Goal: Task Accomplishment & Management: Complete application form

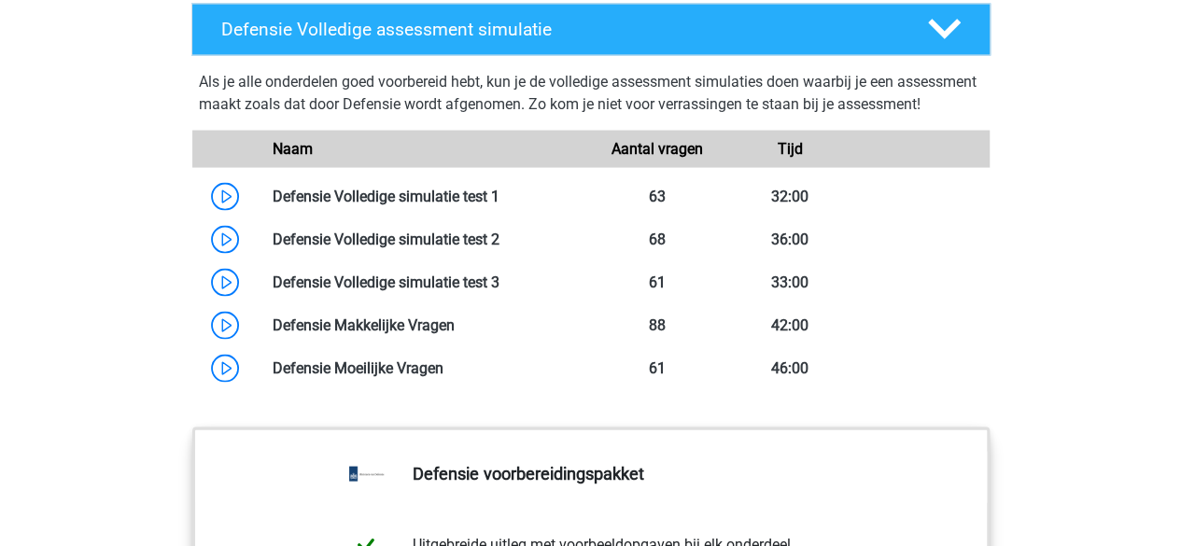
scroll to position [5325, 0]
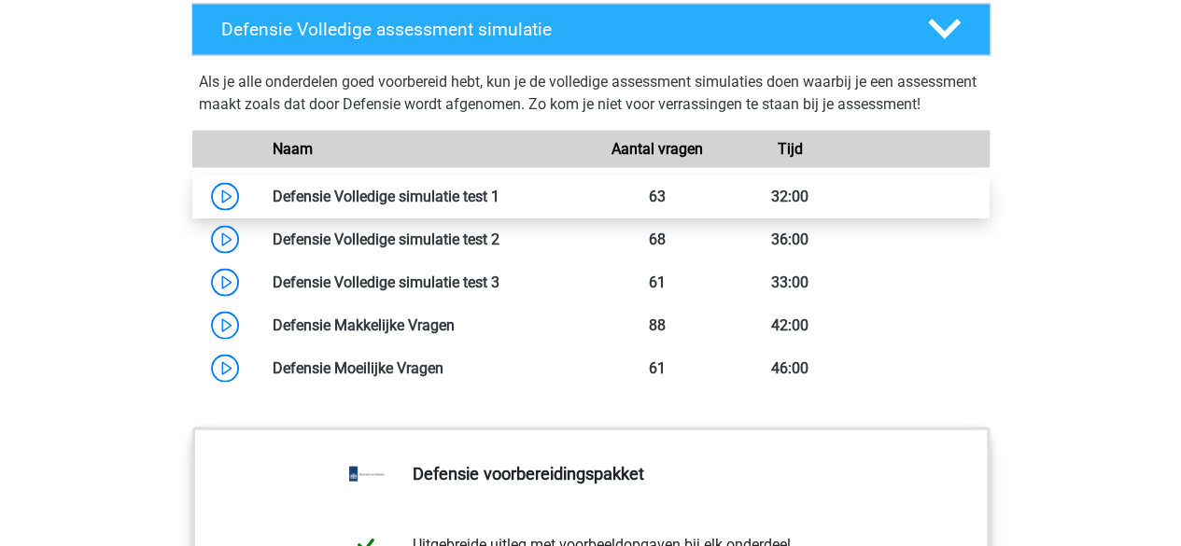
click at [499, 205] on link at bounding box center [499, 197] width 0 height 18
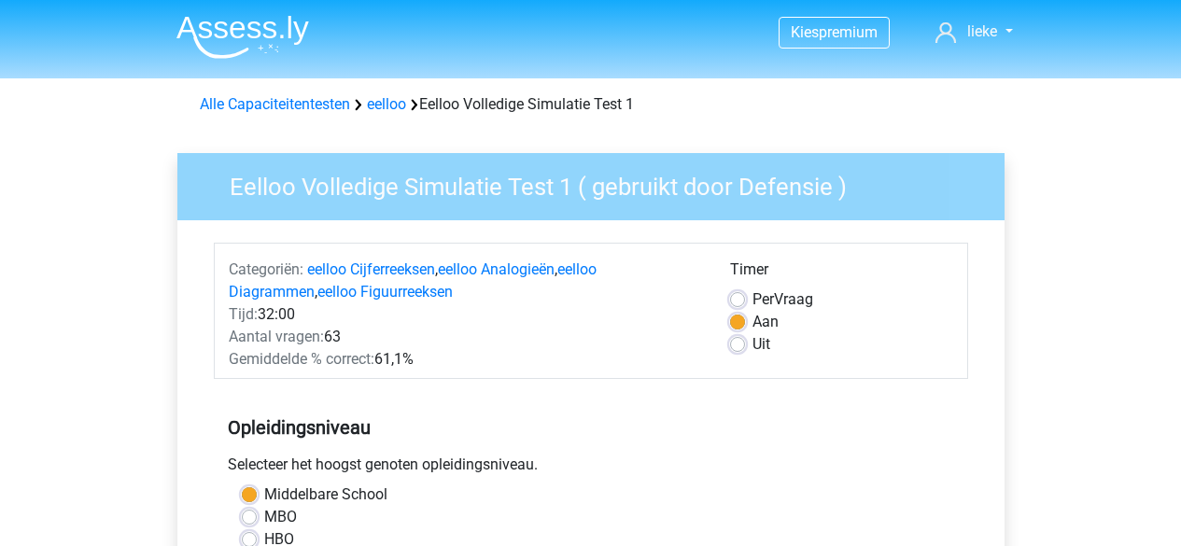
scroll to position [414, 0]
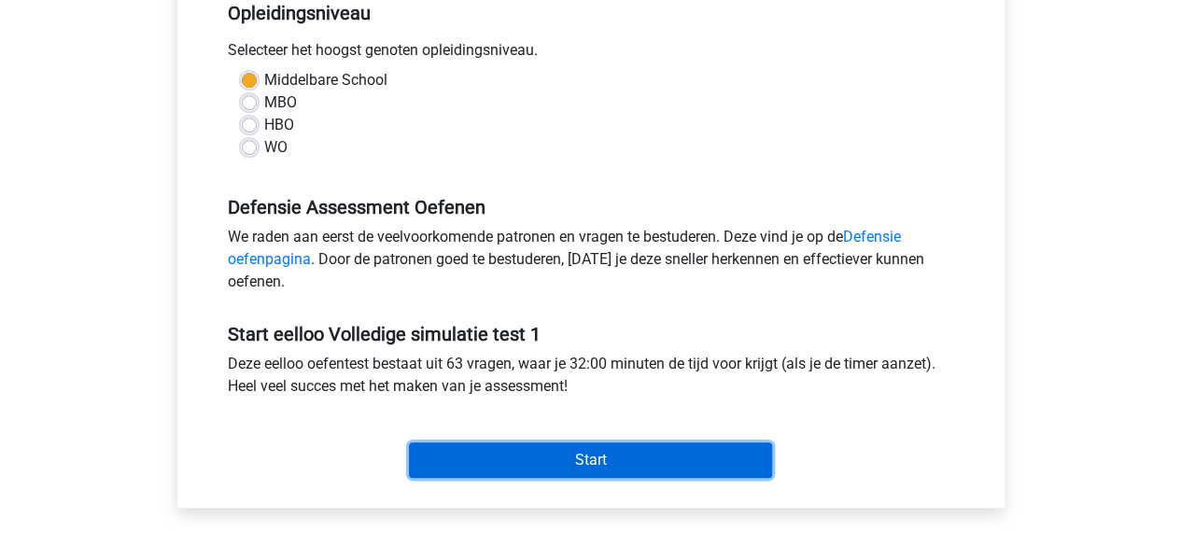
click at [709, 453] on input "Start" at bounding box center [590, 460] width 363 height 35
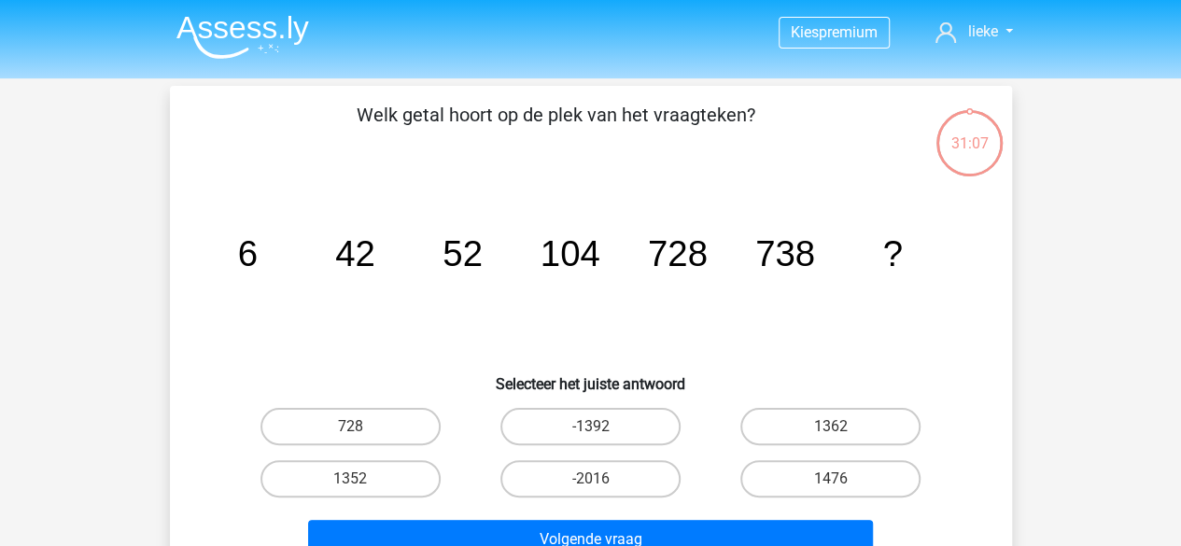
scroll to position [58, 0]
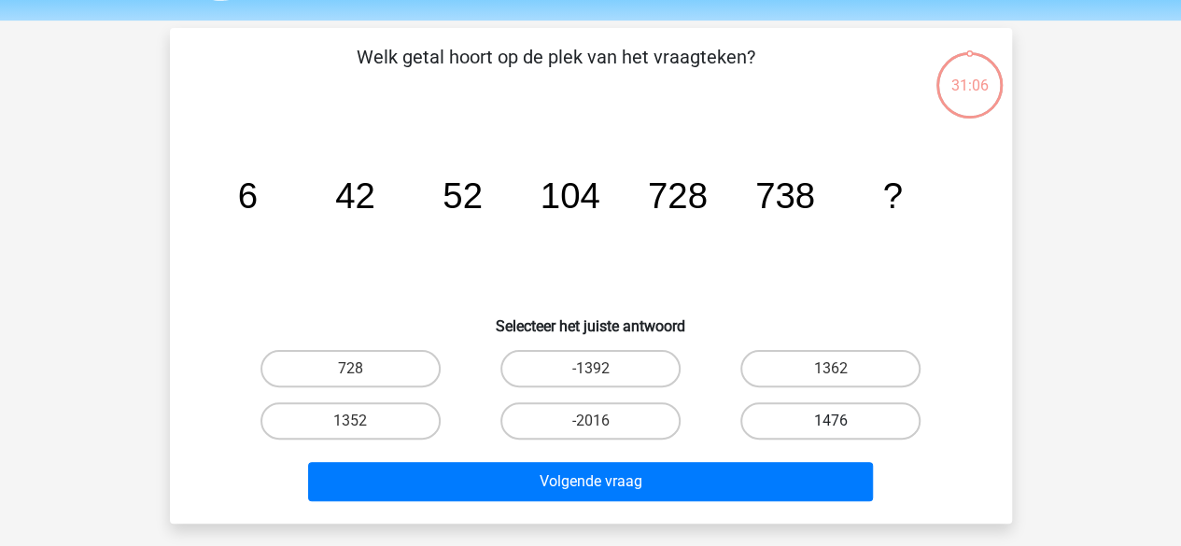
click at [812, 432] on label "1476" at bounding box center [830, 420] width 180 height 37
click at [831, 432] on input "1476" at bounding box center [837, 427] width 12 height 12
radio input "true"
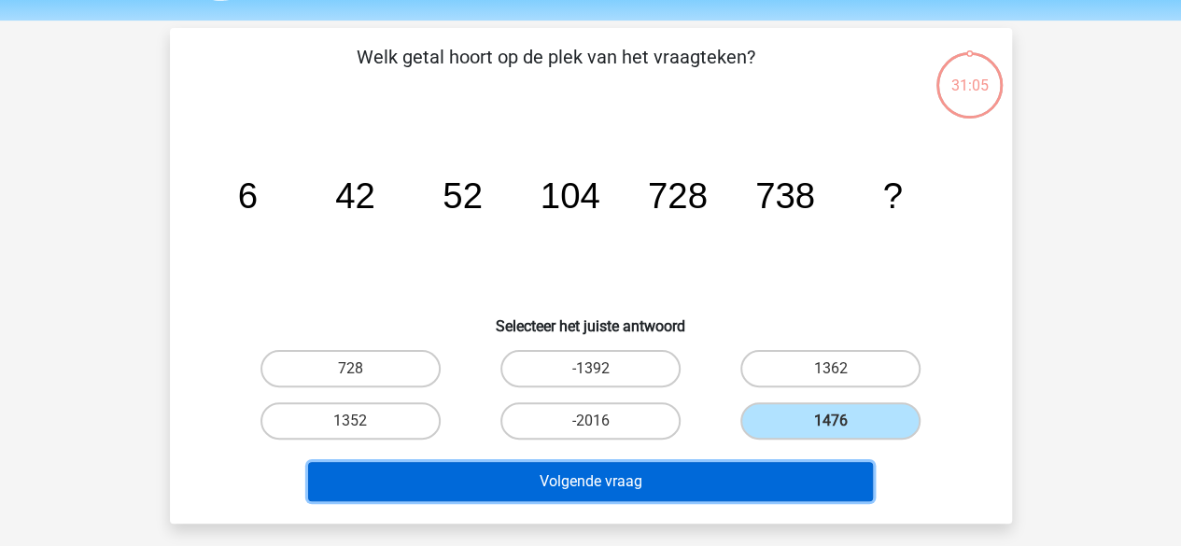
click at [779, 486] on button "Volgende vraag" at bounding box center [590, 481] width 565 height 39
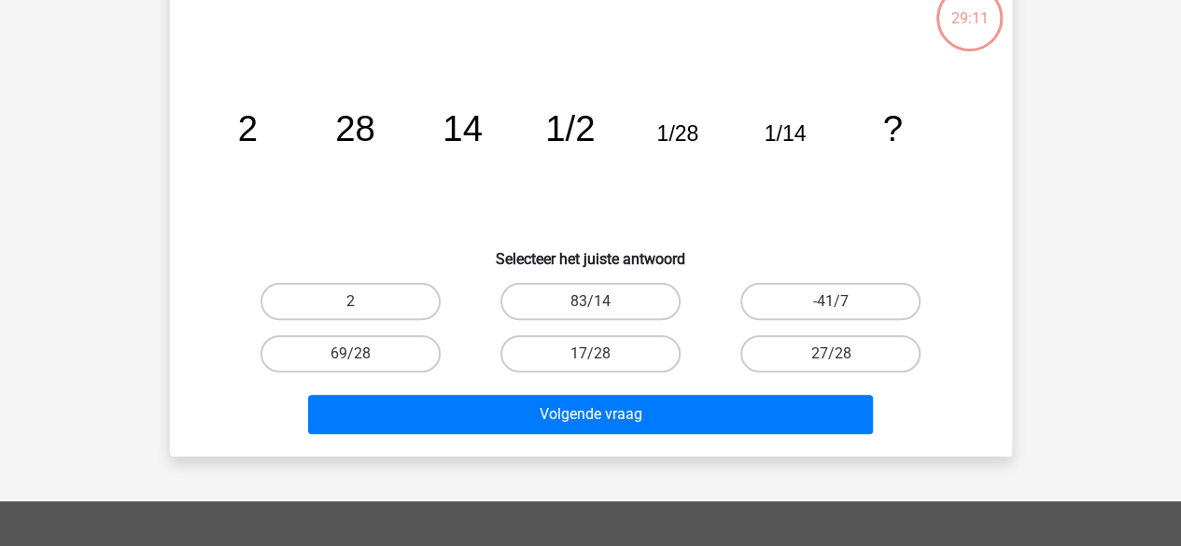
scroll to position [124, 0]
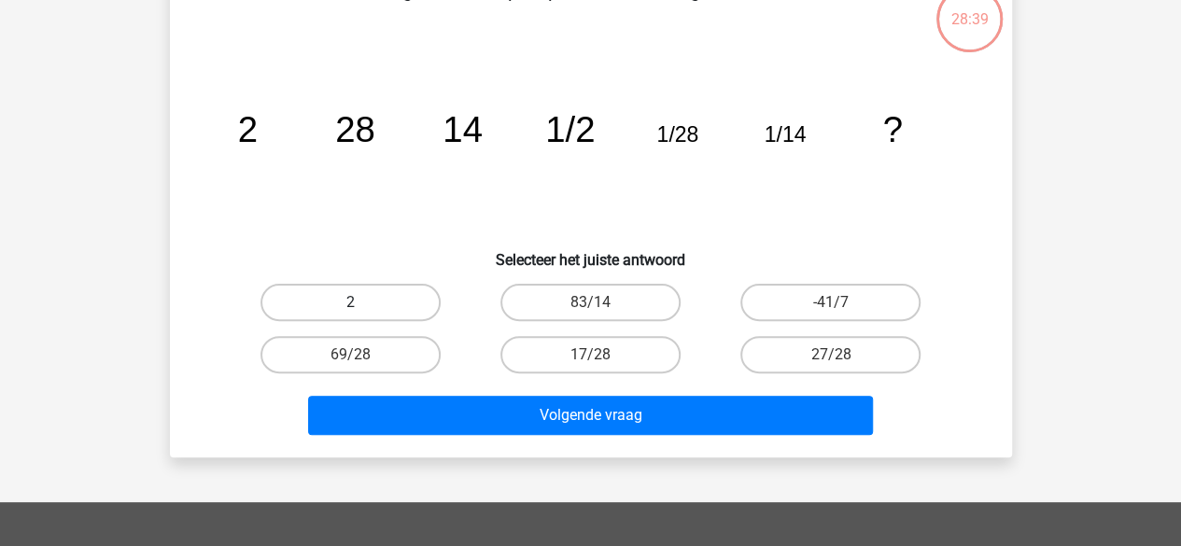
click at [336, 298] on label "2" at bounding box center [350, 302] width 180 height 37
click at [350, 302] on input "2" at bounding box center [356, 308] width 12 height 12
radio input "true"
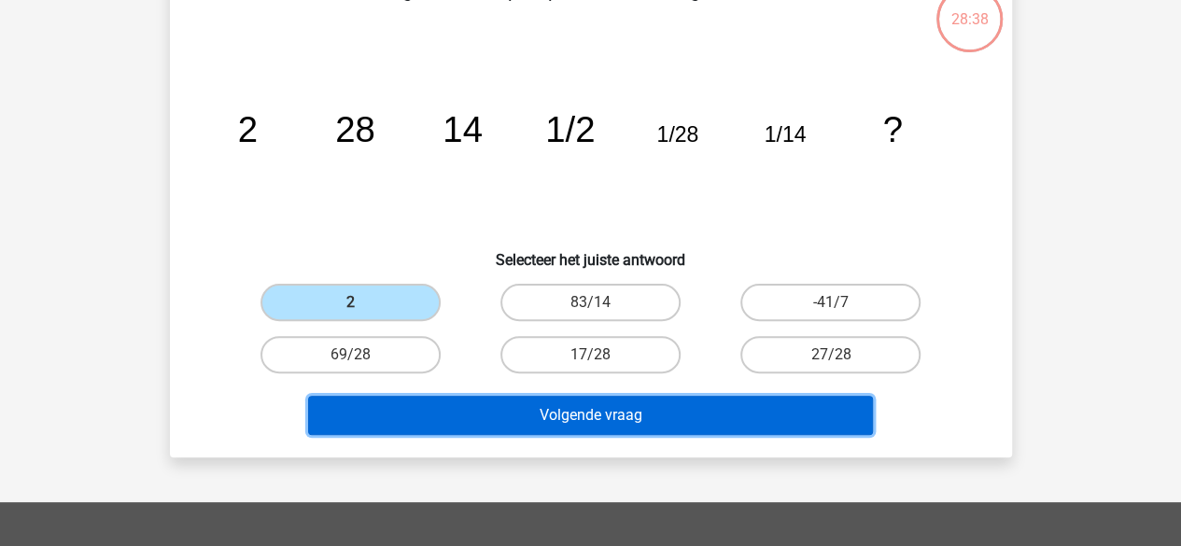
click at [408, 405] on button "Volgende vraag" at bounding box center [590, 415] width 565 height 39
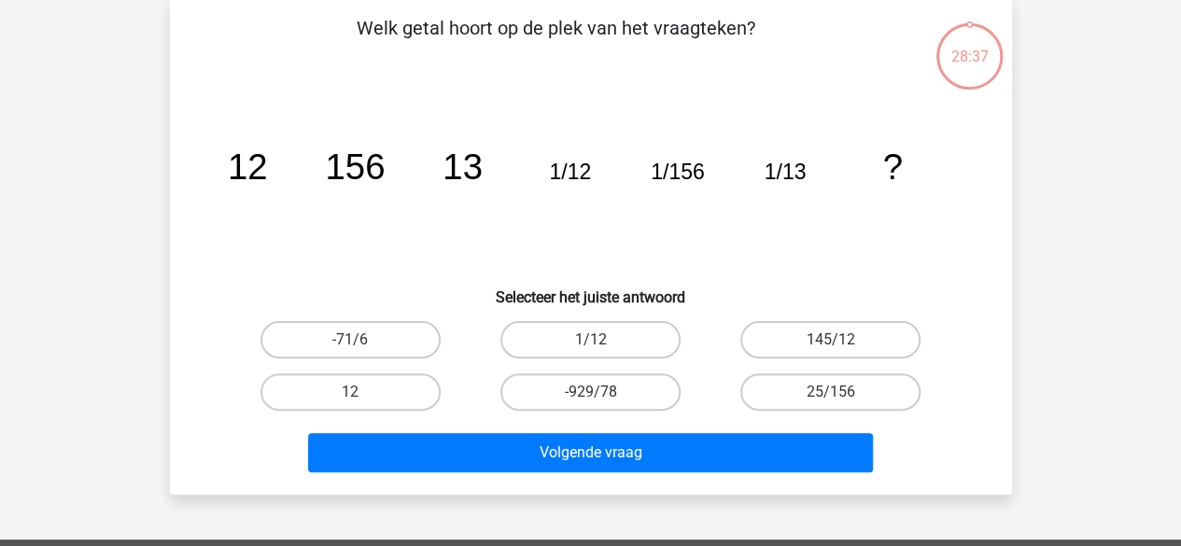
scroll to position [86, 0]
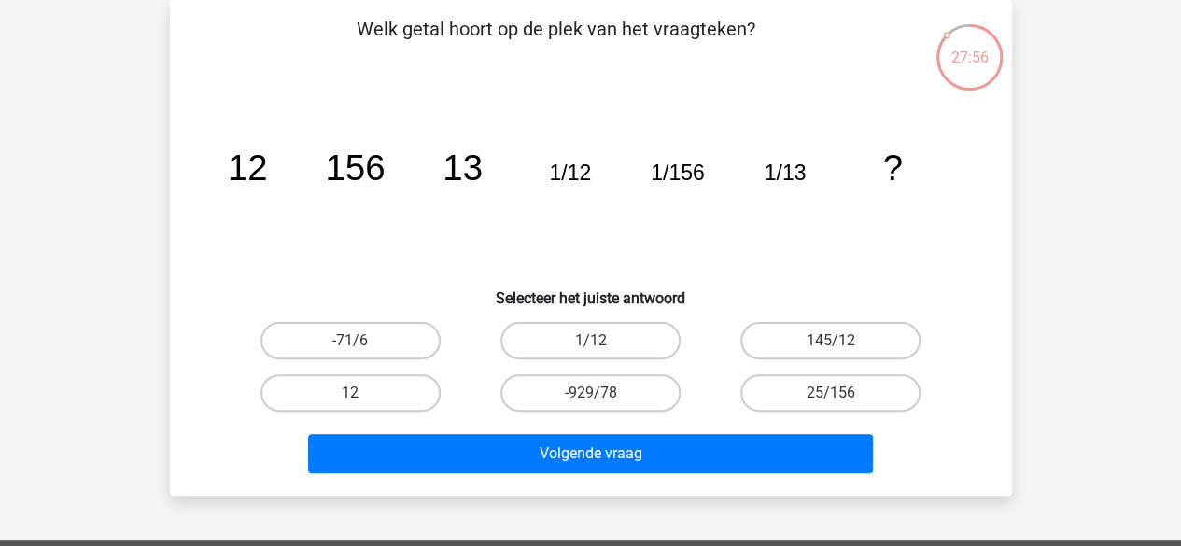
click at [263, 290] on h6 "Selecteer het juiste antwoord" at bounding box center [591, 290] width 782 height 33
click at [649, 345] on label "1/12" at bounding box center [590, 340] width 180 height 37
click at [602, 345] on input "1/12" at bounding box center [596, 347] width 12 height 12
radio input "true"
click at [629, 429] on div "Volgende vraag" at bounding box center [591, 450] width 782 height 62
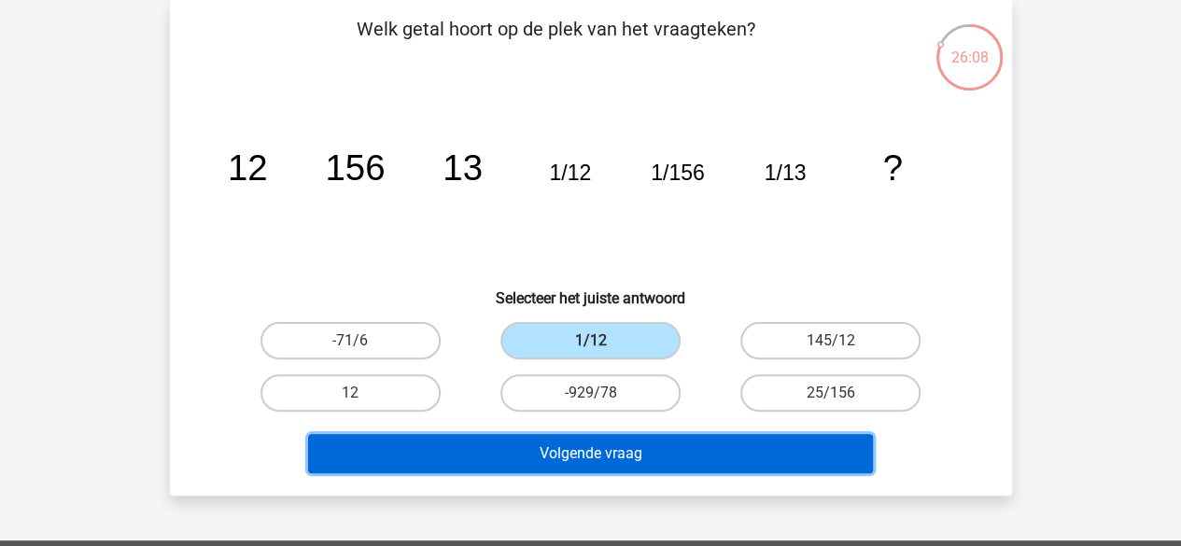
click at [625, 452] on button "Volgende vraag" at bounding box center [590, 453] width 565 height 39
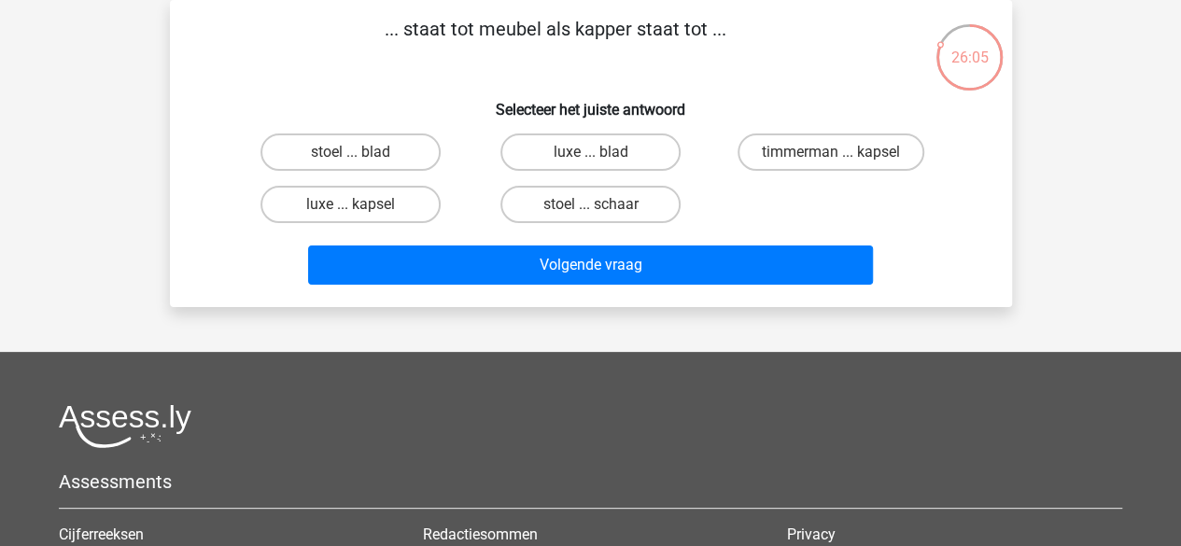
scroll to position [0, 0]
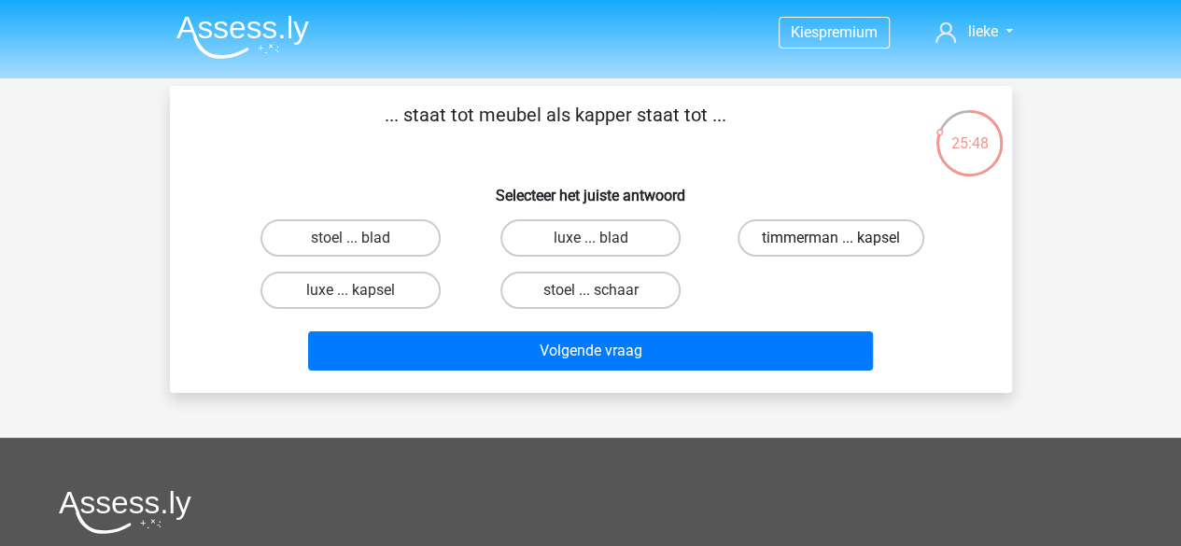
click at [773, 250] on label "timmerman ... kapsel" at bounding box center [831, 237] width 187 height 37
click at [831, 250] on input "timmerman ... kapsel" at bounding box center [837, 244] width 12 height 12
radio input "true"
click at [773, 250] on label "timmerman ... kapsel" at bounding box center [831, 237] width 187 height 37
click at [831, 250] on input "timmerman ... kapsel" at bounding box center [837, 244] width 12 height 12
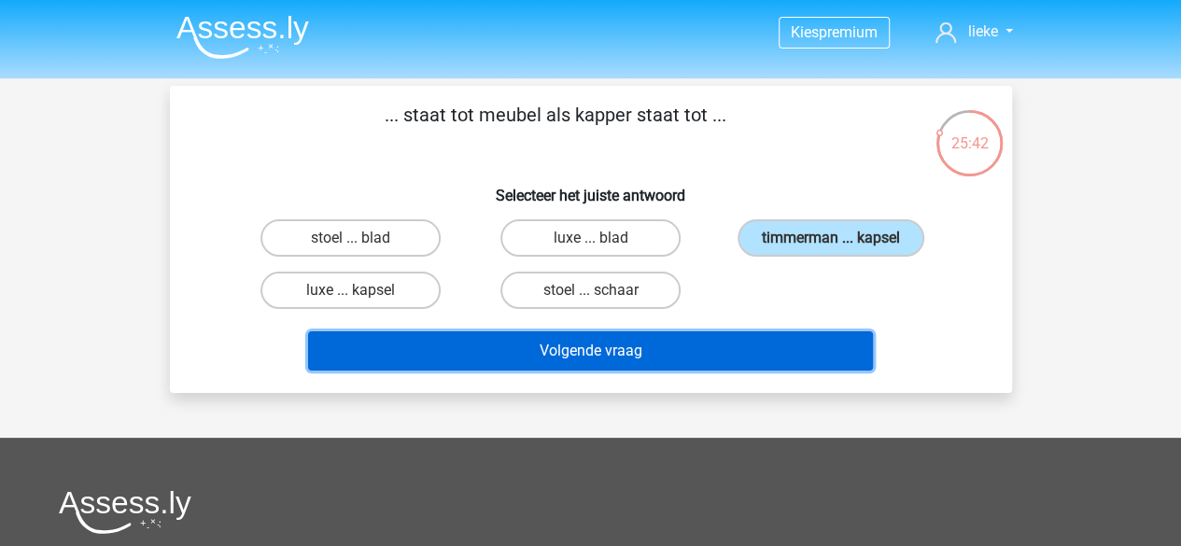
click at [699, 339] on button "Volgende vraag" at bounding box center [590, 350] width 565 height 39
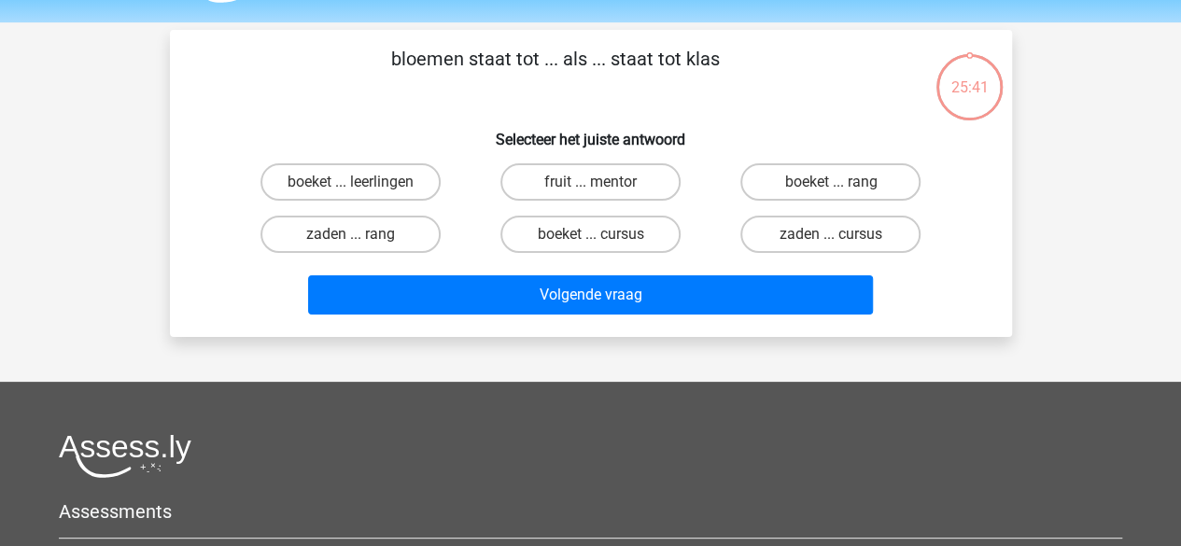
scroll to position [86, 0]
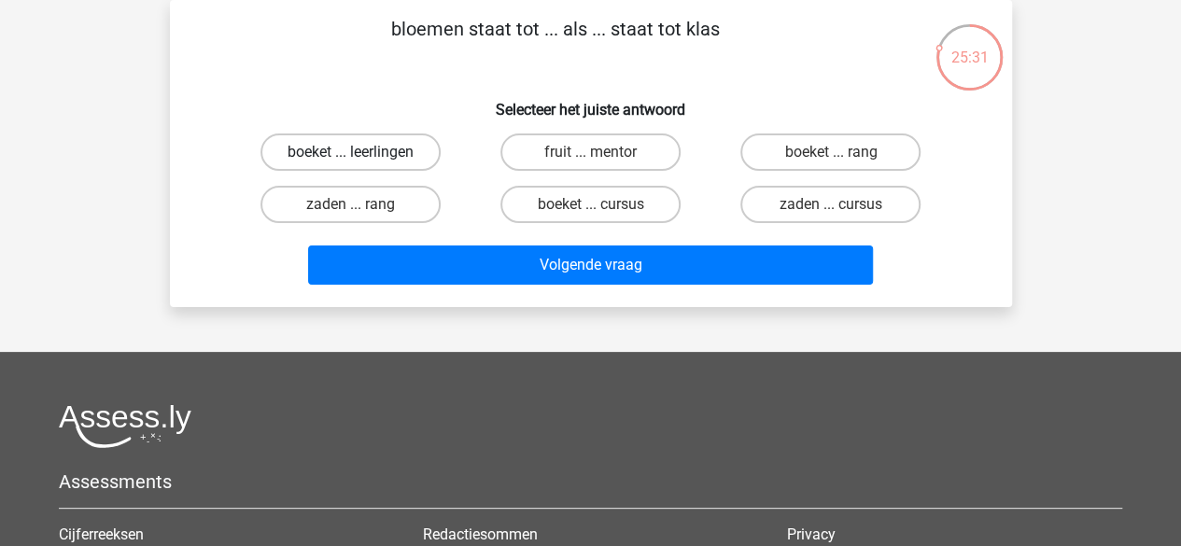
click at [405, 159] on label "boeket ... leerlingen" at bounding box center [350, 151] width 180 height 37
click at [362, 159] on input "boeket ... leerlingen" at bounding box center [356, 158] width 12 height 12
radio input "true"
click at [403, 288] on div "Volgende vraag" at bounding box center [591, 269] width 721 height 47
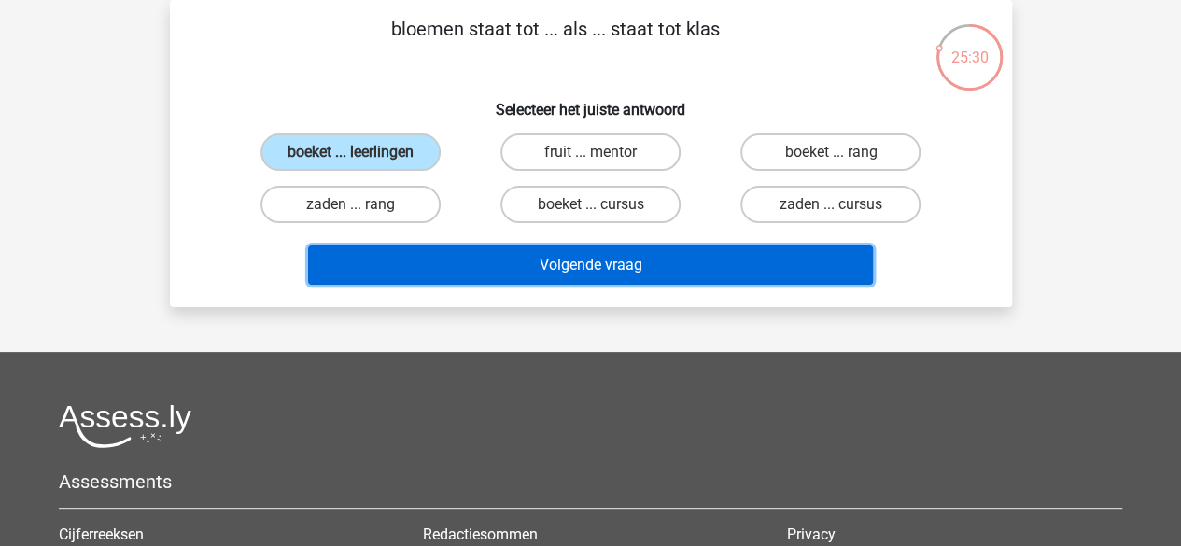
click at [443, 270] on button "Volgende vraag" at bounding box center [590, 265] width 565 height 39
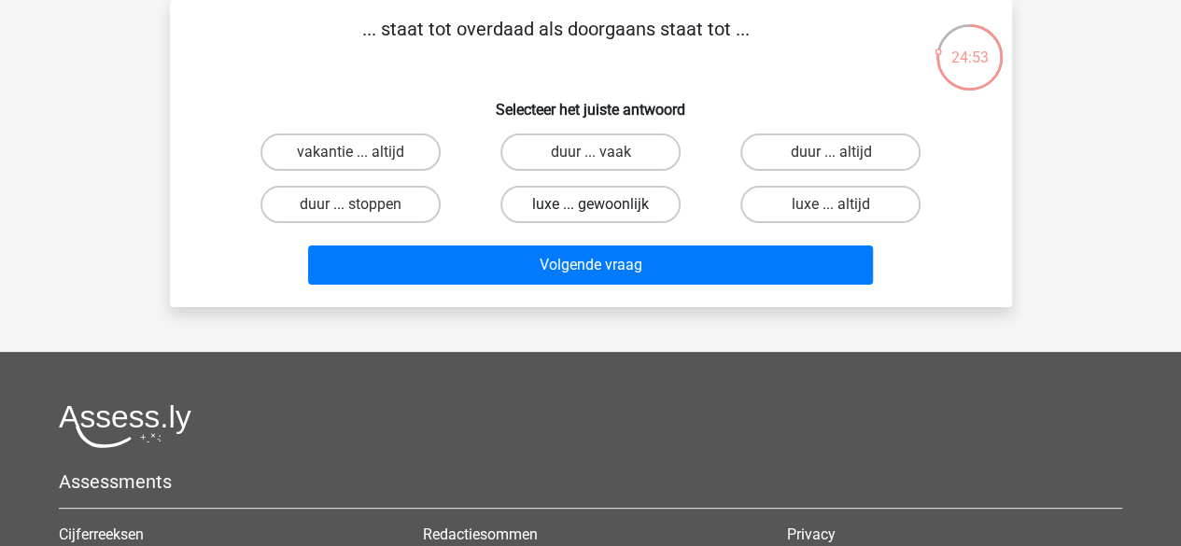
click at [603, 201] on label "luxe ... gewoonlijk" at bounding box center [590, 204] width 180 height 37
click at [602, 204] on input "luxe ... gewoonlijk" at bounding box center [596, 210] width 12 height 12
radio input "true"
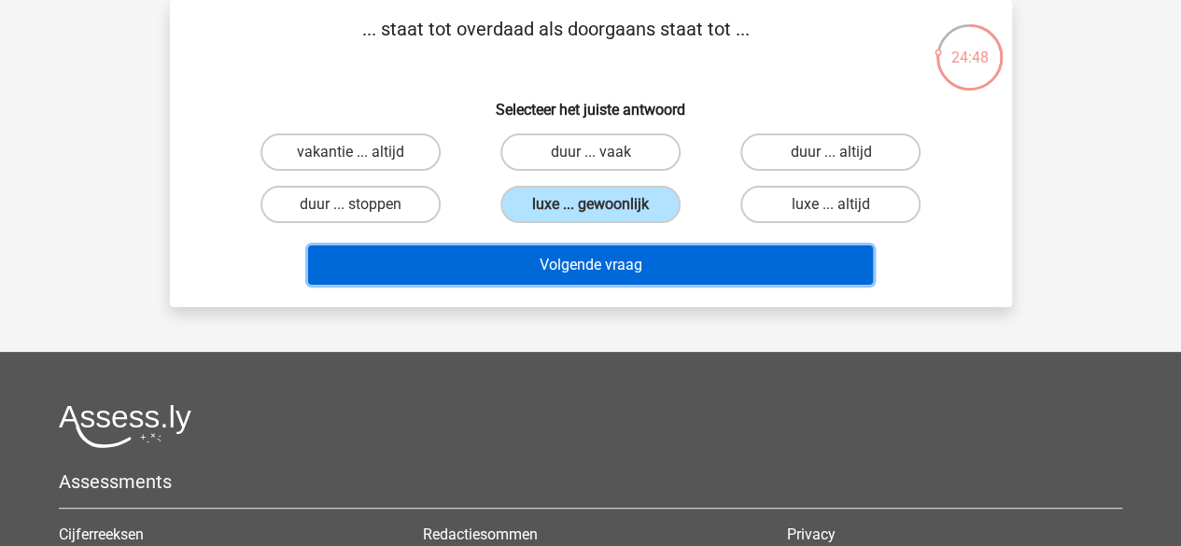
click at [579, 255] on button "Volgende vraag" at bounding box center [590, 265] width 565 height 39
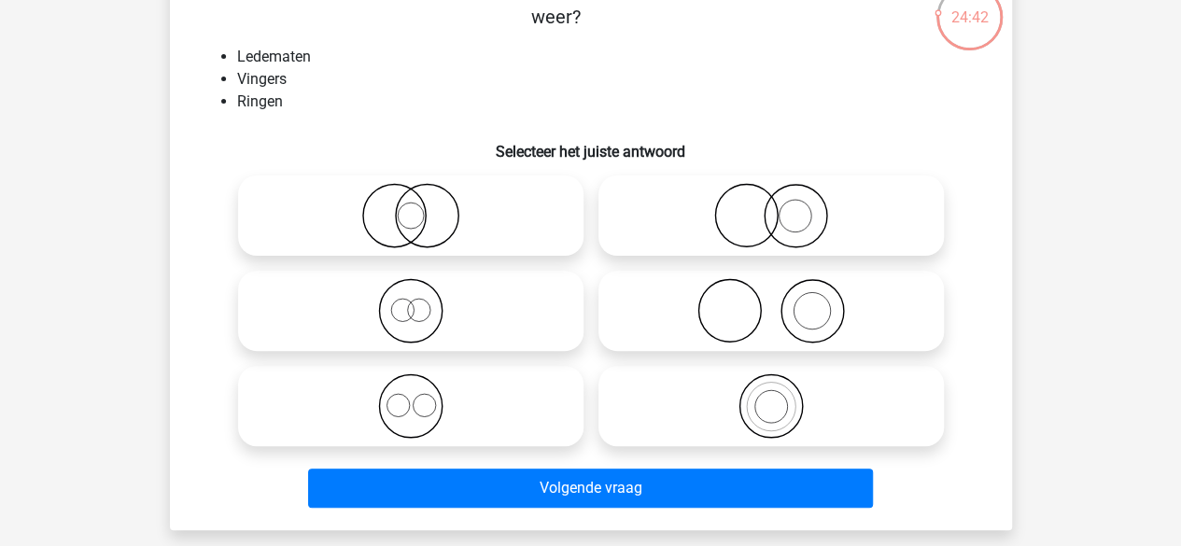
scroll to position [127, 0]
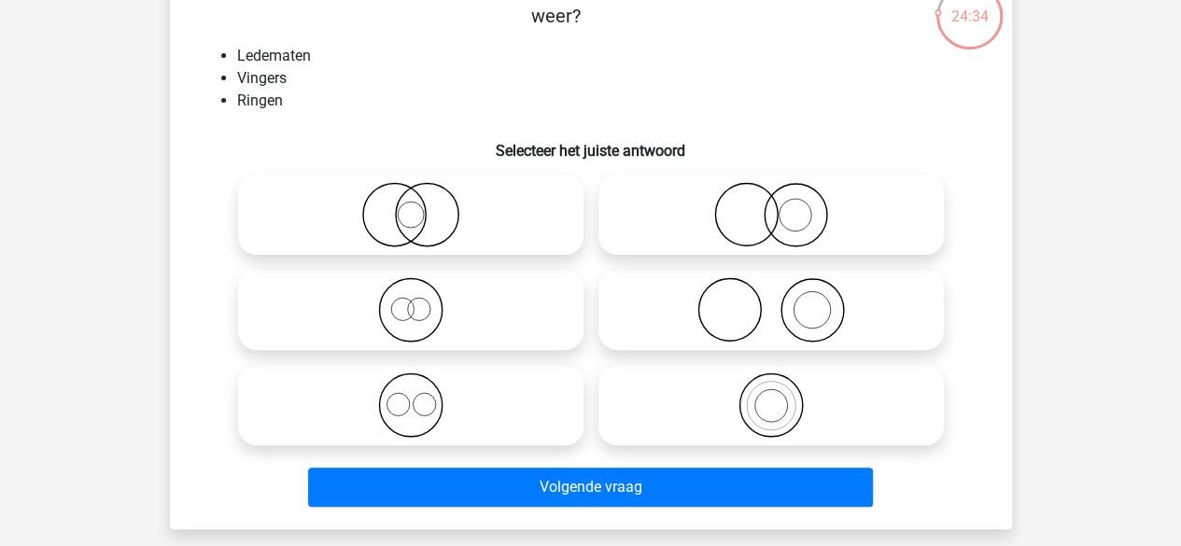
click at [795, 302] on icon at bounding box center [771, 309] width 330 height 65
click at [783, 301] on input "radio" at bounding box center [777, 294] width 12 height 12
radio input "true"
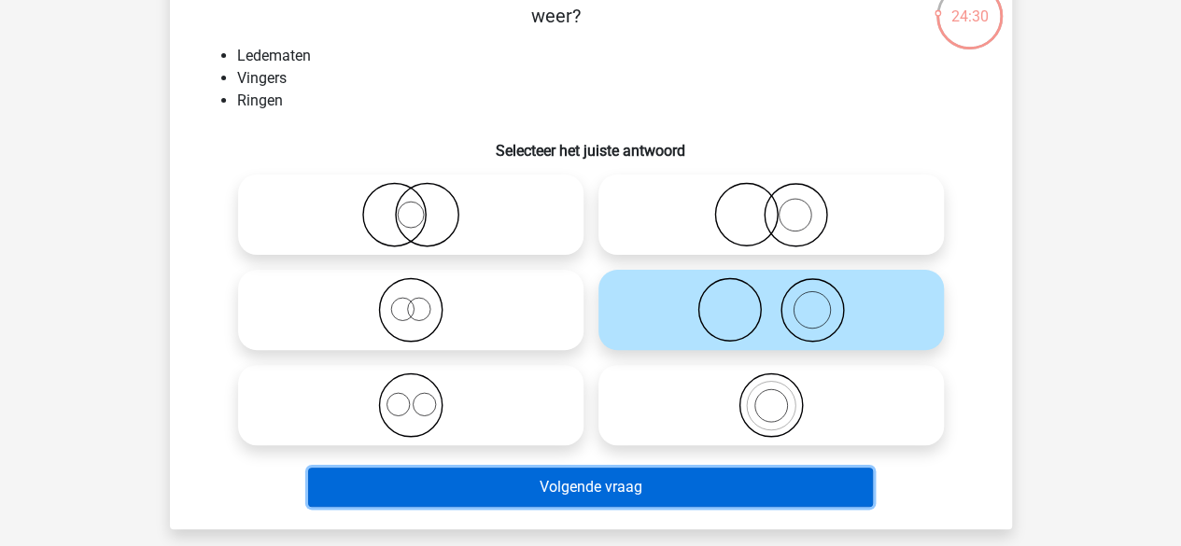
click at [715, 468] on button "Volgende vraag" at bounding box center [590, 487] width 565 height 39
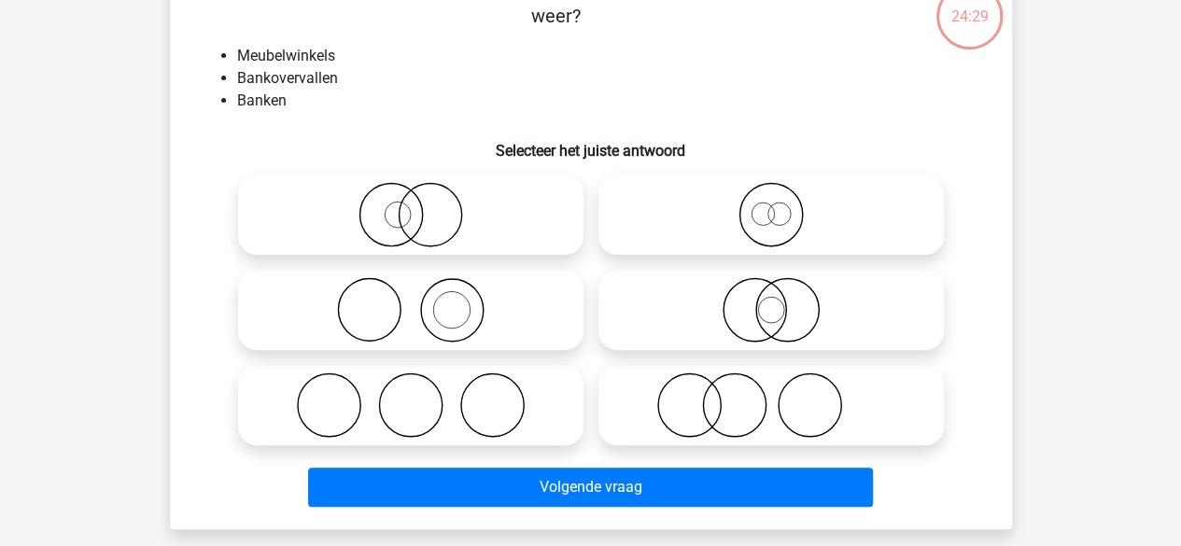
scroll to position [86, 0]
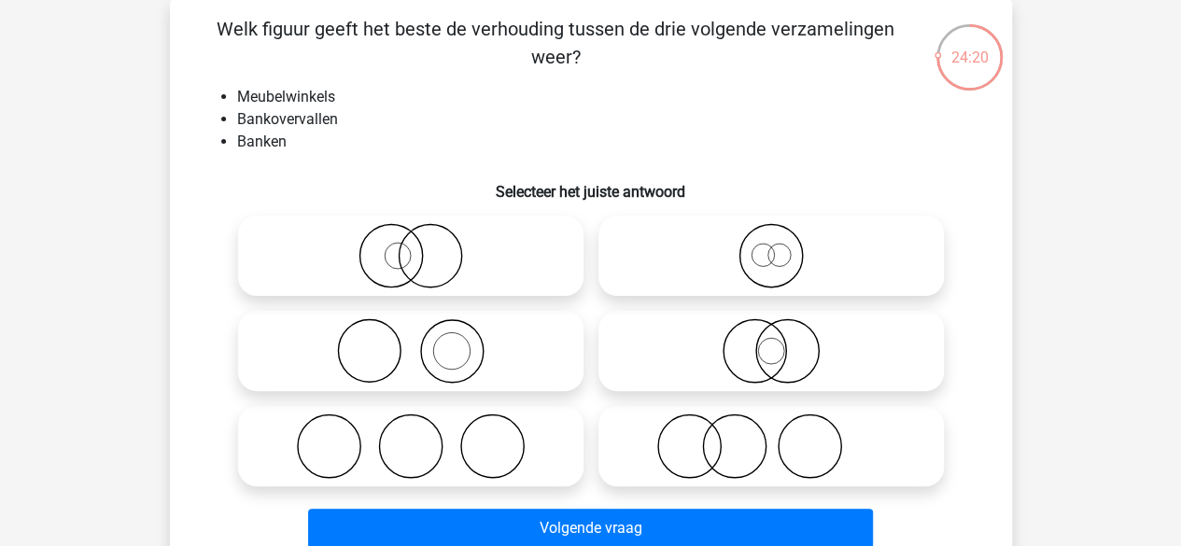
click at [570, 443] on icon at bounding box center [411, 446] width 330 height 65
click at [423, 437] on input "radio" at bounding box center [417, 431] width 12 height 12
radio input "true"
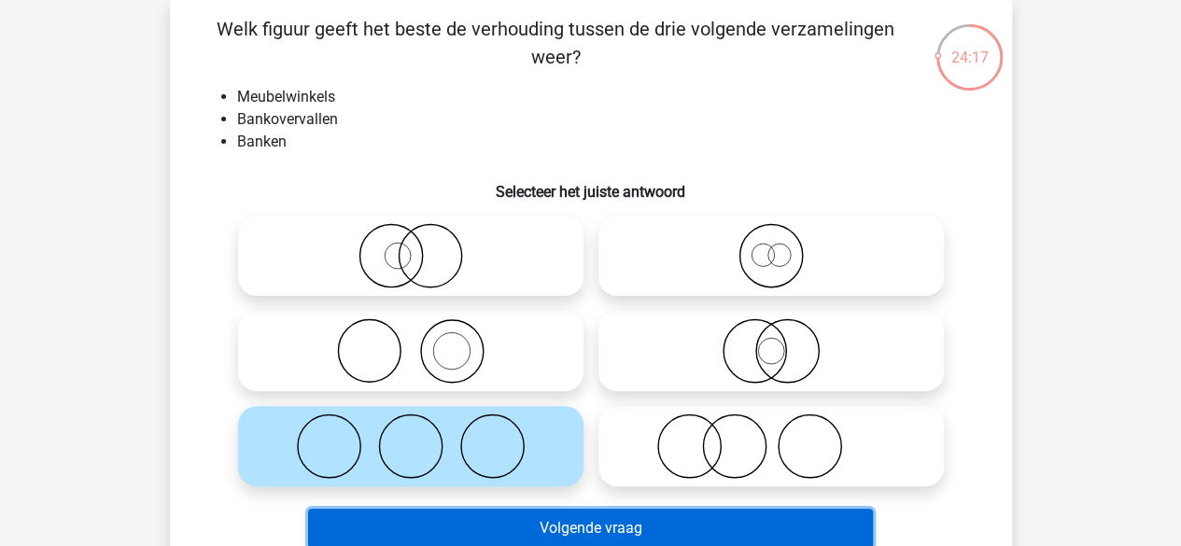
click at [551, 527] on button "Volgende vraag" at bounding box center [590, 528] width 565 height 39
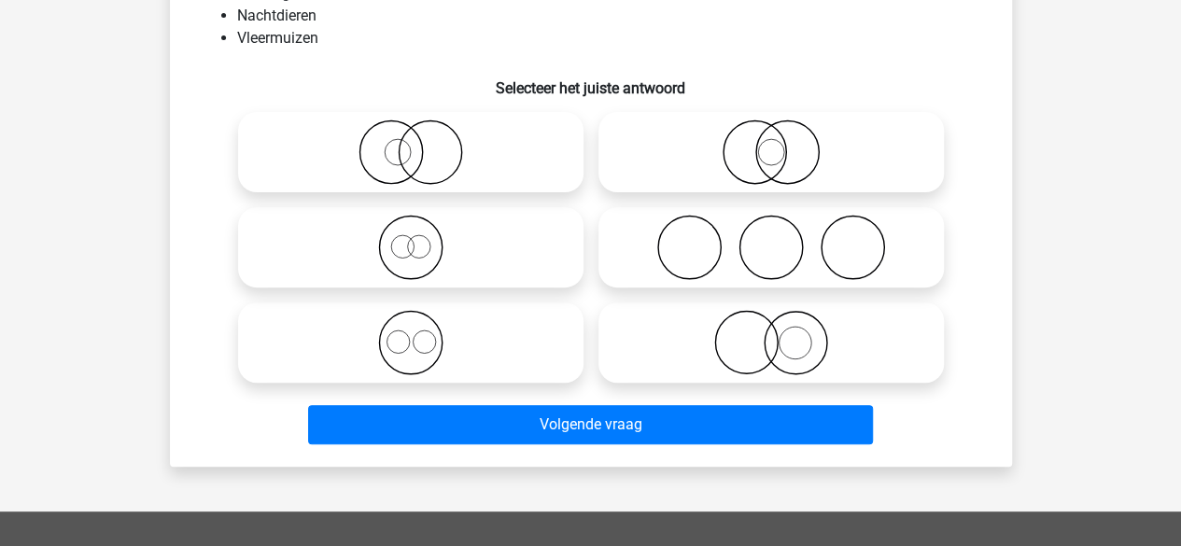
scroll to position [196, 0]
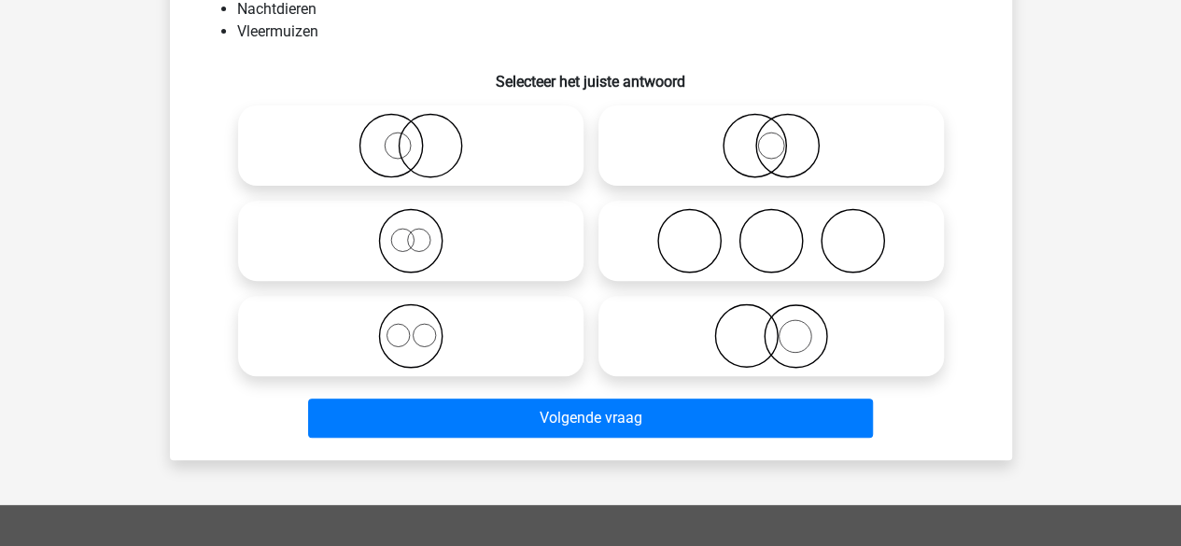
click at [735, 125] on icon at bounding box center [771, 145] width 330 height 65
click at [771, 125] on input "radio" at bounding box center [777, 130] width 12 height 12
radio input "true"
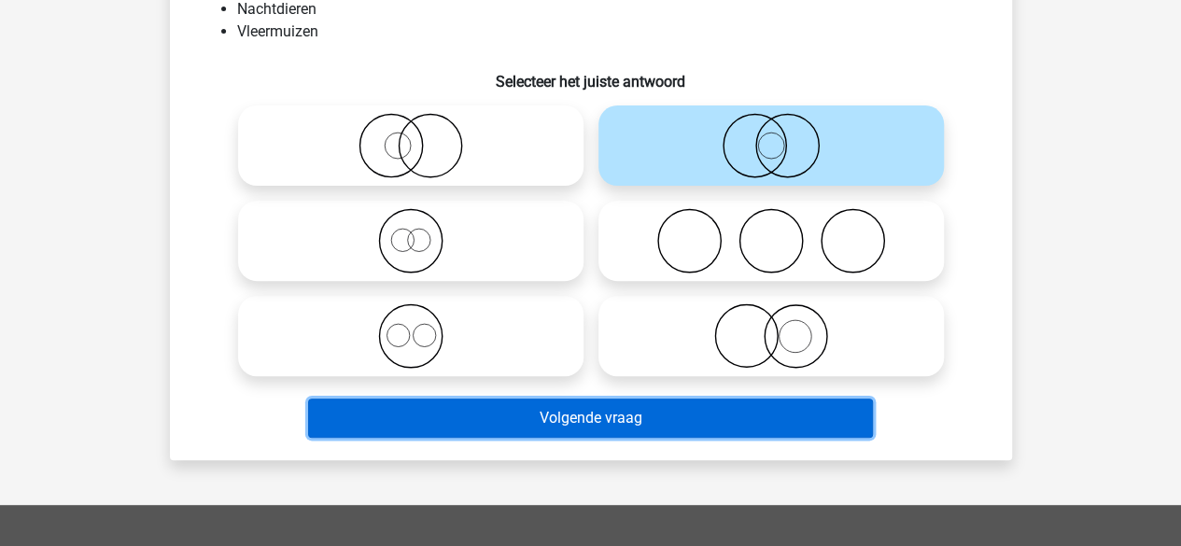
click at [631, 407] on button "Volgende vraag" at bounding box center [590, 418] width 565 height 39
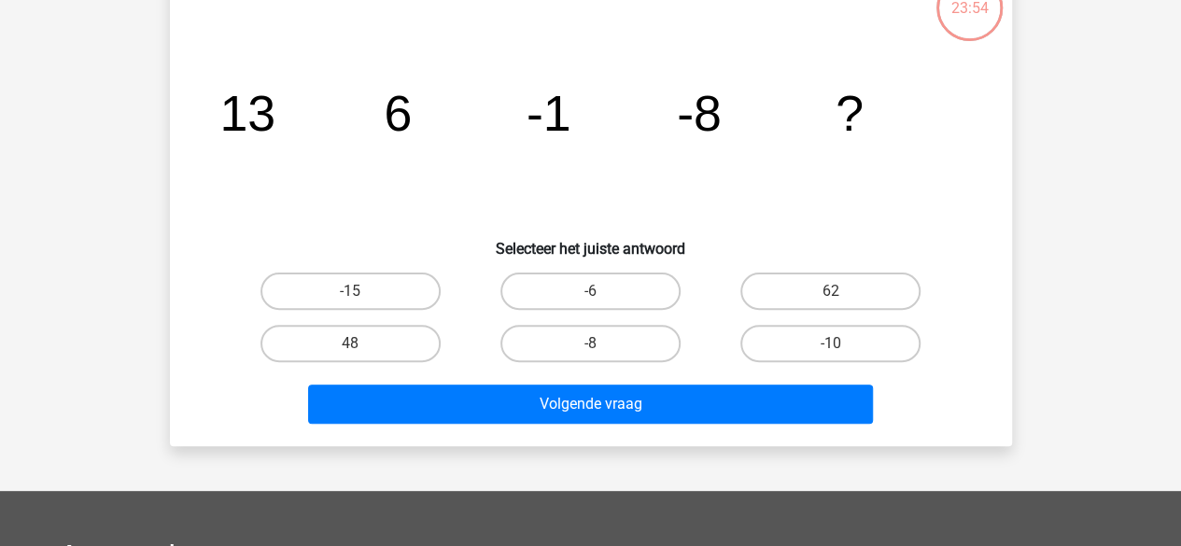
scroll to position [86, 0]
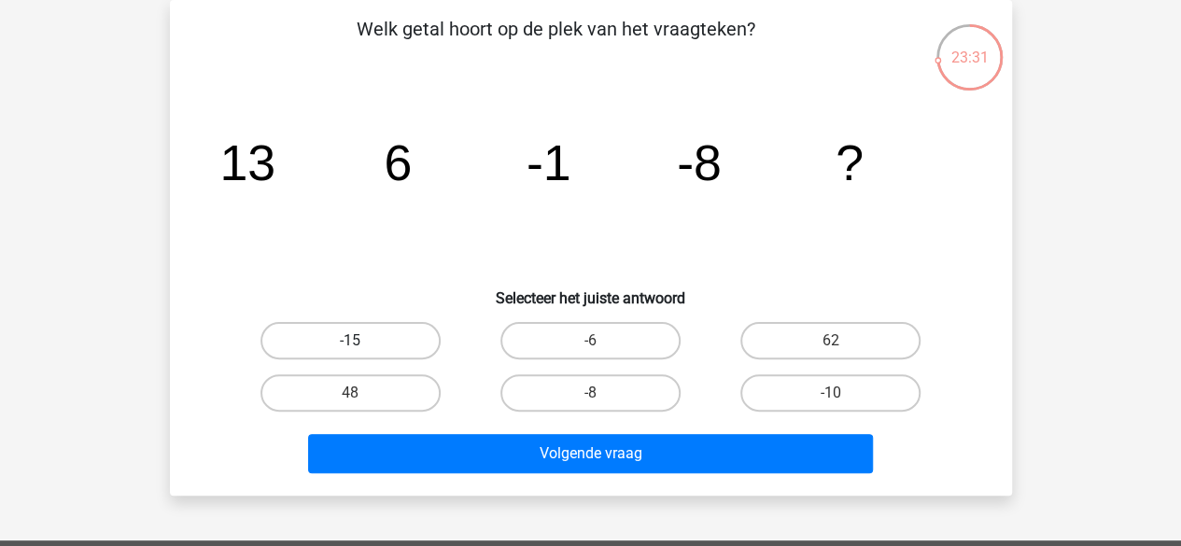
click at [384, 323] on label "-15" at bounding box center [350, 340] width 180 height 37
click at [362, 341] on input "-15" at bounding box center [356, 347] width 12 height 12
radio input "true"
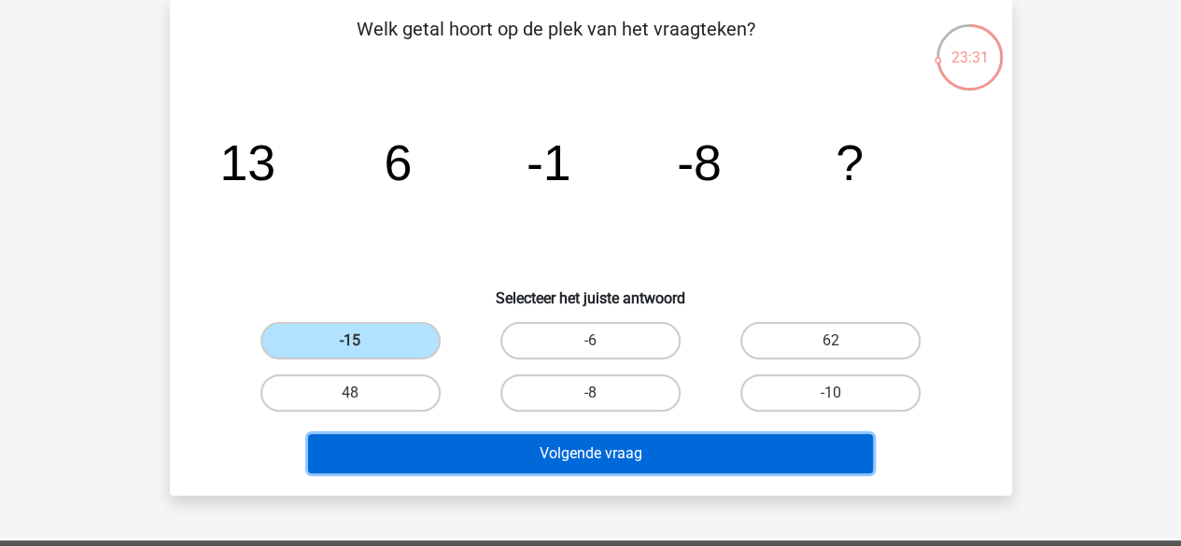
click at [432, 465] on button "Volgende vraag" at bounding box center [590, 453] width 565 height 39
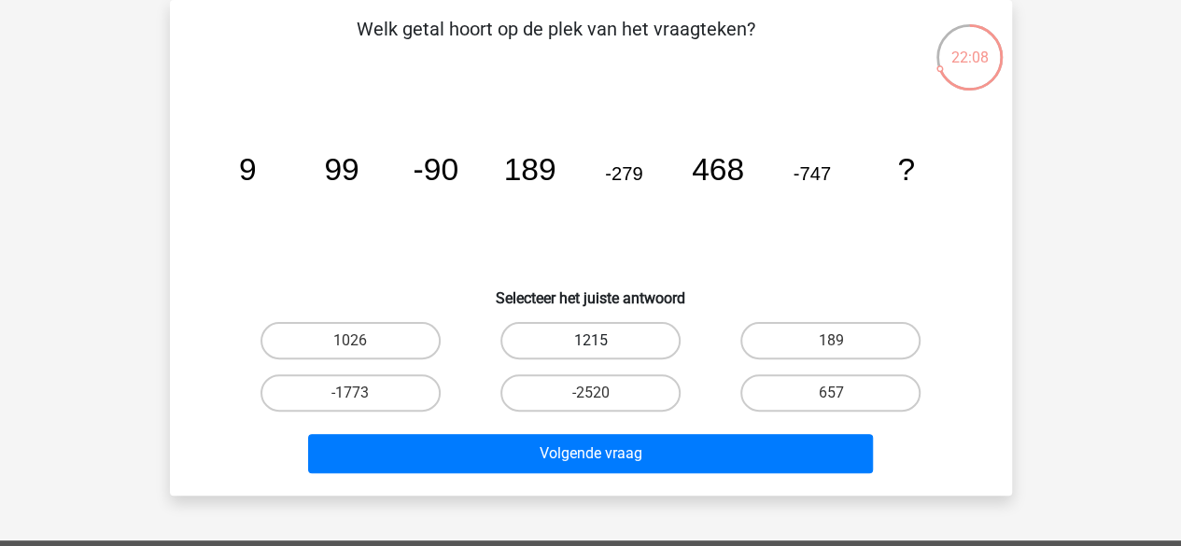
click at [572, 351] on label "1215" at bounding box center [590, 340] width 180 height 37
click at [590, 351] on input "1215" at bounding box center [596, 347] width 12 height 12
radio input "true"
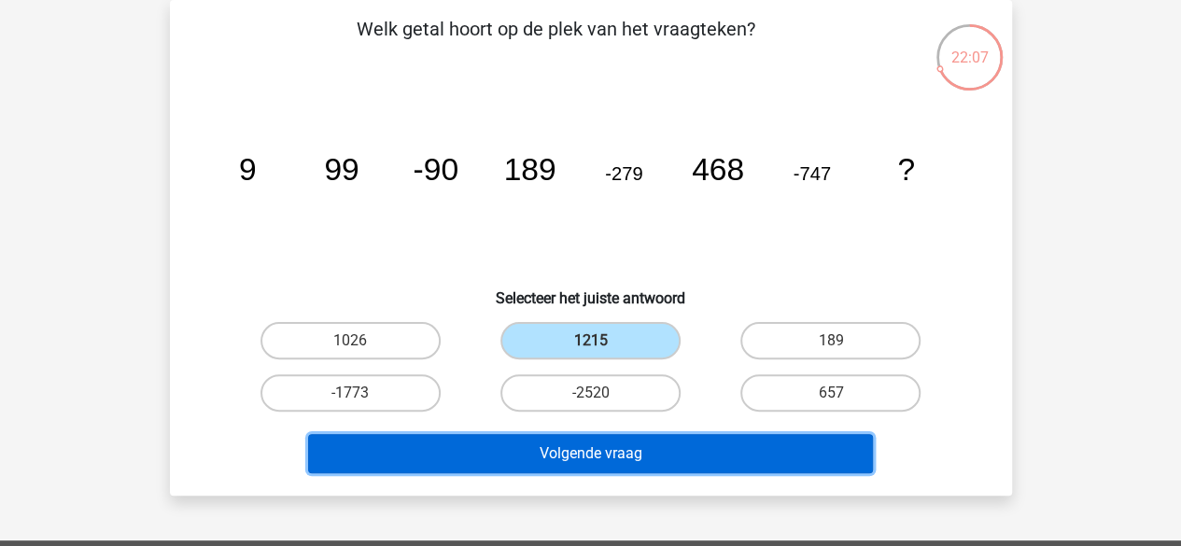
click at [534, 442] on button "Volgende vraag" at bounding box center [590, 453] width 565 height 39
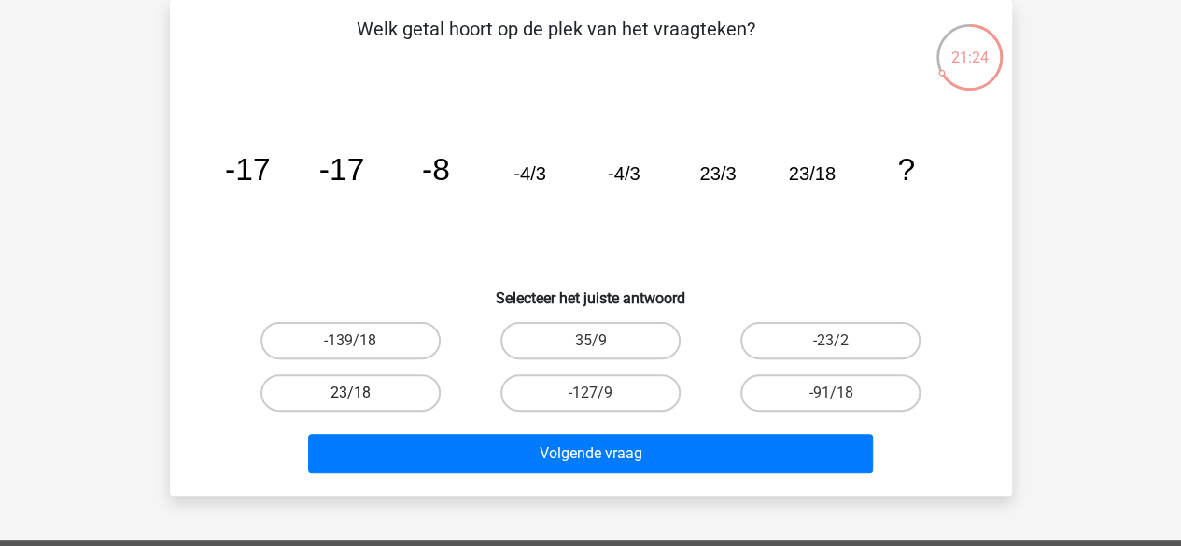
click at [377, 397] on label "23/18" at bounding box center [350, 392] width 180 height 37
click at [362, 397] on input "23/18" at bounding box center [356, 399] width 12 height 12
radio input "true"
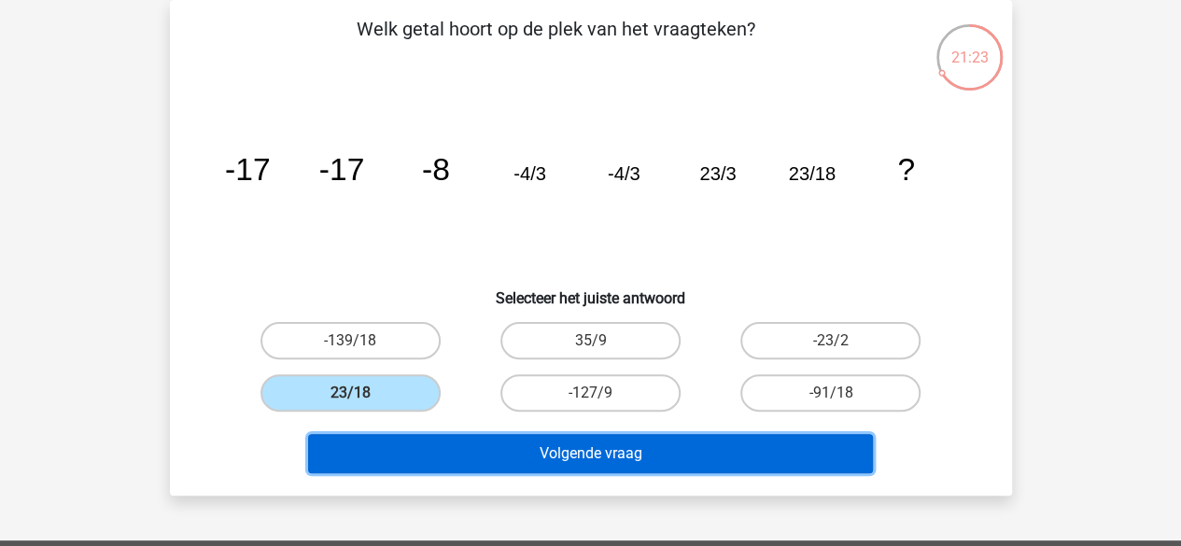
click at [428, 468] on button "Volgende vraag" at bounding box center [590, 453] width 565 height 39
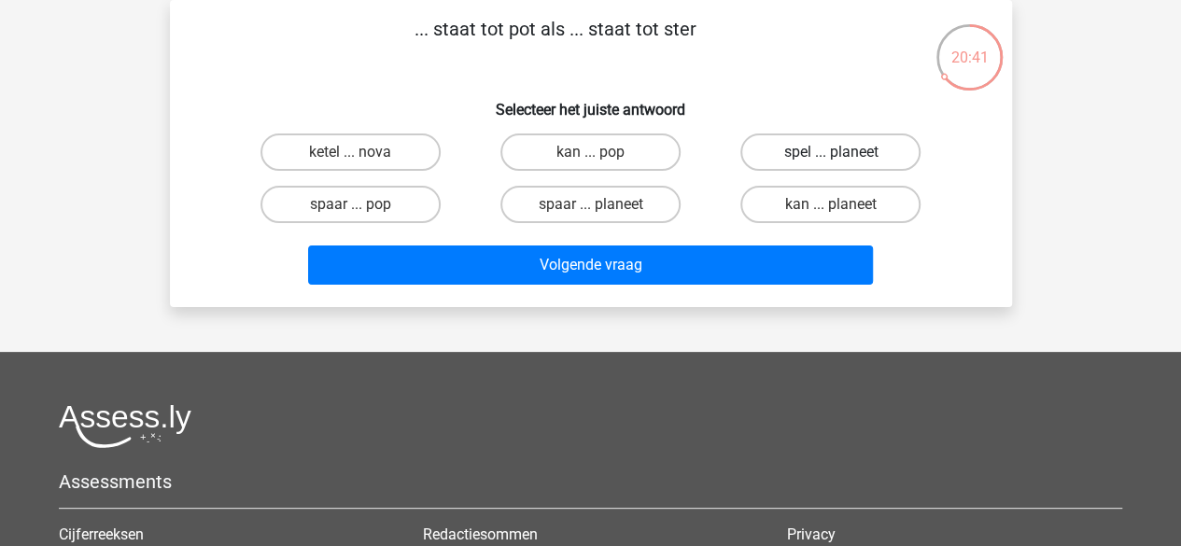
click at [744, 148] on label "spel ... planeet" at bounding box center [830, 151] width 180 height 37
click at [831, 152] on input "spel ... planeet" at bounding box center [837, 158] width 12 height 12
radio input "true"
click at [437, 204] on label "spaar ... pop" at bounding box center [350, 204] width 180 height 37
click at [362, 204] on input "spaar ... pop" at bounding box center [356, 210] width 12 height 12
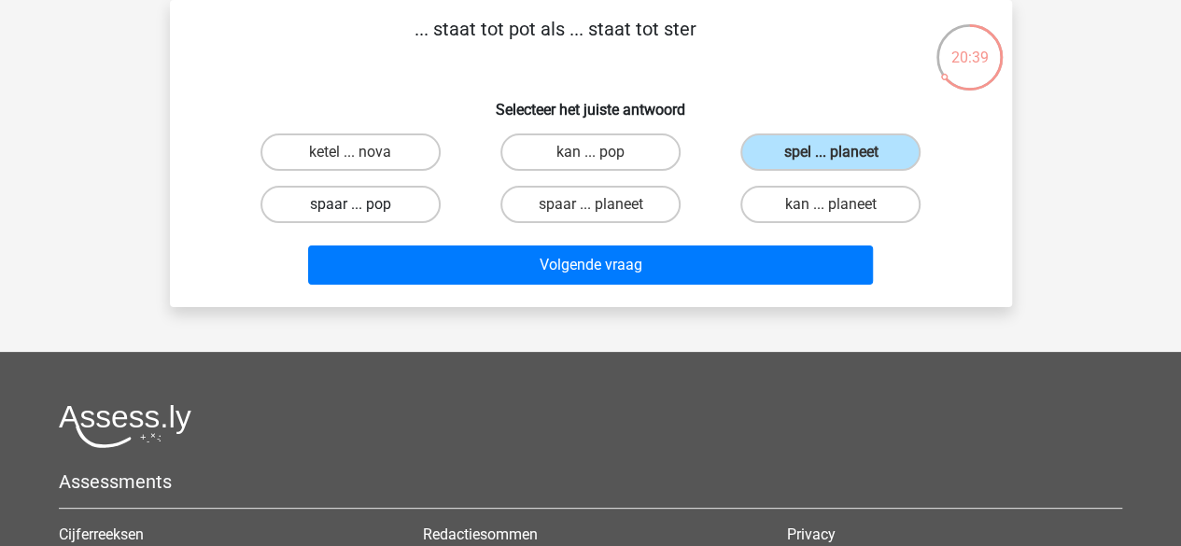
radio input "true"
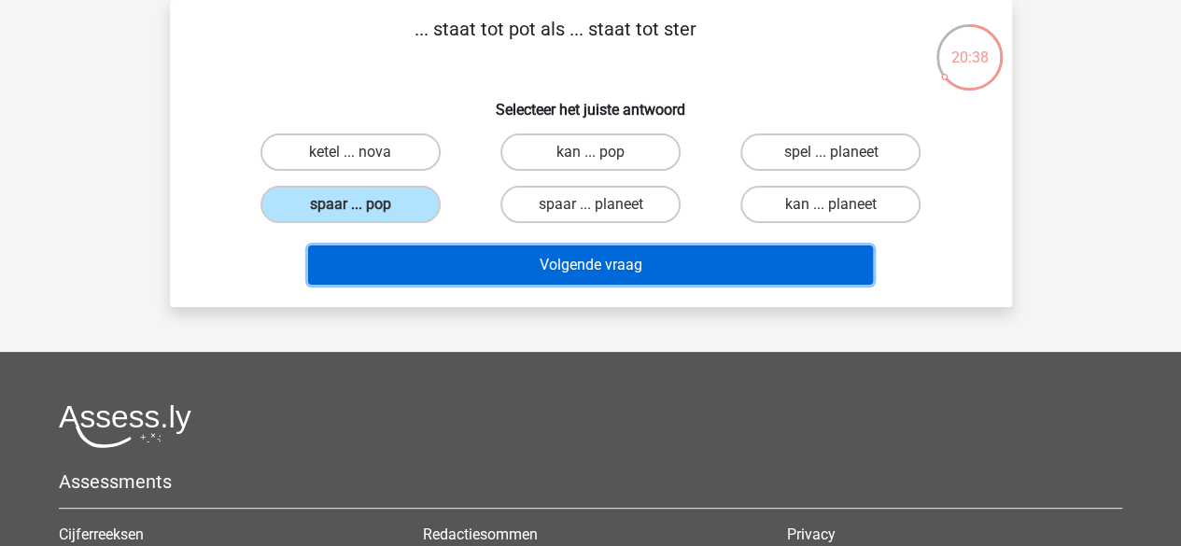
click at [447, 260] on button "Volgende vraag" at bounding box center [590, 265] width 565 height 39
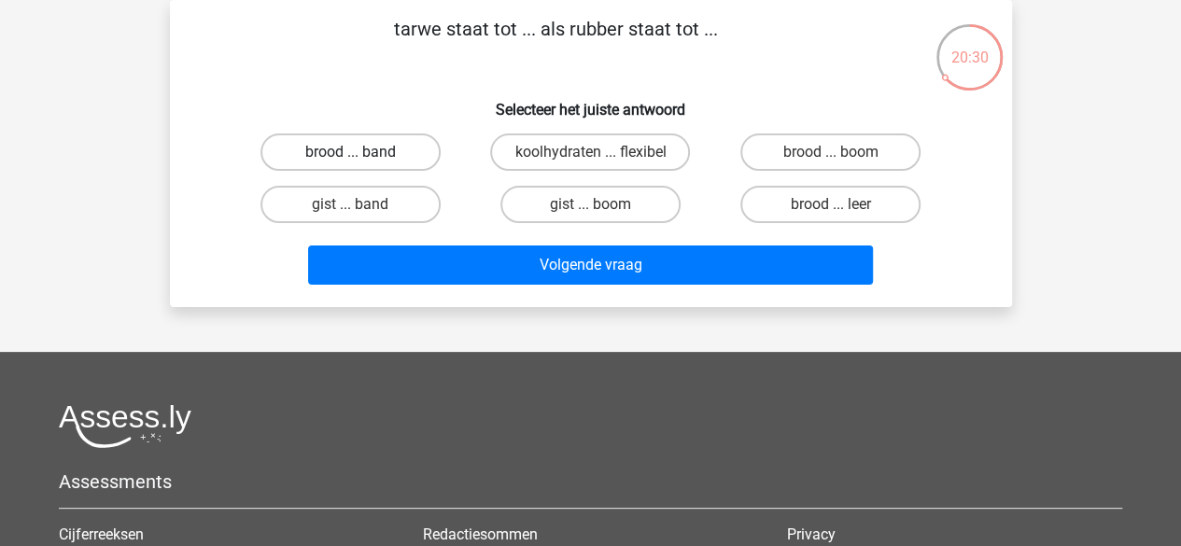
click at [291, 160] on label "brood ... band" at bounding box center [350, 151] width 180 height 37
click at [350, 160] on input "brood ... band" at bounding box center [356, 158] width 12 height 12
radio input "true"
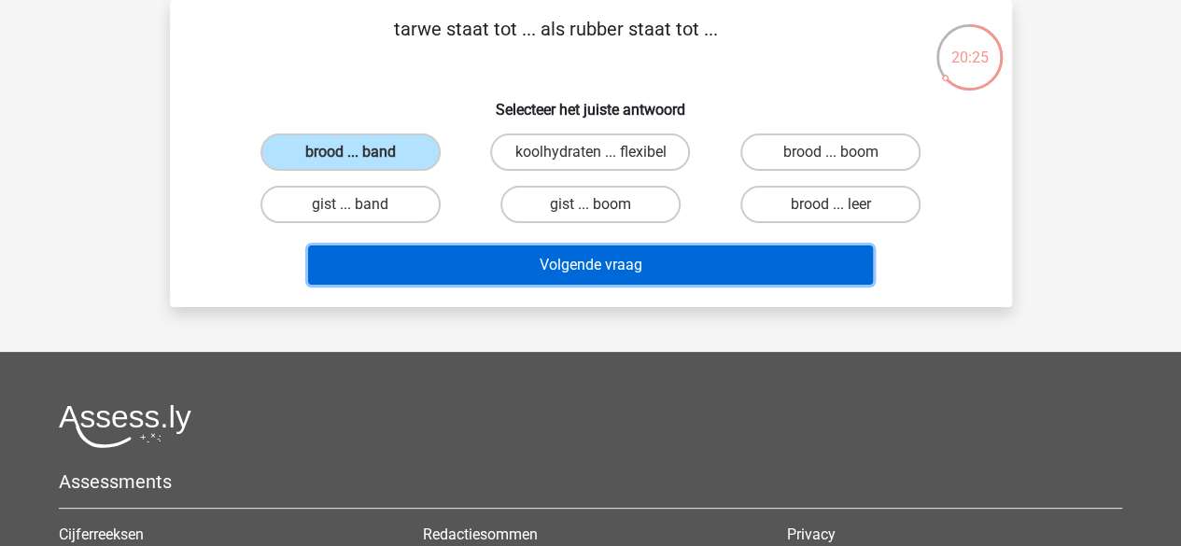
click at [387, 277] on button "Volgende vraag" at bounding box center [590, 265] width 565 height 39
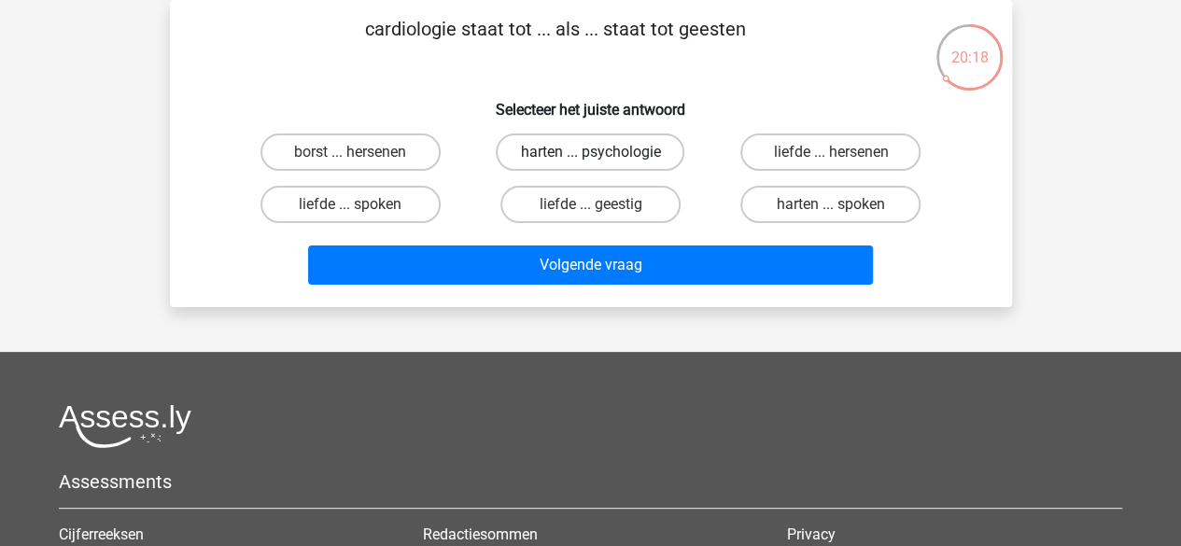
drag, startPoint x: 595, startPoint y: 178, endPoint x: 606, endPoint y: 170, distance: 14.0
click at [606, 170] on div "borst ... hersenen harten ... psychologie liefde ... hersenen liefde ... spoken…" at bounding box center [591, 178] width 721 height 105
click at [606, 170] on label "harten ... psychologie" at bounding box center [590, 151] width 189 height 37
click at [602, 164] on input "harten ... psychologie" at bounding box center [596, 158] width 12 height 12
radio input "true"
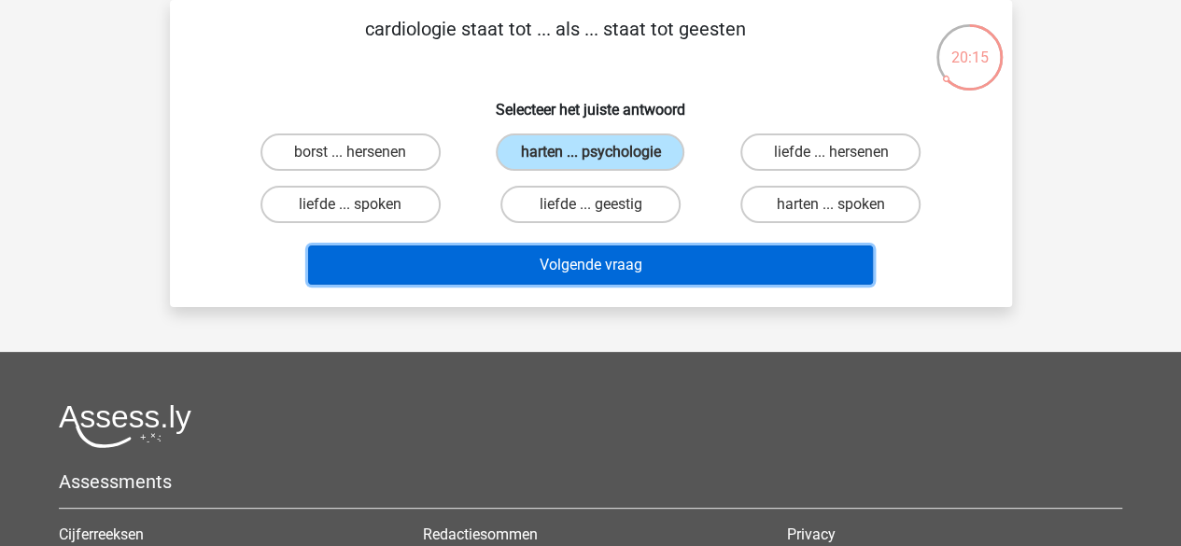
click at [599, 259] on button "Volgende vraag" at bounding box center [590, 265] width 565 height 39
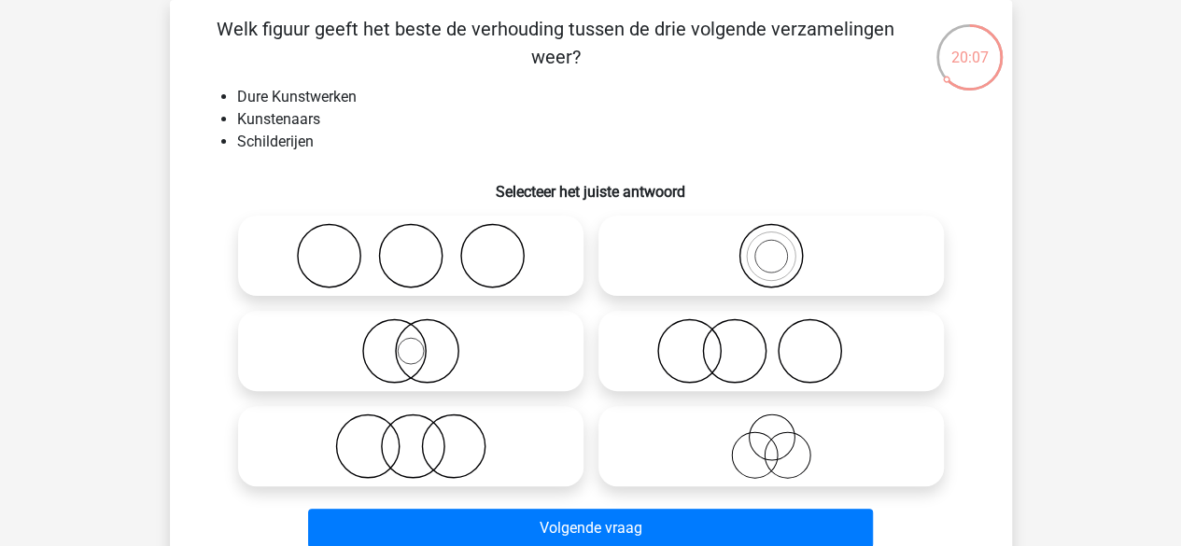
scroll to position [93, 0]
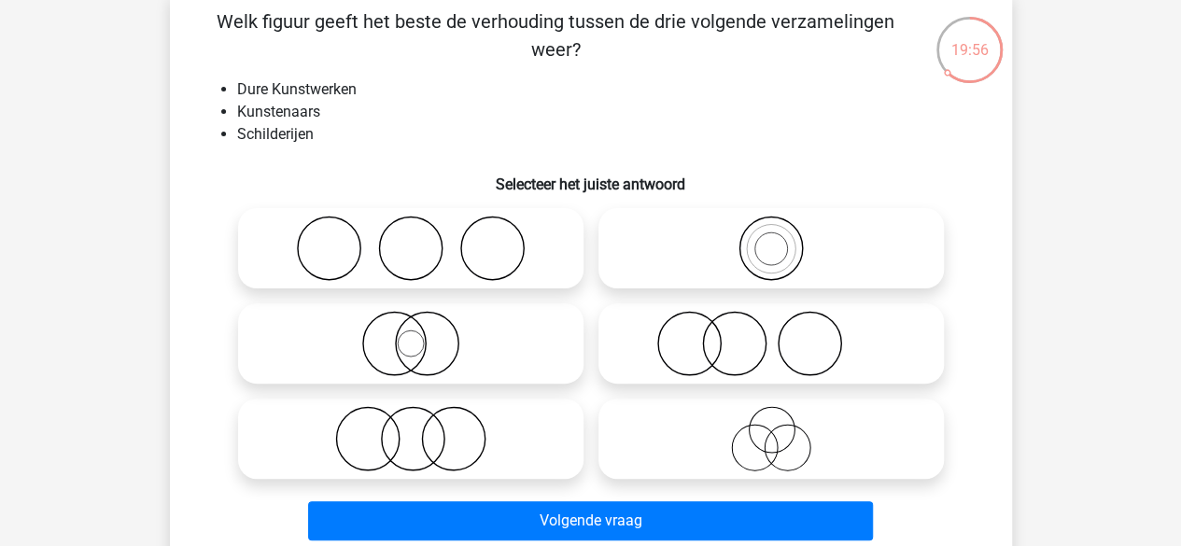
click at [843, 296] on div at bounding box center [771, 343] width 360 height 95
click at [842, 350] on icon at bounding box center [771, 343] width 330 height 65
click at [783, 334] on input "radio" at bounding box center [777, 328] width 12 height 12
radio input "true"
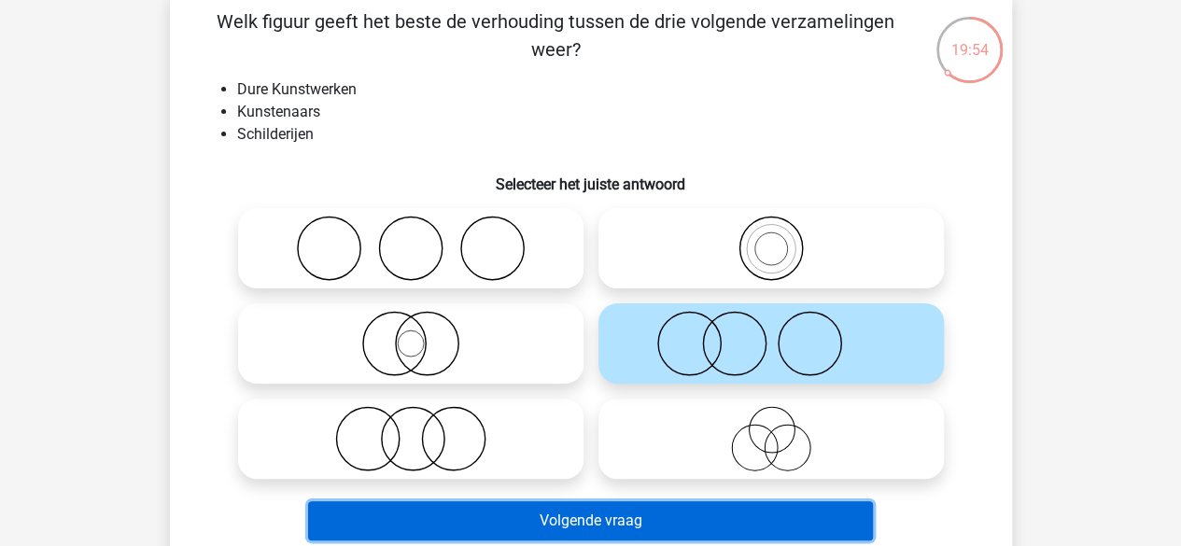
click at [673, 510] on button "Volgende vraag" at bounding box center [590, 520] width 565 height 39
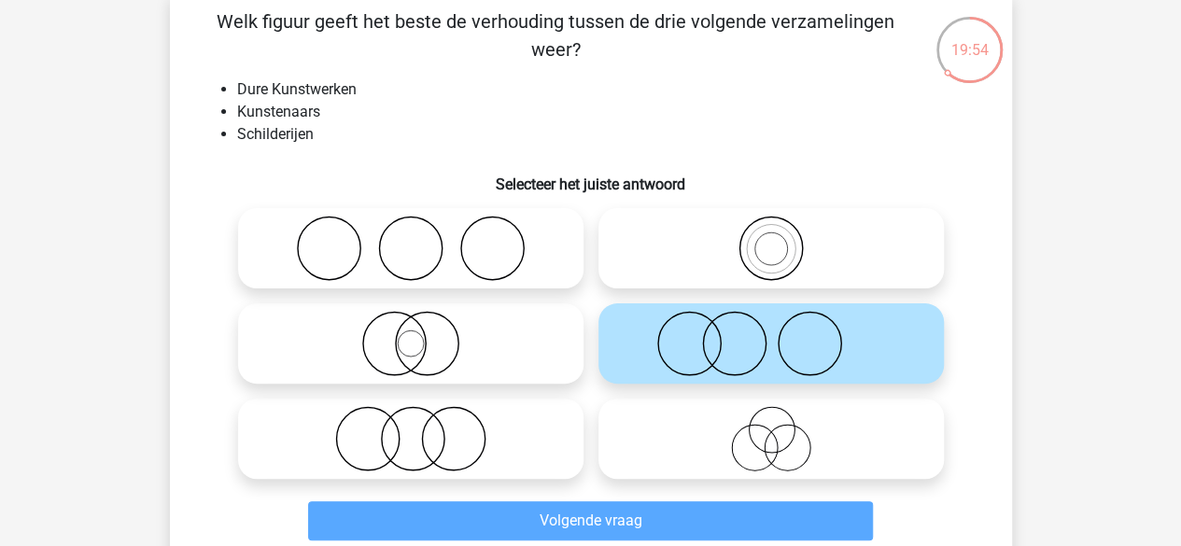
scroll to position [86, 0]
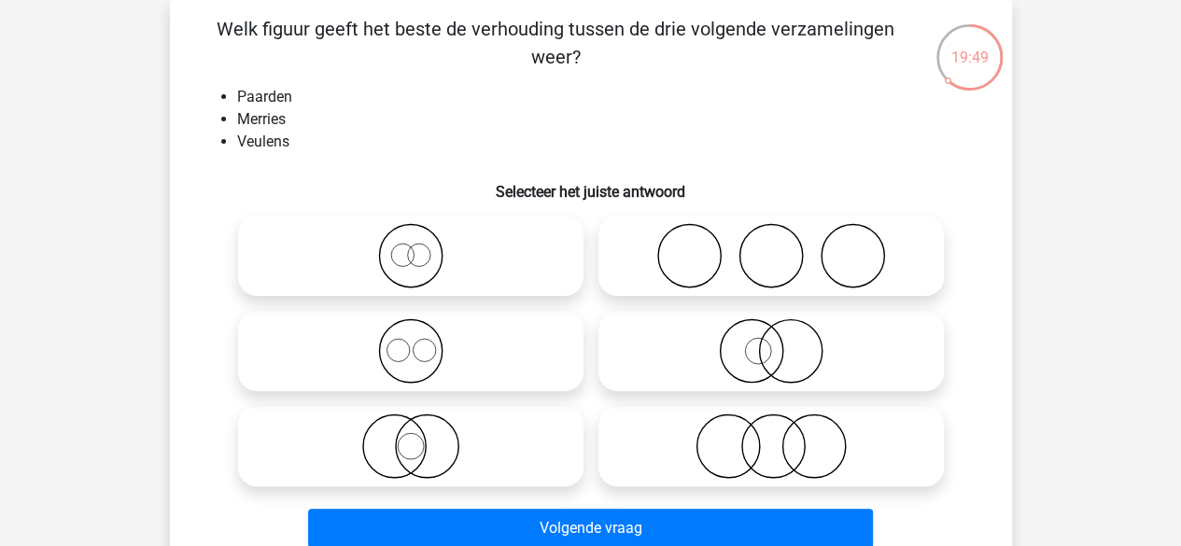
click at [500, 299] on div at bounding box center [411, 255] width 360 height 95
click at [502, 288] on icon at bounding box center [411, 255] width 330 height 65
click at [423, 246] on input "radio" at bounding box center [417, 240] width 12 height 12
radio input "true"
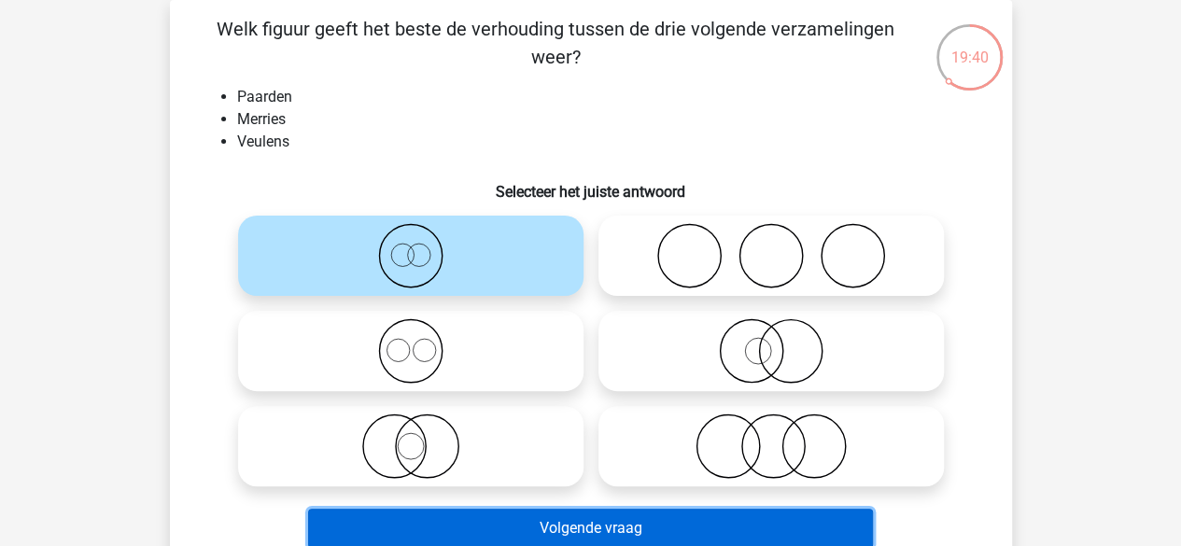
click at [527, 520] on button "Volgende vraag" at bounding box center [590, 528] width 565 height 39
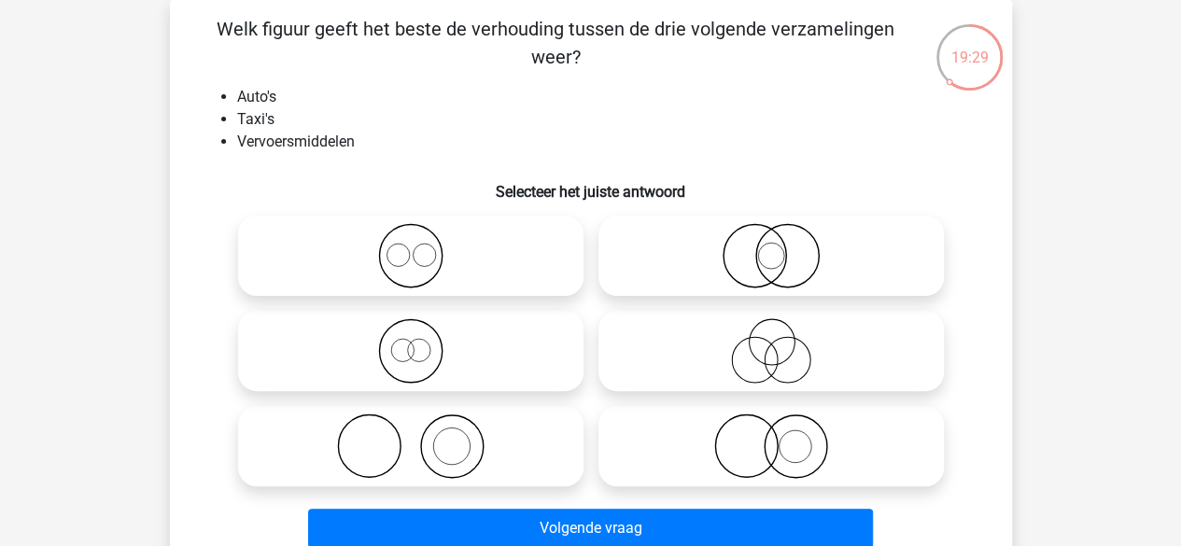
click at [476, 393] on div at bounding box center [411, 350] width 360 height 95
click at [449, 347] on icon at bounding box center [411, 350] width 330 height 65
click at [423, 342] on input "radio" at bounding box center [417, 336] width 12 height 12
radio input "true"
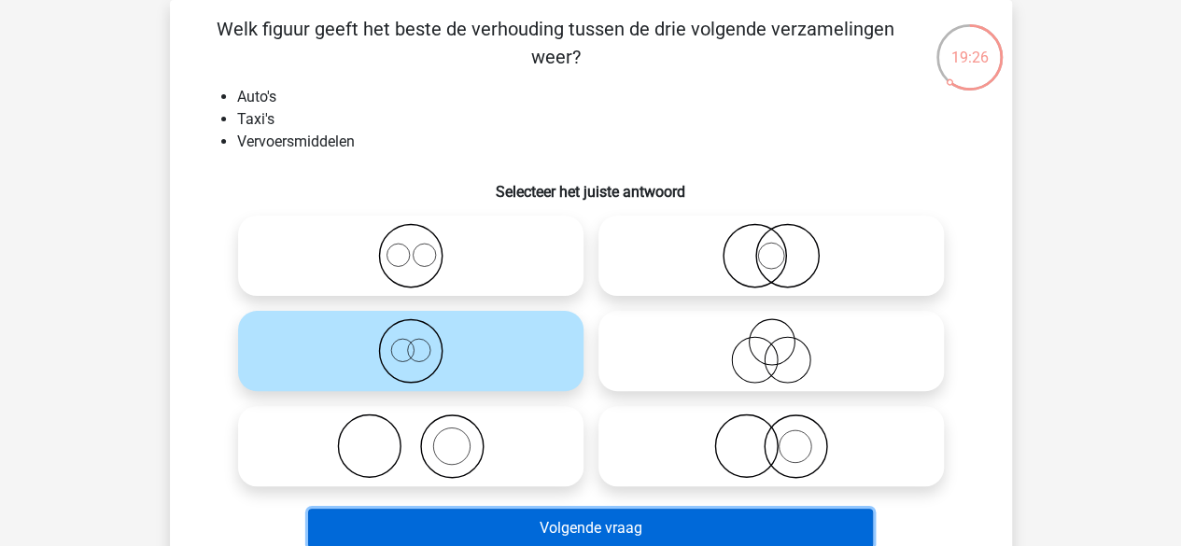
click at [449, 522] on button "Volgende vraag" at bounding box center [590, 528] width 565 height 39
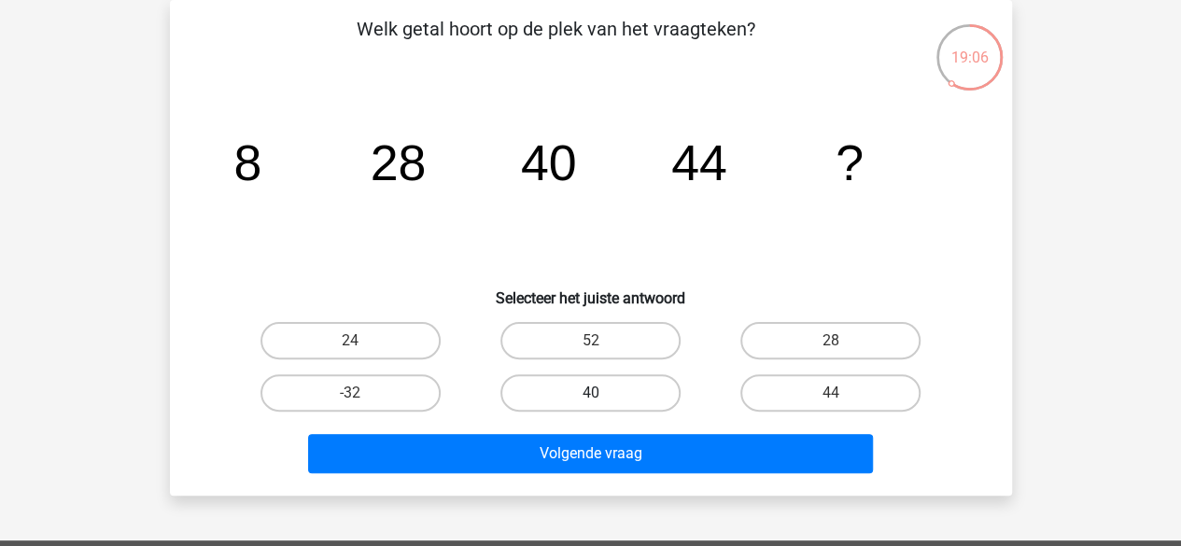
click at [613, 378] on label "40" at bounding box center [590, 392] width 180 height 37
click at [602, 393] on input "40" at bounding box center [596, 399] width 12 height 12
radio input "true"
click at [608, 429] on div "Volgende vraag" at bounding box center [591, 450] width 782 height 62
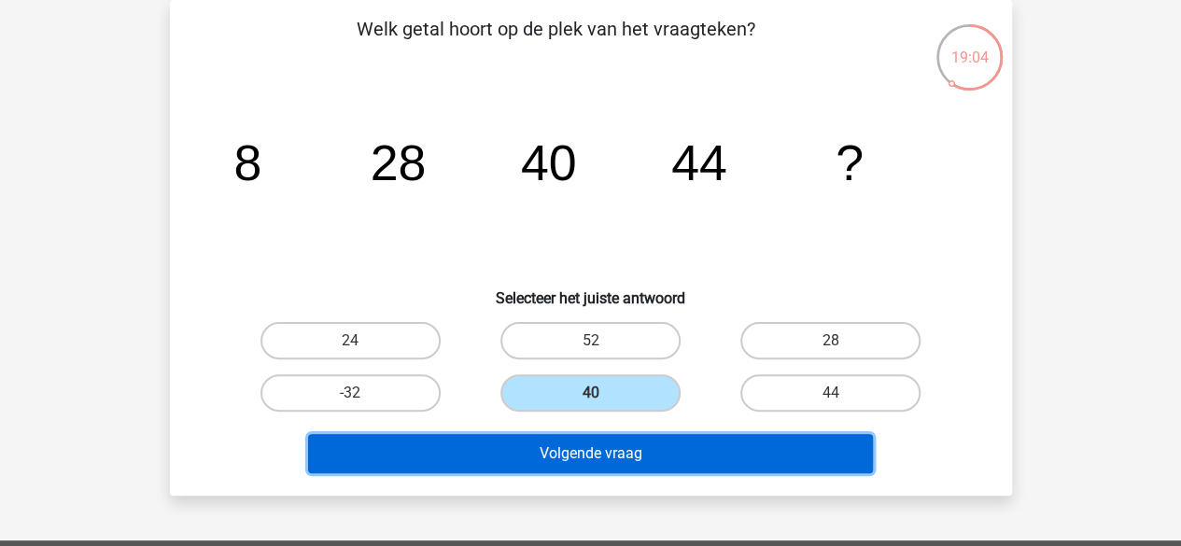
click at [616, 458] on button "Volgende vraag" at bounding box center [590, 453] width 565 height 39
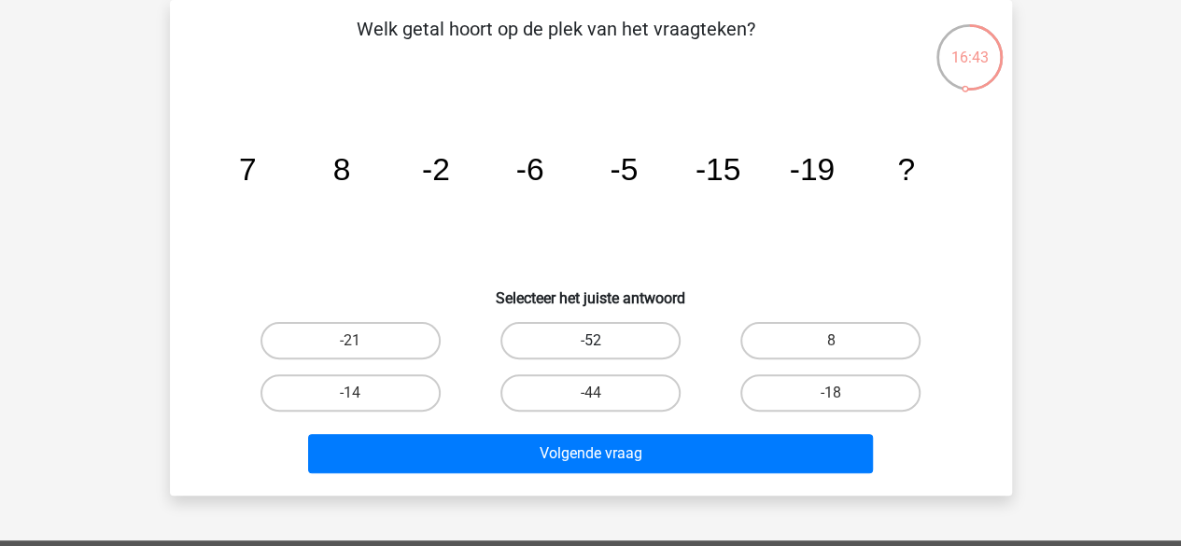
click at [580, 327] on label "-52" at bounding box center [590, 340] width 180 height 37
click at [590, 341] on input "-52" at bounding box center [596, 347] width 12 height 12
radio input "true"
click at [403, 345] on label "-21" at bounding box center [350, 340] width 180 height 37
click at [362, 345] on input "-21" at bounding box center [356, 347] width 12 height 12
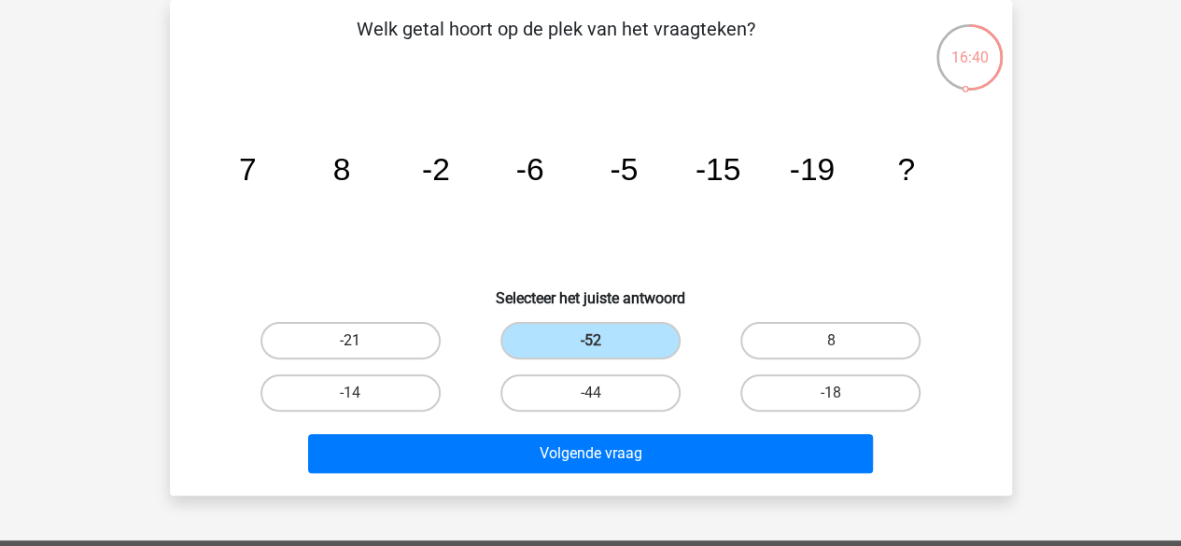
radio input "true"
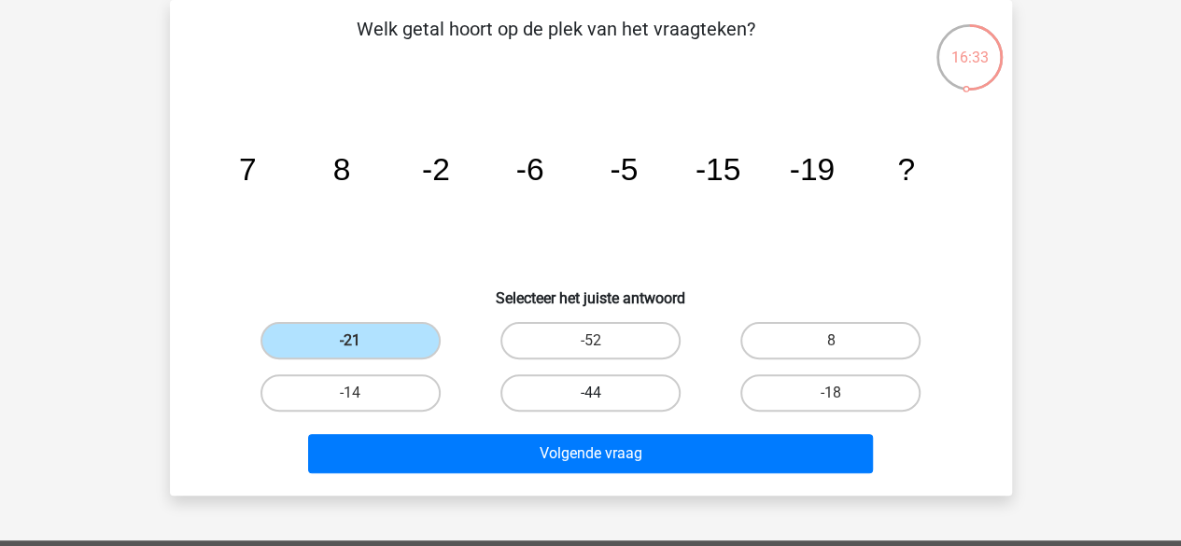
click at [534, 406] on label "-44" at bounding box center [590, 392] width 180 height 37
click at [590, 405] on input "-44" at bounding box center [596, 399] width 12 height 12
radio input "true"
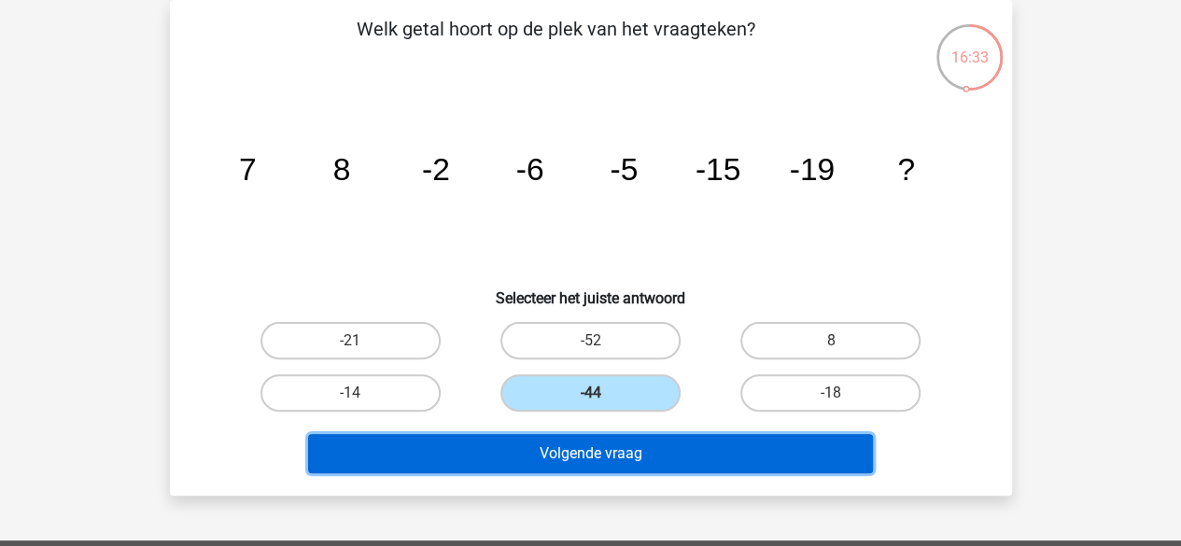
click at [562, 464] on button "Volgende vraag" at bounding box center [590, 453] width 565 height 39
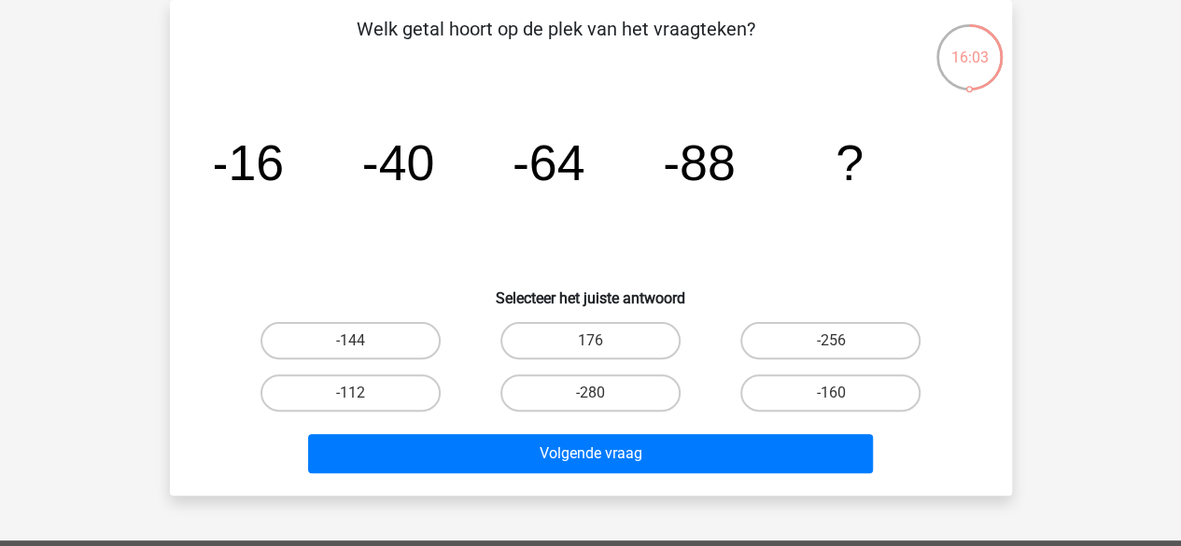
click at [416, 372] on div "-112" at bounding box center [351, 393] width 240 height 52
click at [416, 393] on label "-112" at bounding box center [350, 392] width 180 height 37
click at [362, 393] on input "-112" at bounding box center [356, 399] width 12 height 12
radio input "true"
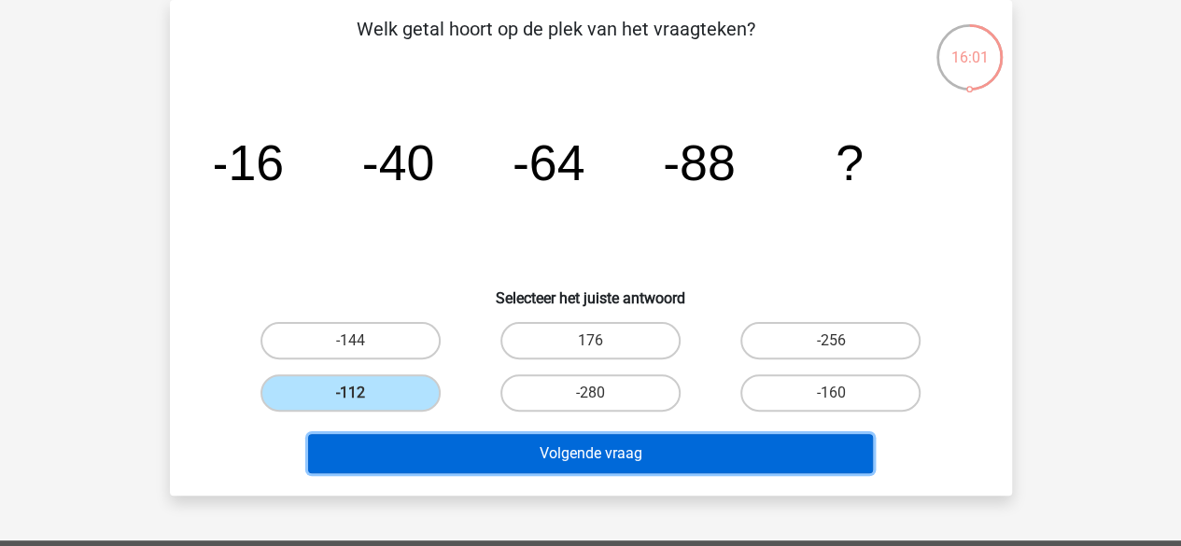
click at [422, 441] on button "Volgende vraag" at bounding box center [590, 453] width 565 height 39
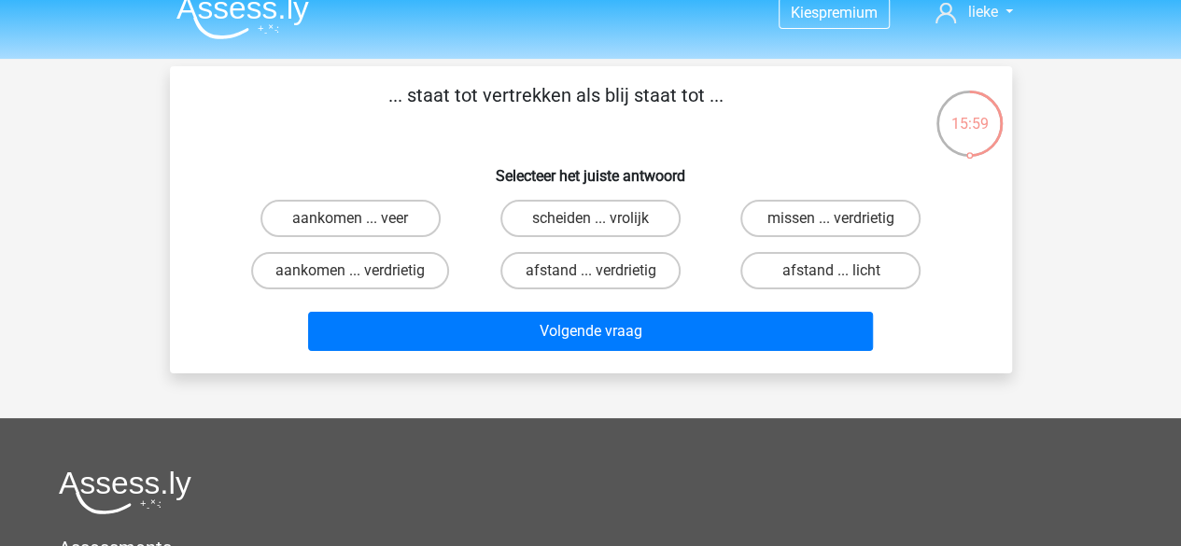
scroll to position [0, 0]
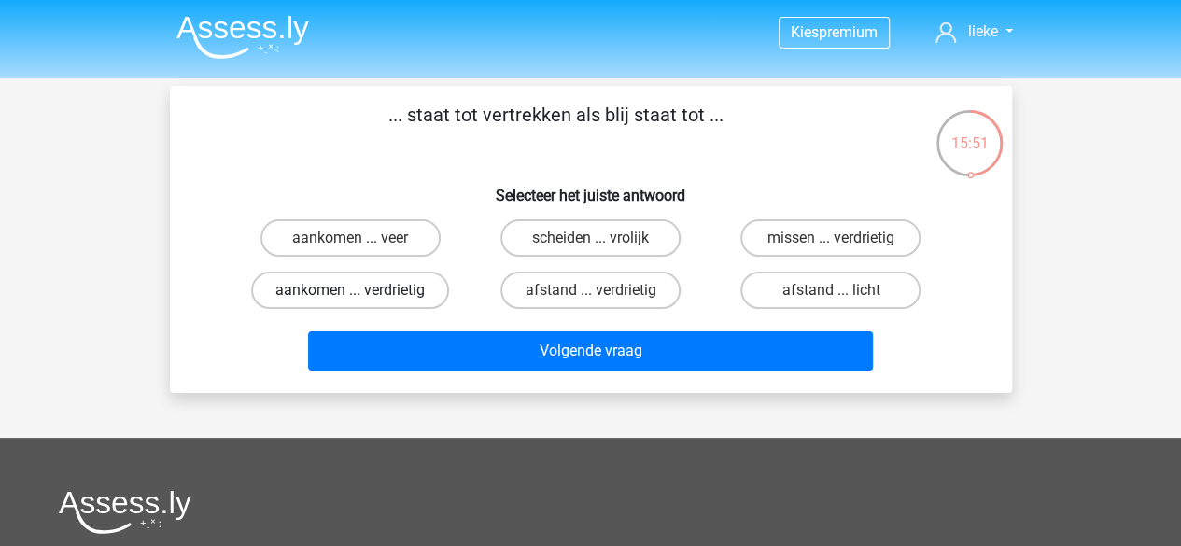
click at [421, 298] on label "aankomen ... verdrietig" at bounding box center [350, 290] width 198 height 37
click at [362, 298] on input "aankomen ... verdrietig" at bounding box center [356, 296] width 12 height 12
radio input "true"
click at [457, 383] on div "... staat tot vertrekken als blij staat tot ... Selecteer het juiste antwoord a…" at bounding box center [591, 239] width 842 height 307
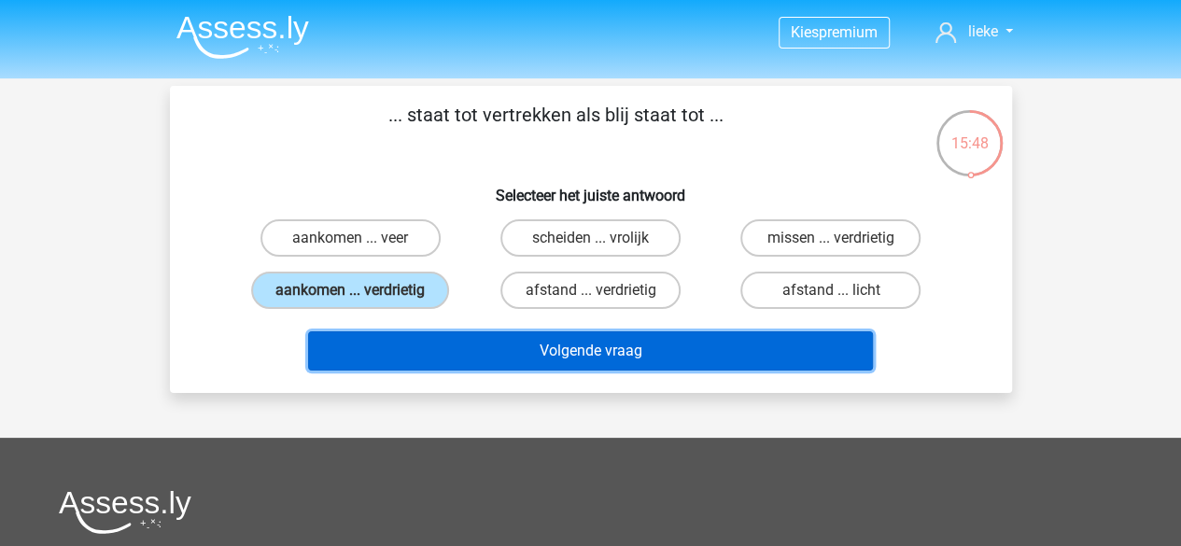
click at [478, 351] on button "Volgende vraag" at bounding box center [590, 350] width 565 height 39
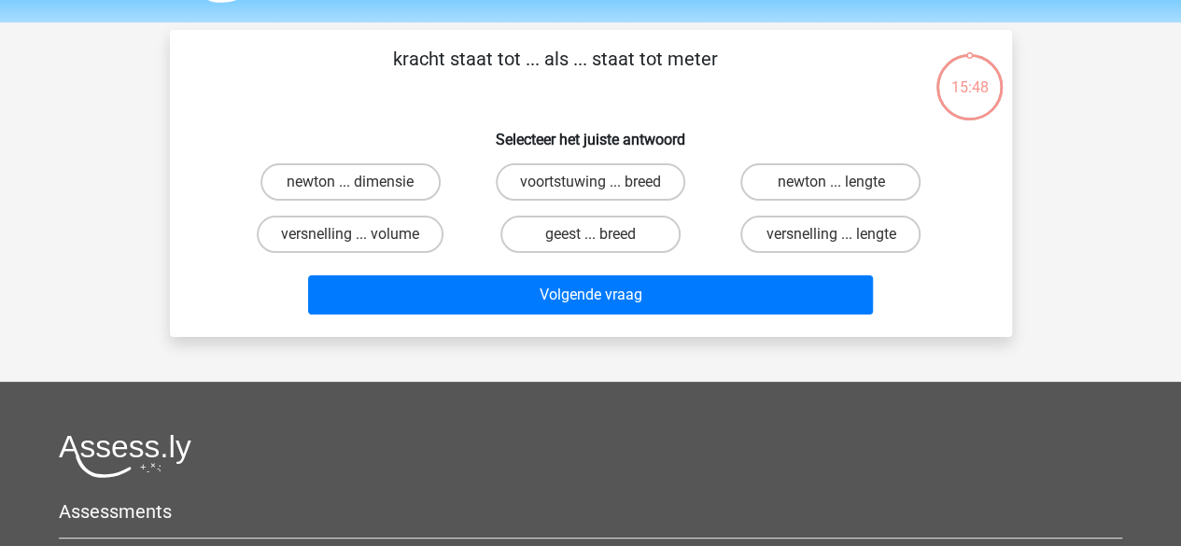
scroll to position [86, 0]
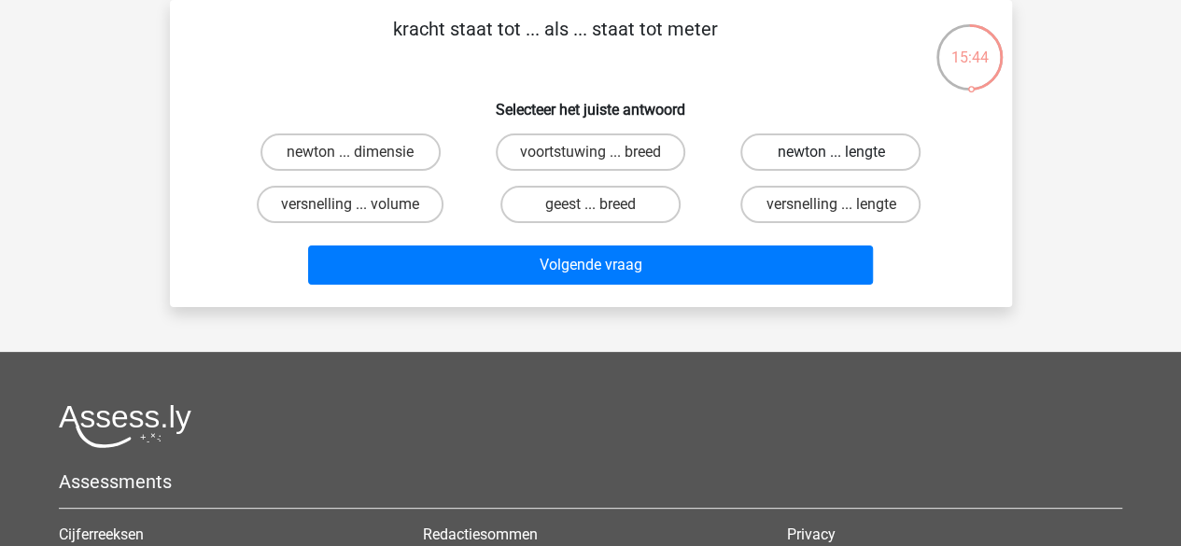
click at [840, 141] on label "newton ... lengte" at bounding box center [830, 151] width 180 height 37
click at [840, 152] on input "newton ... lengte" at bounding box center [837, 158] width 12 height 12
radio input "true"
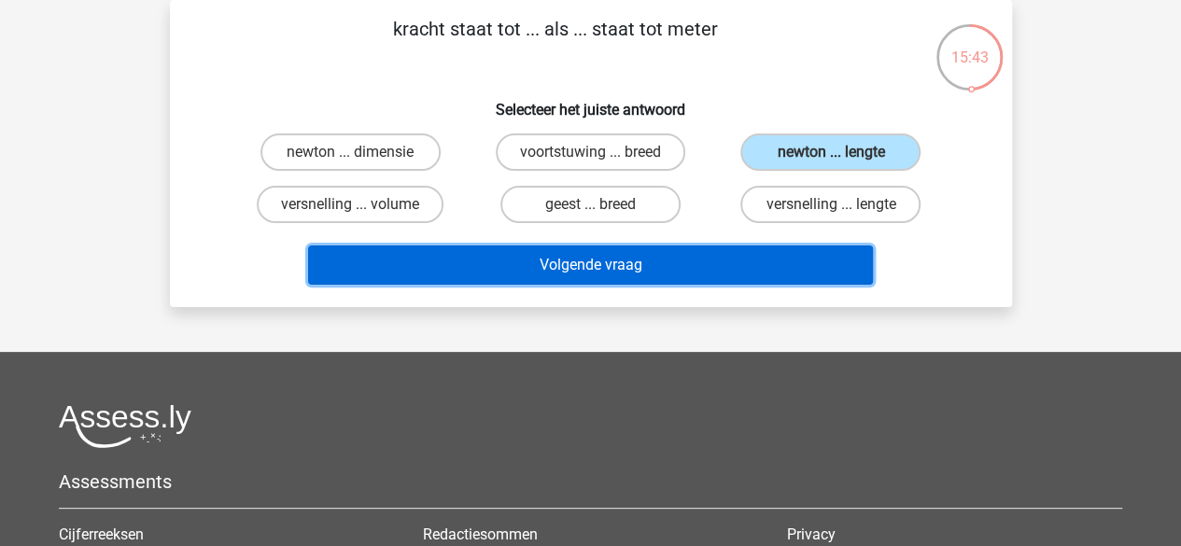
click at [749, 246] on button "Volgende vraag" at bounding box center [590, 265] width 565 height 39
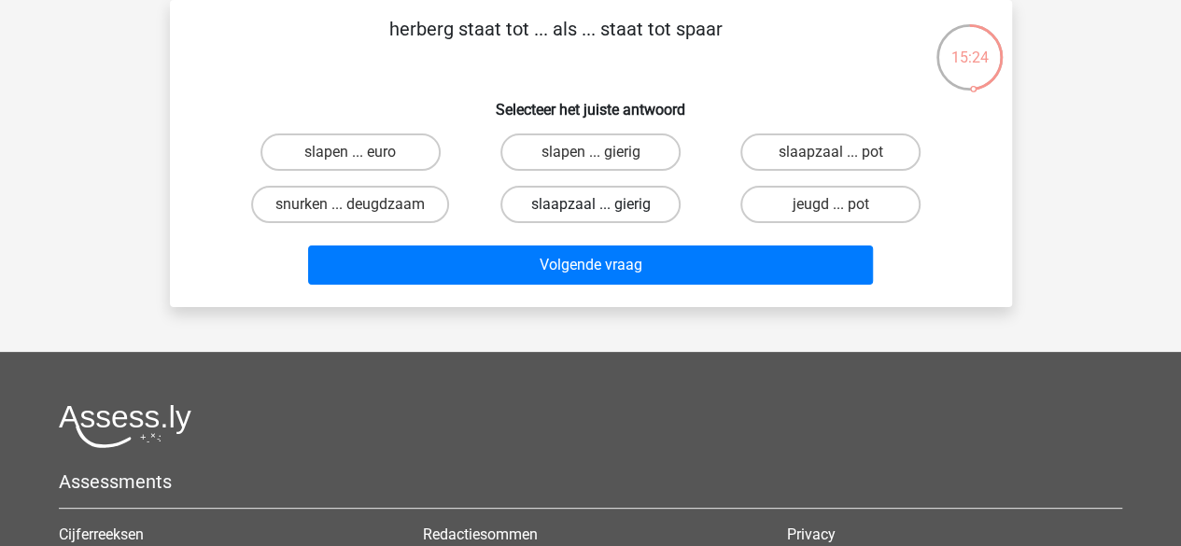
click at [503, 204] on label "slaapzaal ... gierig" at bounding box center [590, 204] width 180 height 37
click at [590, 204] on input "slaapzaal ... gierig" at bounding box center [596, 210] width 12 height 12
radio input "true"
click at [555, 153] on label "slapen ... gierig" at bounding box center [590, 151] width 180 height 37
click at [590, 153] on input "slapen ... gierig" at bounding box center [596, 158] width 12 height 12
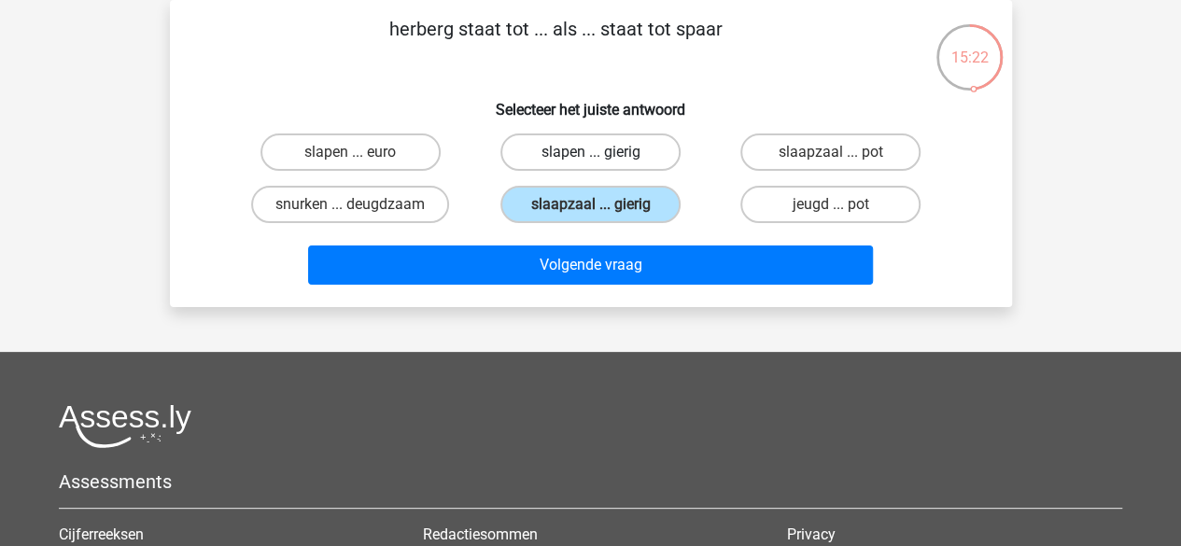
radio input "true"
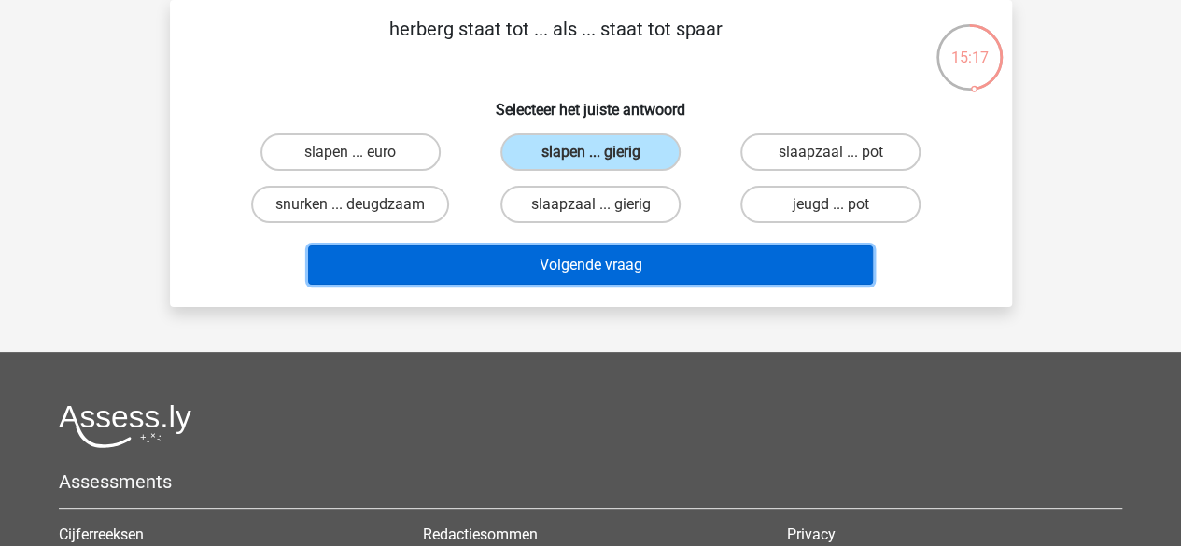
click at [544, 247] on button "Volgende vraag" at bounding box center [590, 265] width 565 height 39
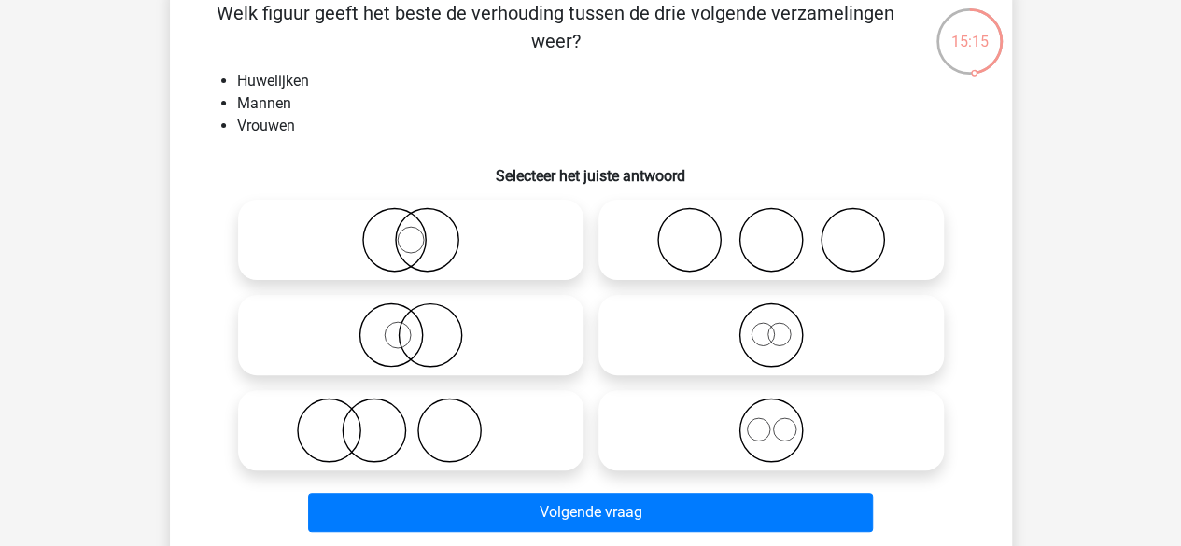
scroll to position [97, 0]
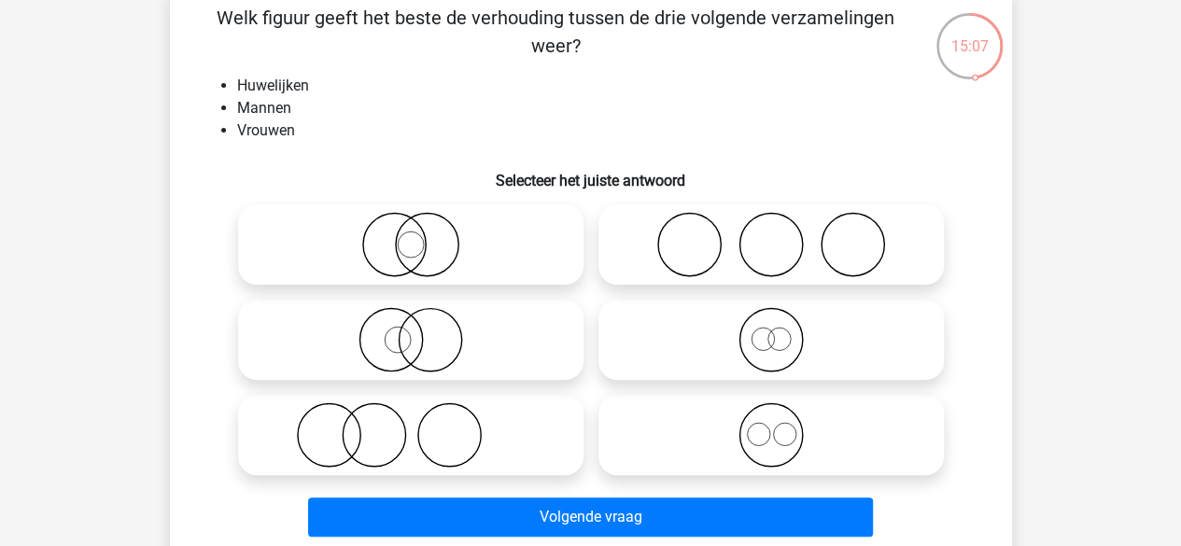
click at [660, 249] on icon at bounding box center [771, 244] width 330 height 65
click at [771, 235] on input "radio" at bounding box center [777, 229] width 12 height 12
radio input "true"
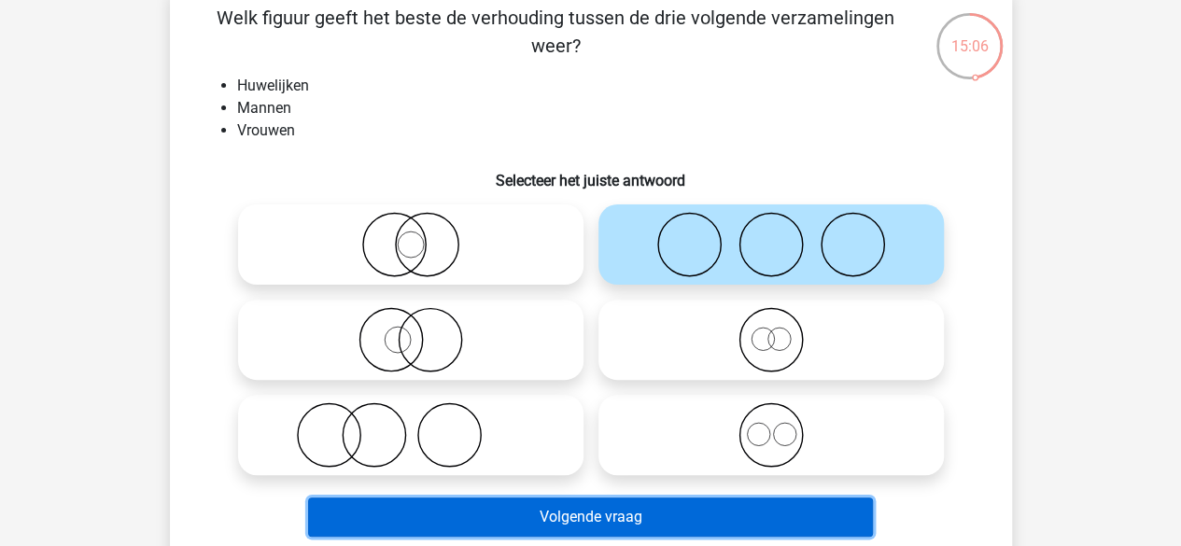
click at [509, 505] on button "Volgende vraag" at bounding box center [590, 517] width 565 height 39
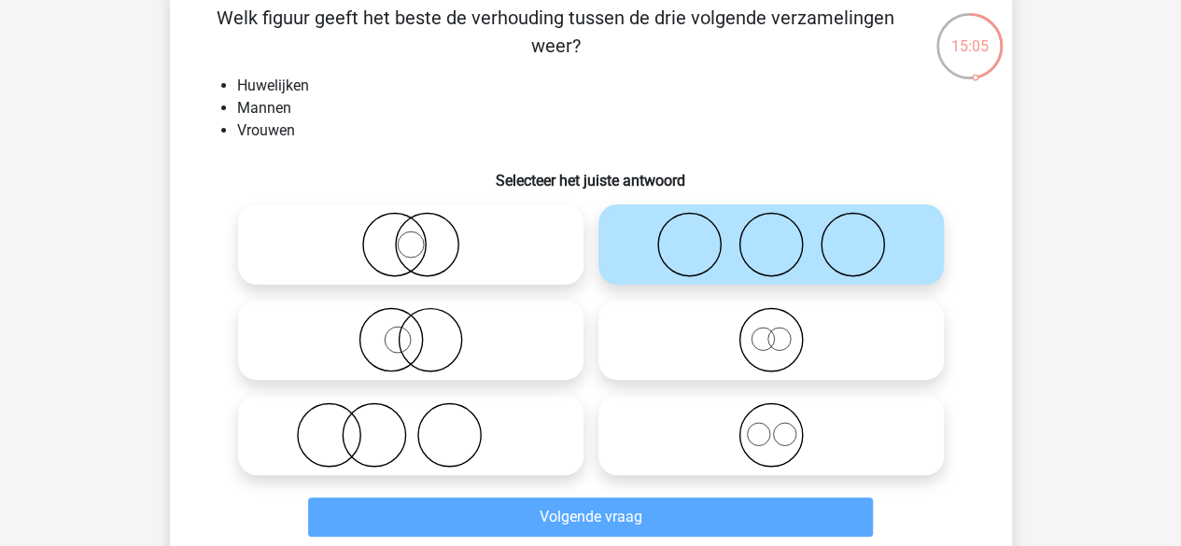
scroll to position [86, 0]
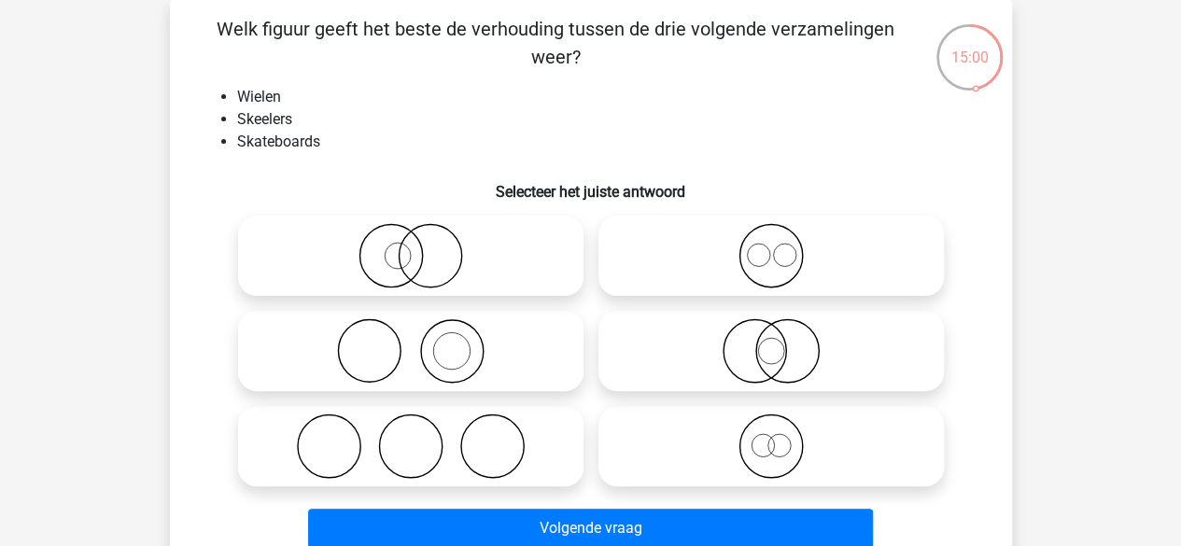
click at [446, 442] on icon at bounding box center [411, 446] width 330 height 65
click at [423, 437] on input "radio" at bounding box center [417, 431] width 12 height 12
radio input "true"
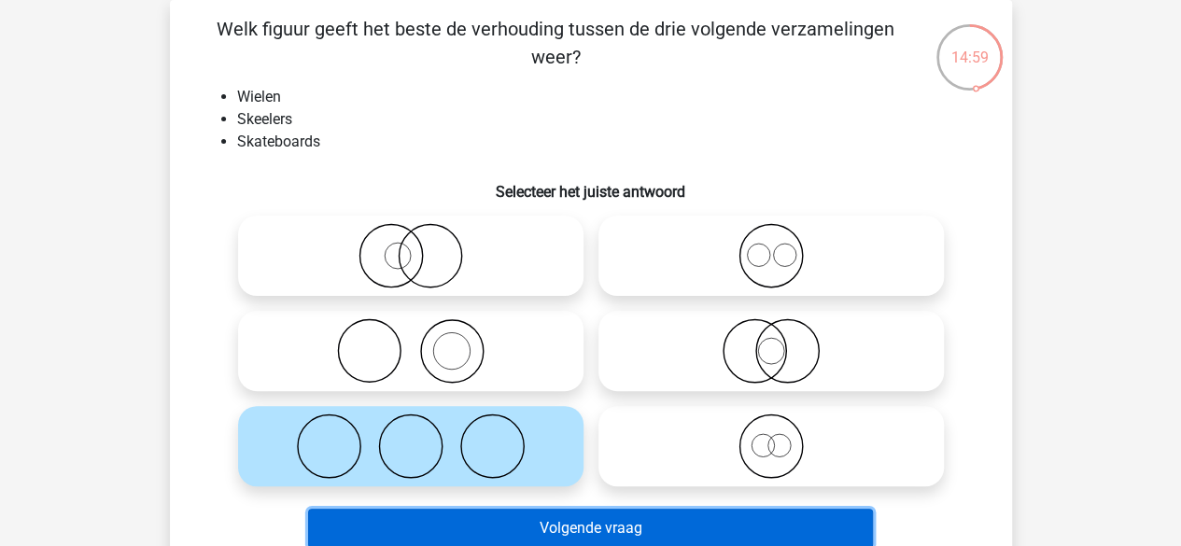
click at [444, 512] on button "Volgende vraag" at bounding box center [590, 528] width 565 height 39
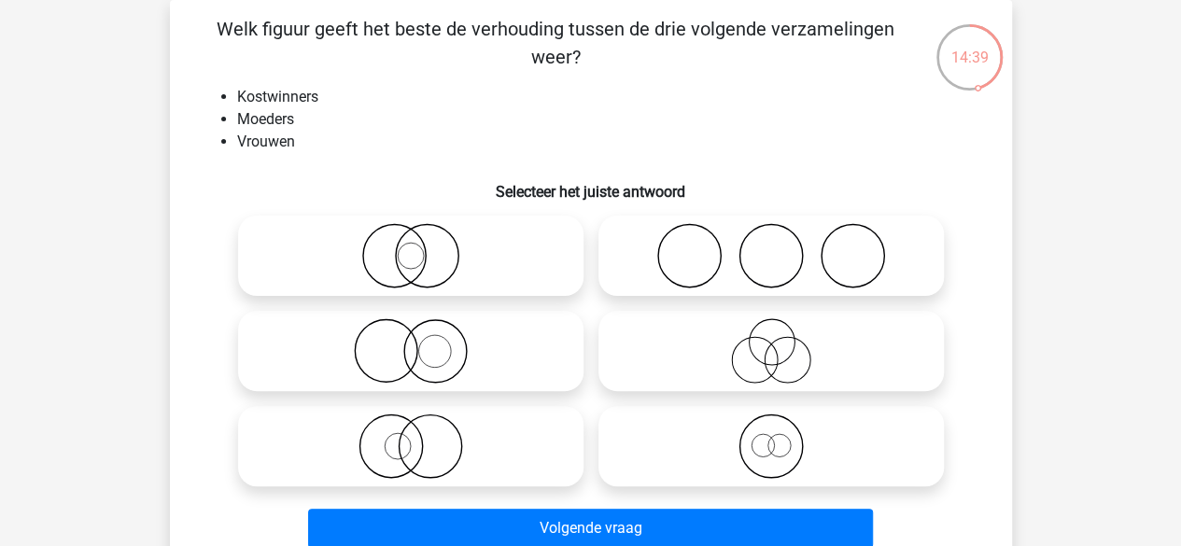
click at [476, 451] on icon at bounding box center [411, 446] width 330 height 65
click at [423, 437] on input "radio" at bounding box center [417, 431] width 12 height 12
radio input "true"
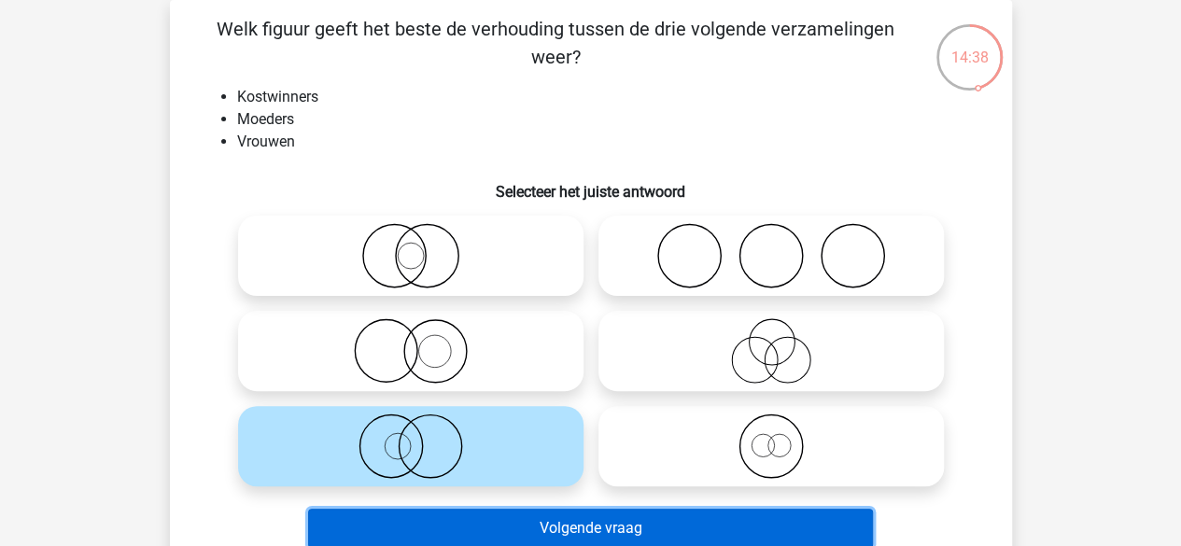
click at [500, 528] on button "Volgende vraag" at bounding box center [590, 528] width 565 height 39
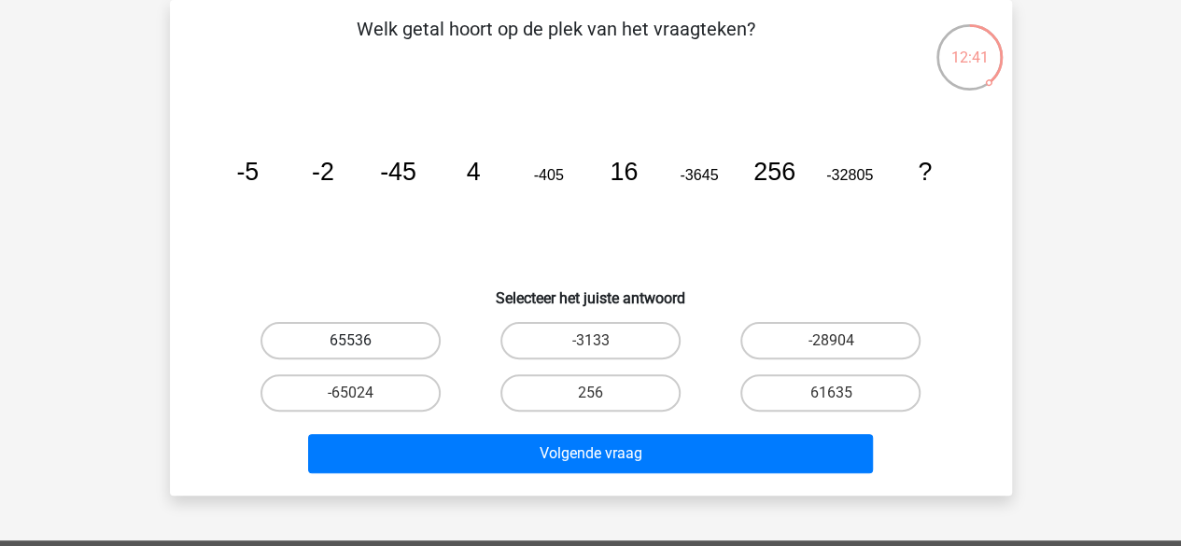
click at [424, 340] on label "65536" at bounding box center [350, 340] width 180 height 37
click at [362, 341] on input "65536" at bounding box center [356, 347] width 12 height 12
radio input "true"
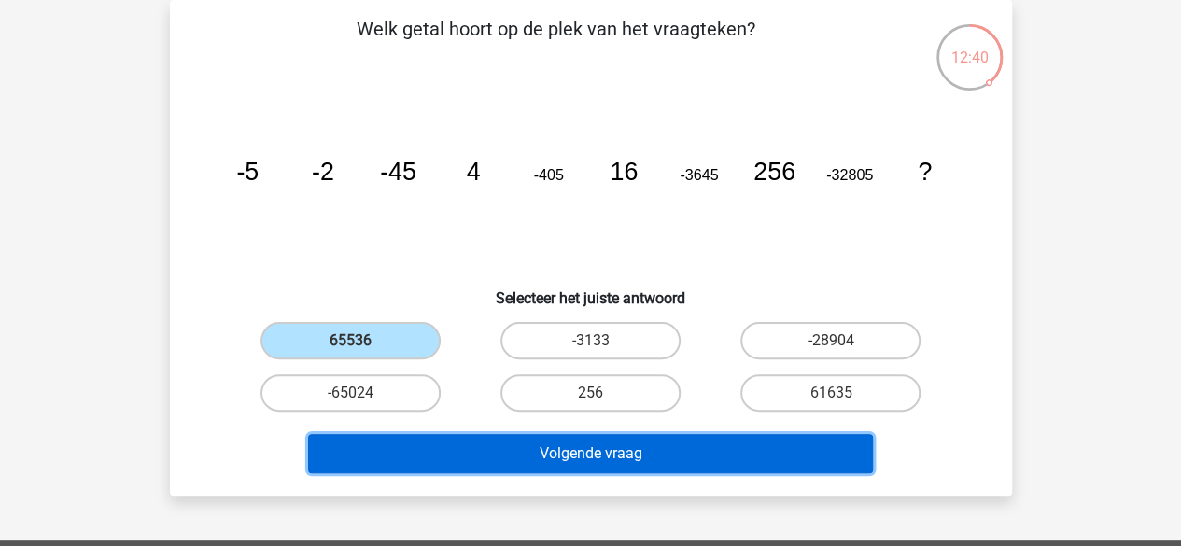
click at [487, 451] on button "Volgende vraag" at bounding box center [590, 453] width 565 height 39
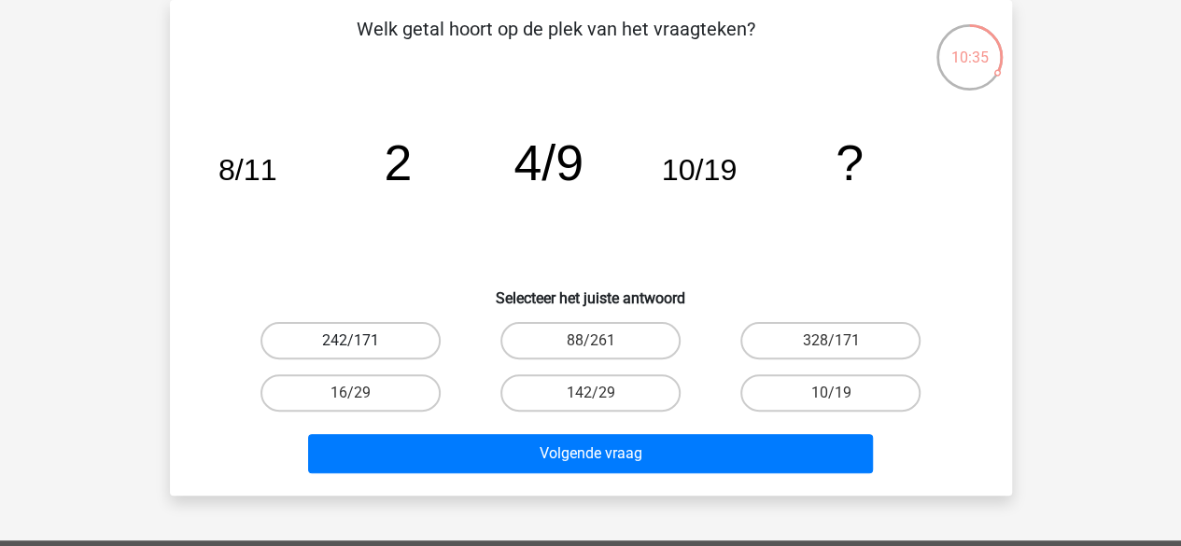
click at [376, 358] on label "242/171" at bounding box center [350, 340] width 180 height 37
click at [362, 353] on input "242/171" at bounding box center [356, 347] width 12 height 12
radio input "true"
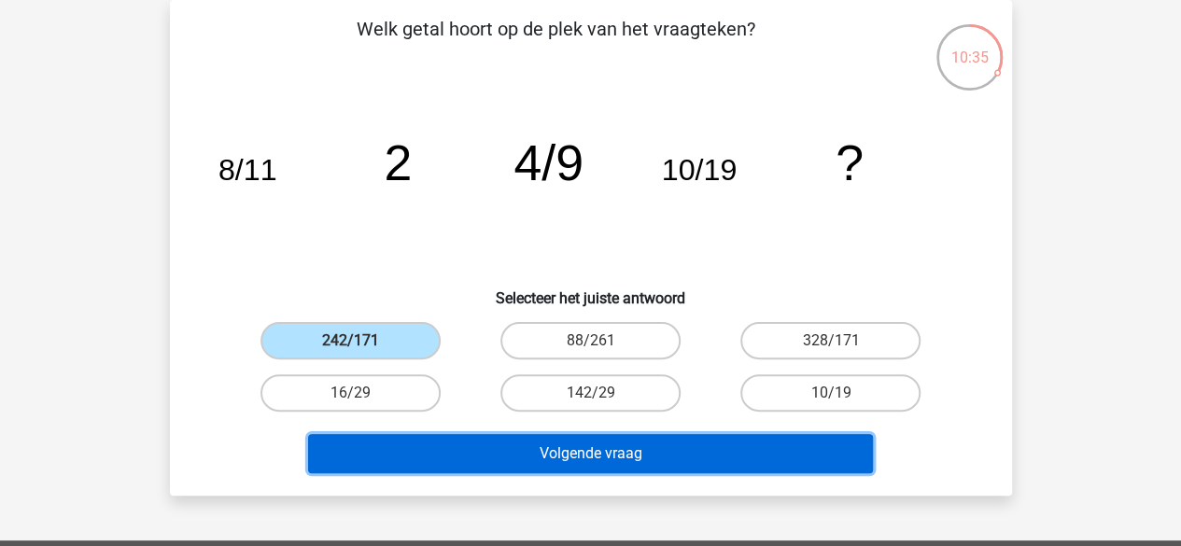
click at [425, 458] on button "Volgende vraag" at bounding box center [590, 453] width 565 height 39
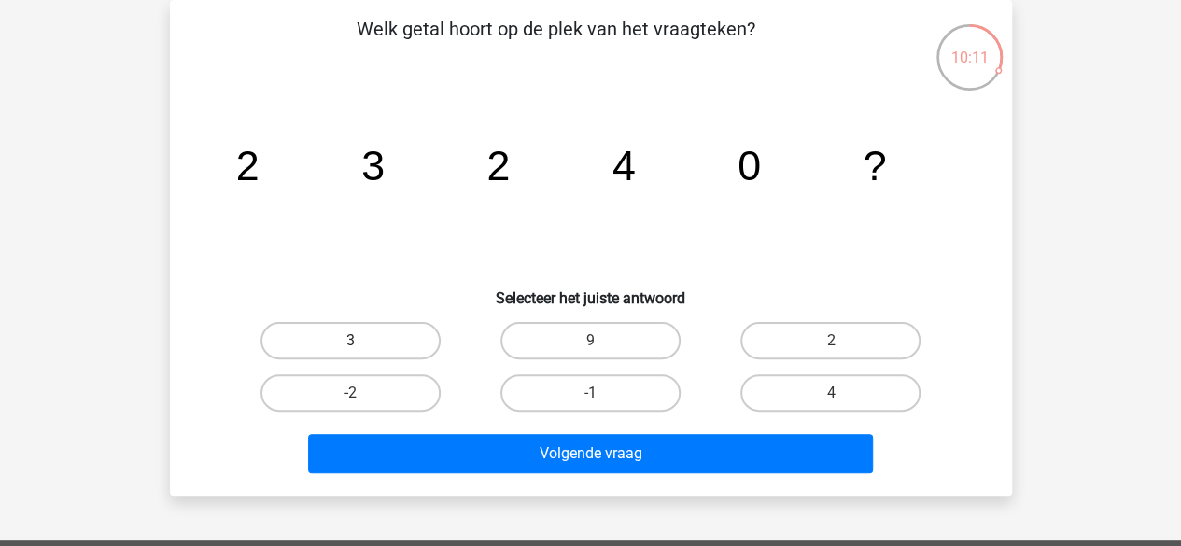
click at [416, 339] on label "3" at bounding box center [350, 340] width 180 height 37
click at [362, 341] on input "3" at bounding box center [356, 347] width 12 height 12
radio input "true"
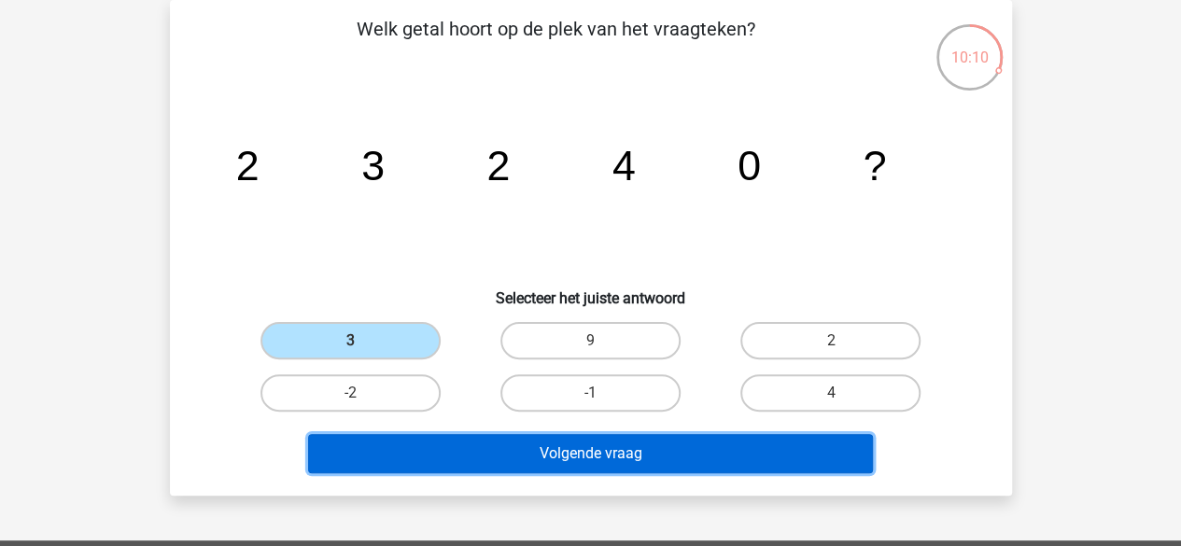
click at [467, 464] on button "Volgende vraag" at bounding box center [590, 453] width 565 height 39
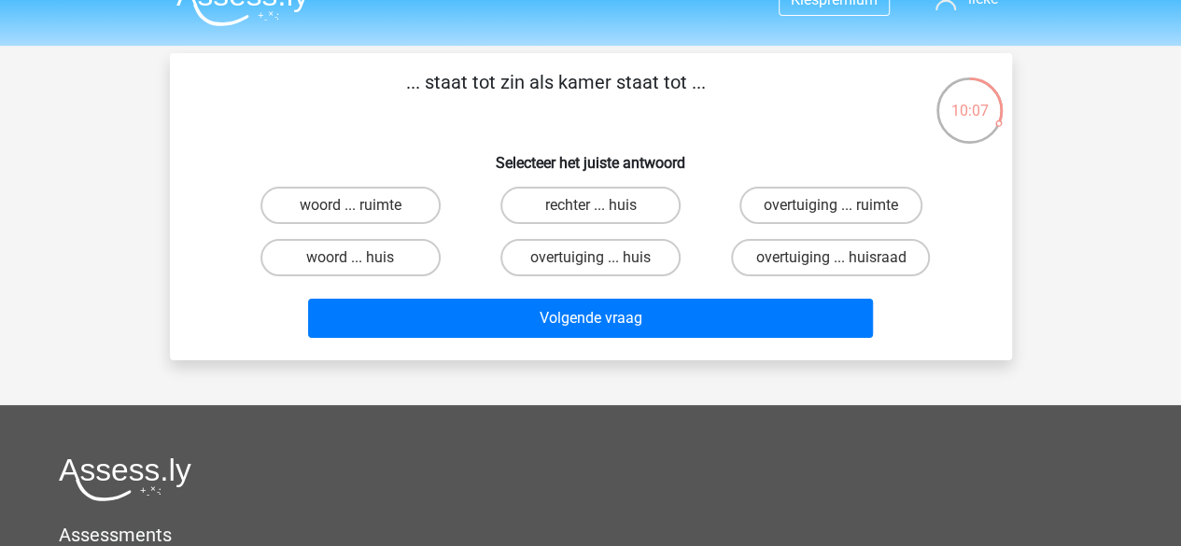
scroll to position [31, 0]
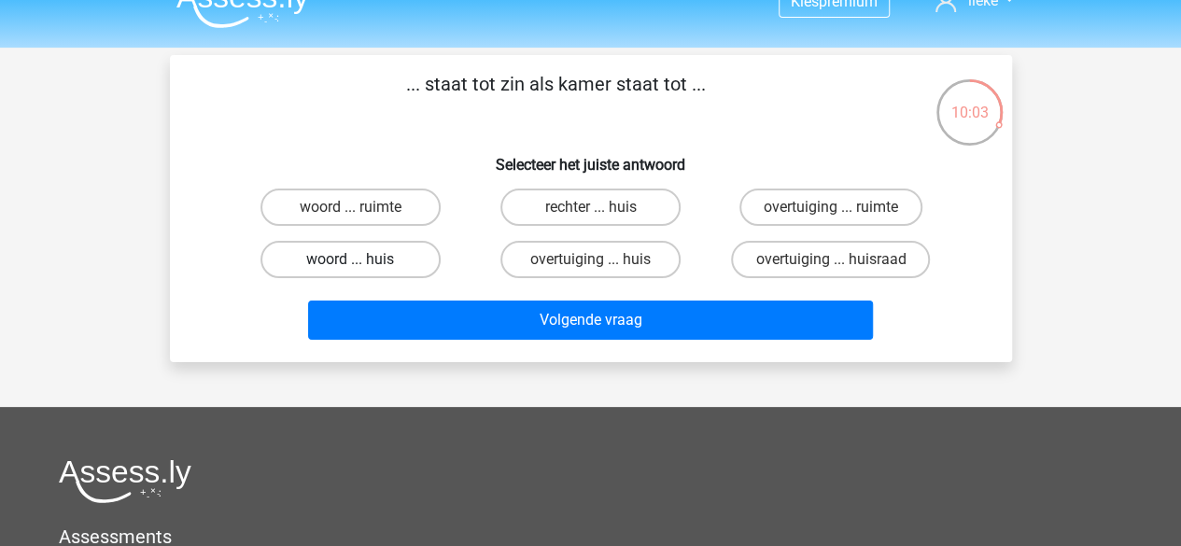
drag, startPoint x: 392, startPoint y: 278, endPoint x: 400, endPoint y: 259, distance: 21.3
click at [400, 259] on div "woord ... huis" at bounding box center [351, 259] width 240 height 52
click at [400, 259] on label "woord ... huis" at bounding box center [350, 259] width 180 height 37
click at [362, 260] on input "woord ... huis" at bounding box center [356, 266] width 12 height 12
radio input "true"
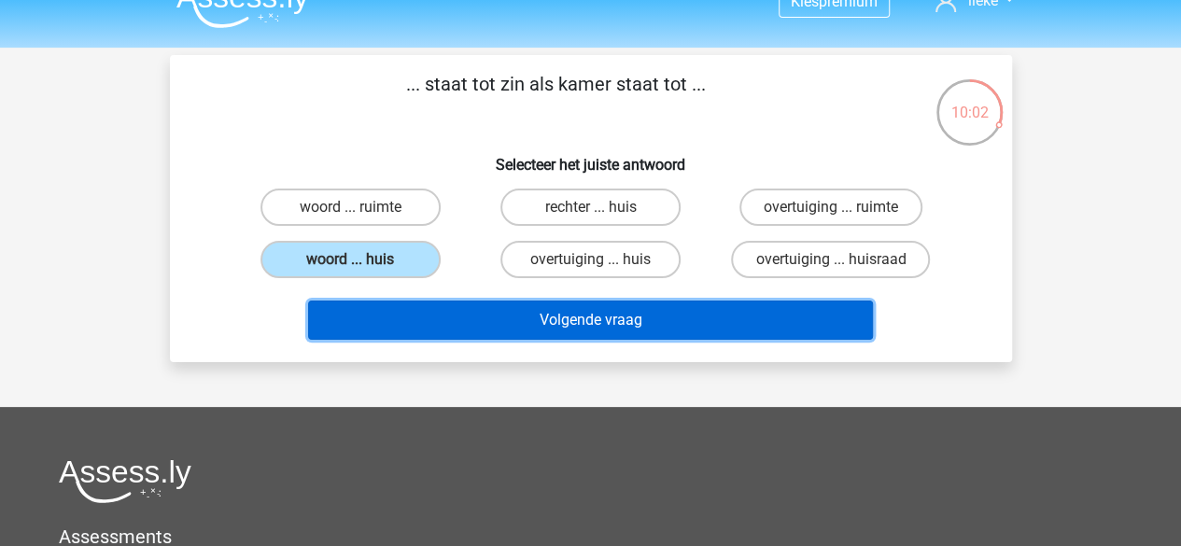
click at [465, 314] on button "Volgende vraag" at bounding box center [590, 320] width 565 height 39
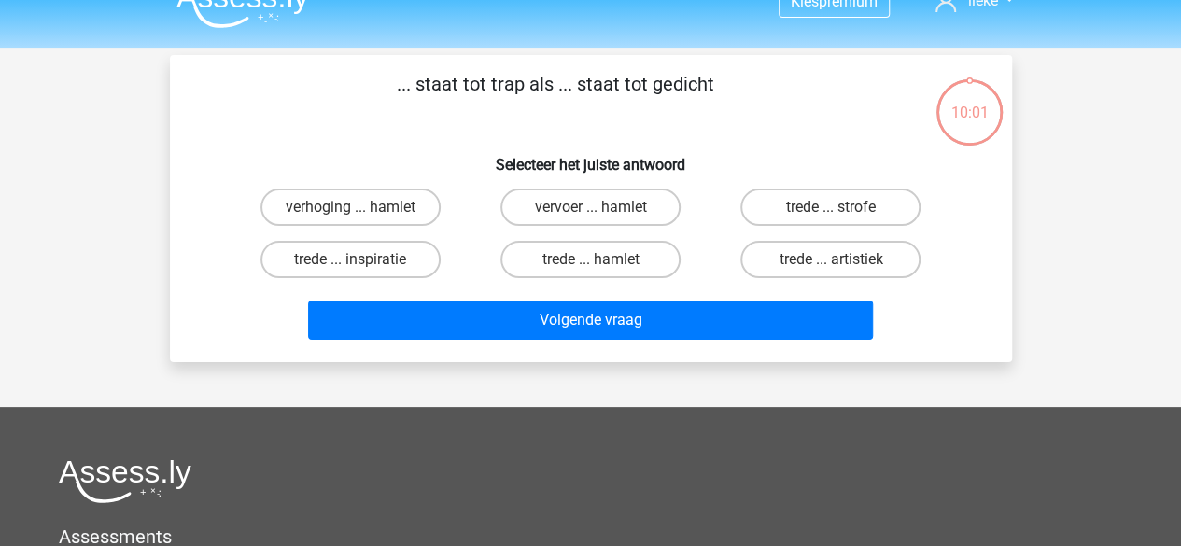
scroll to position [86, 0]
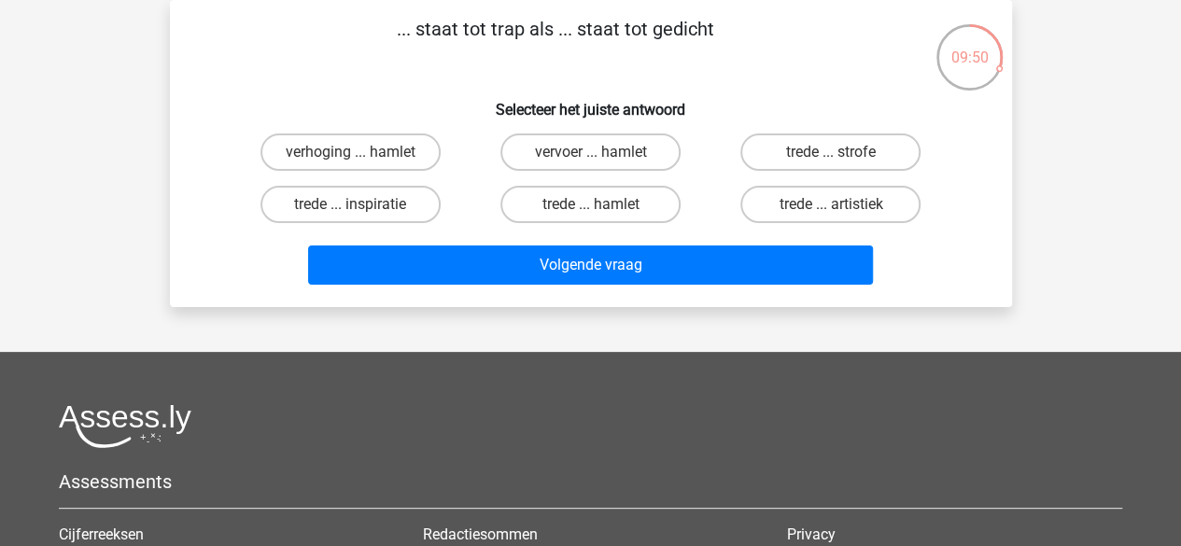
click at [642, 223] on label "trede ... hamlet" at bounding box center [590, 204] width 180 height 37
click at [602, 217] on input "trede ... hamlet" at bounding box center [596, 210] width 12 height 12
radio input "true"
click at [808, 150] on label "trede ... strofe" at bounding box center [830, 151] width 180 height 37
click at [831, 152] on input "trede ... strofe" at bounding box center [837, 158] width 12 height 12
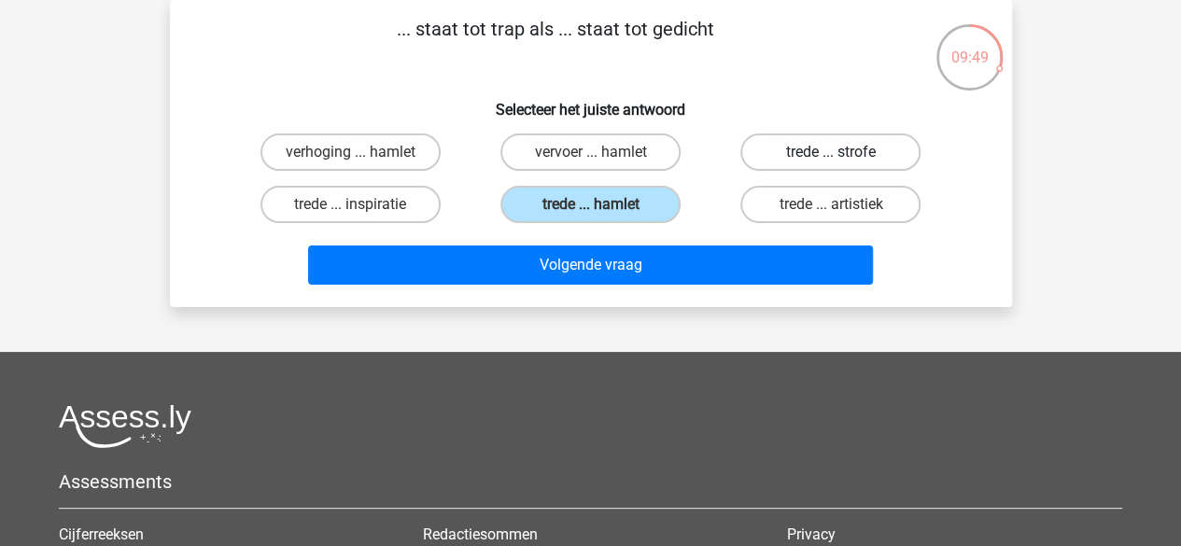
radio input "true"
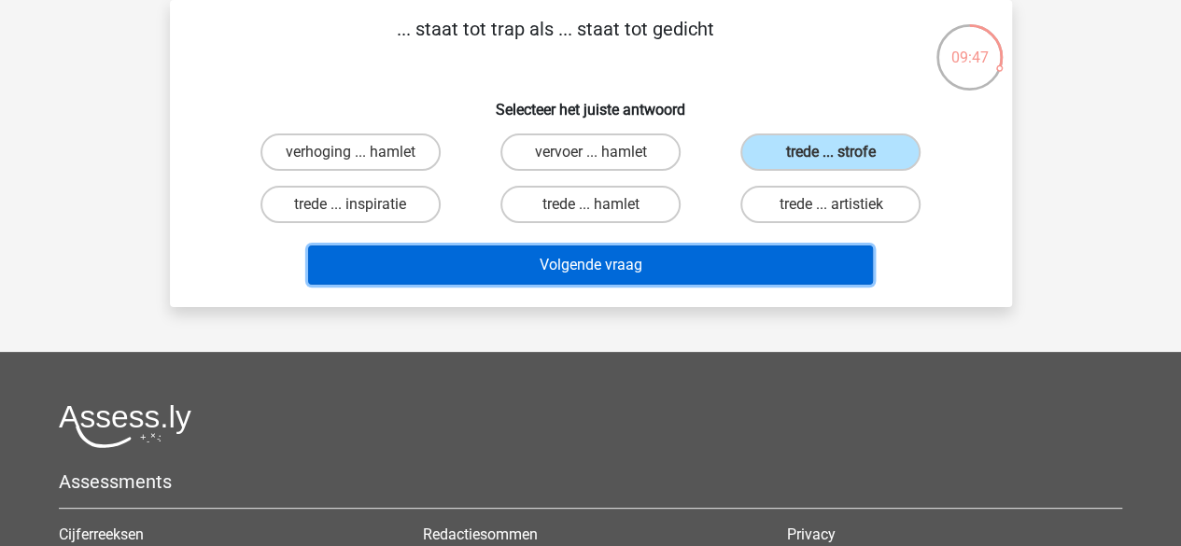
click at [646, 274] on button "Volgende vraag" at bounding box center [590, 265] width 565 height 39
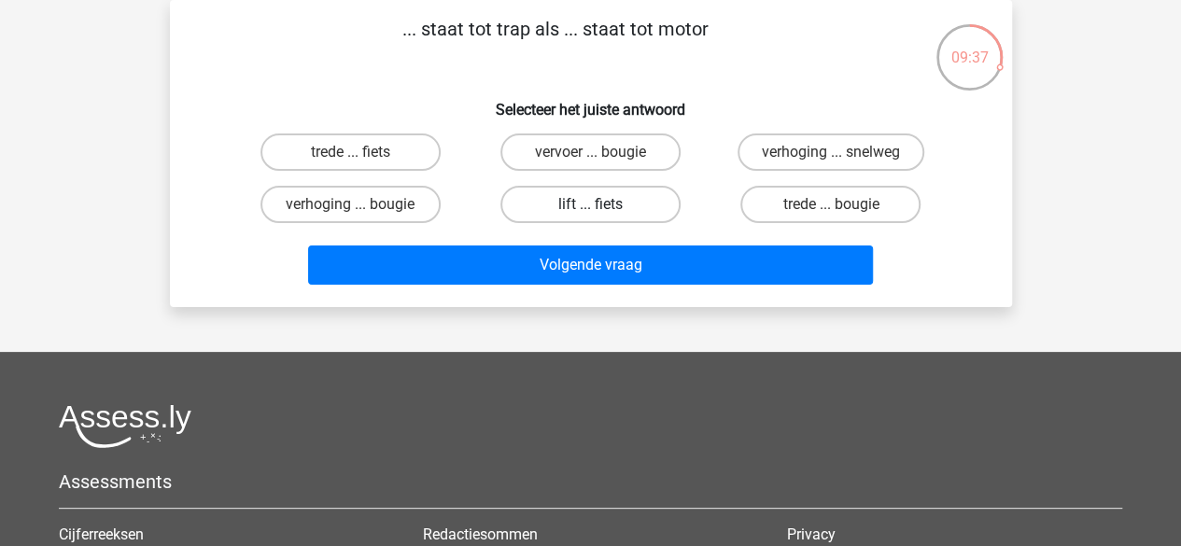
click at [611, 208] on label "lift ... fiets" at bounding box center [590, 204] width 180 height 37
click at [602, 208] on input "lift ... fiets" at bounding box center [596, 210] width 12 height 12
radio input "true"
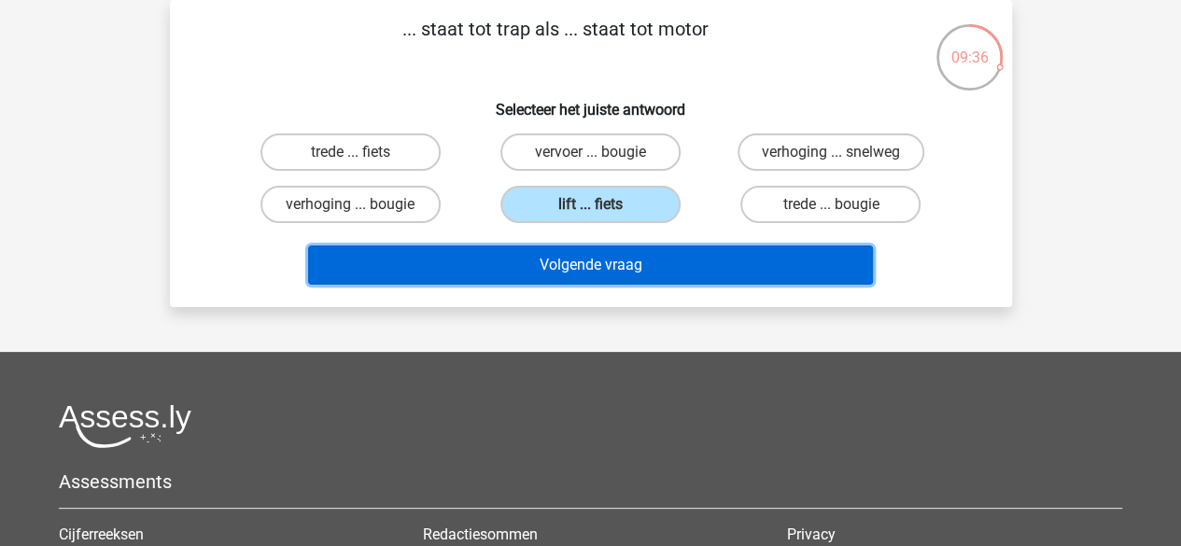
click at [607, 280] on button "Volgende vraag" at bounding box center [590, 265] width 565 height 39
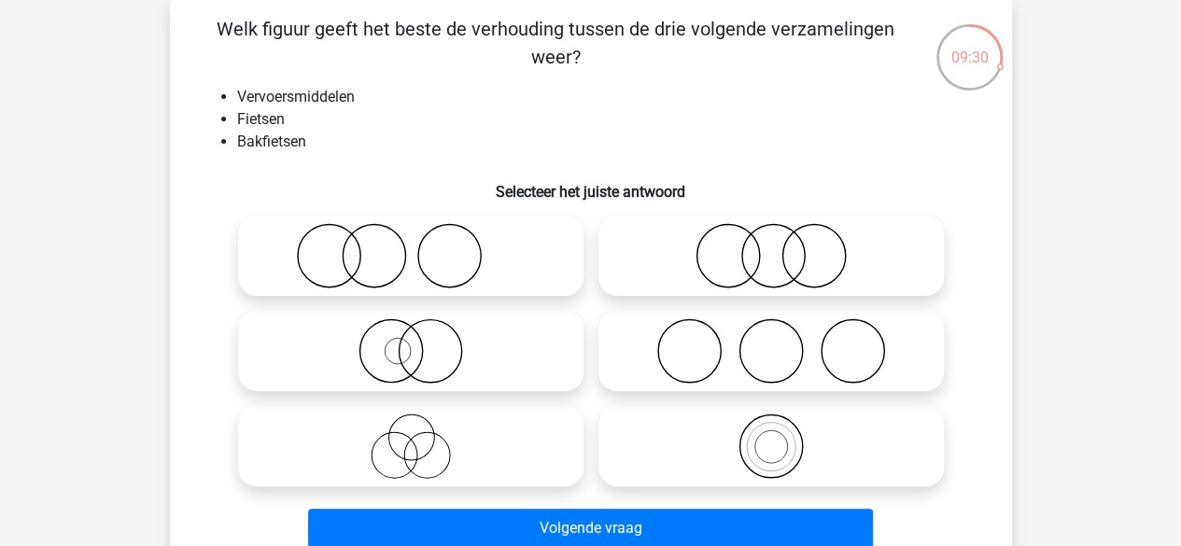
click at [679, 439] on icon at bounding box center [771, 446] width 330 height 65
click at [771, 437] on input "radio" at bounding box center [777, 431] width 12 height 12
radio input "true"
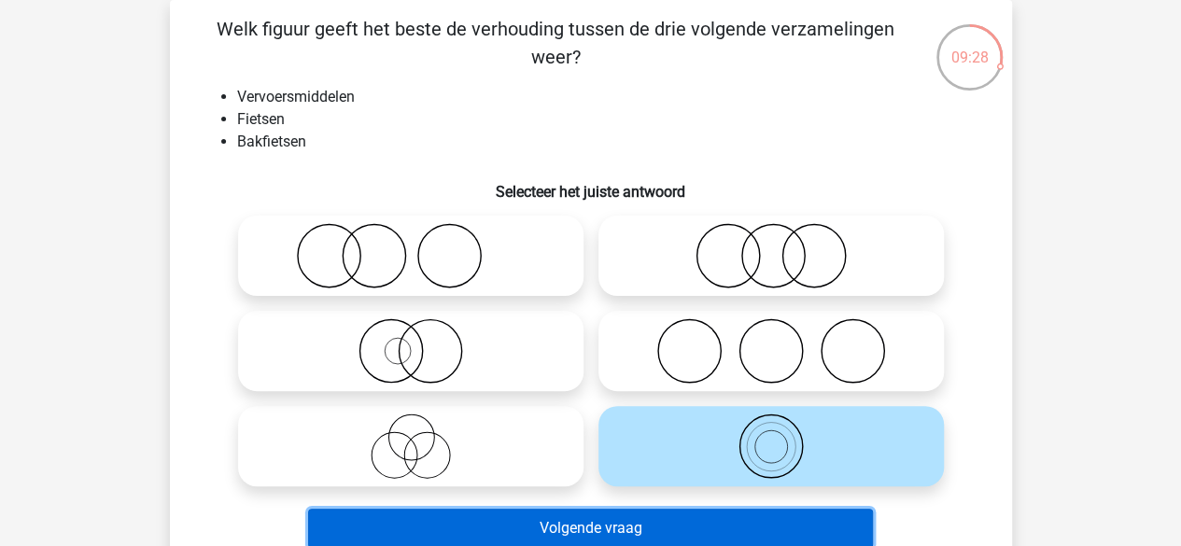
click at [641, 519] on button "Volgende vraag" at bounding box center [590, 528] width 565 height 39
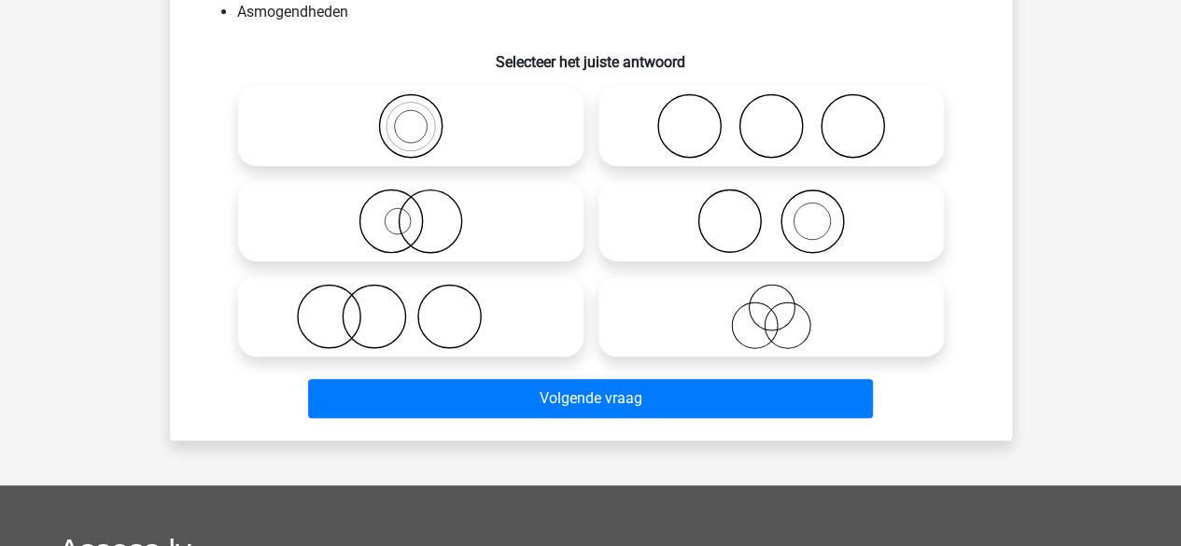
scroll to position [217, 0]
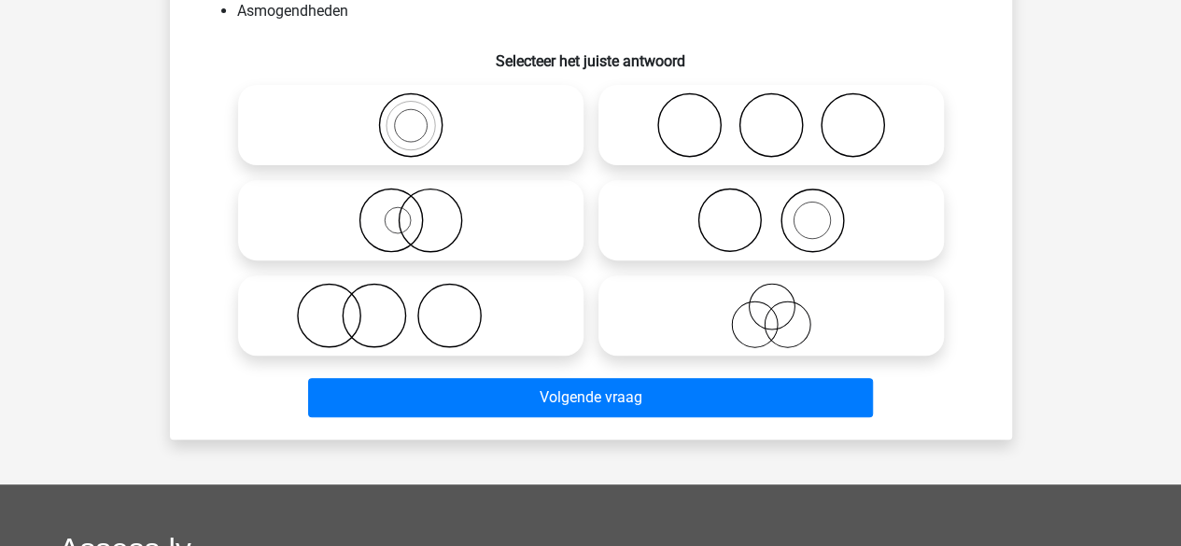
click at [700, 129] on icon at bounding box center [771, 124] width 330 height 65
click at [771, 116] on input "radio" at bounding box center [777, 110] width 12 height 12
radio input "true"
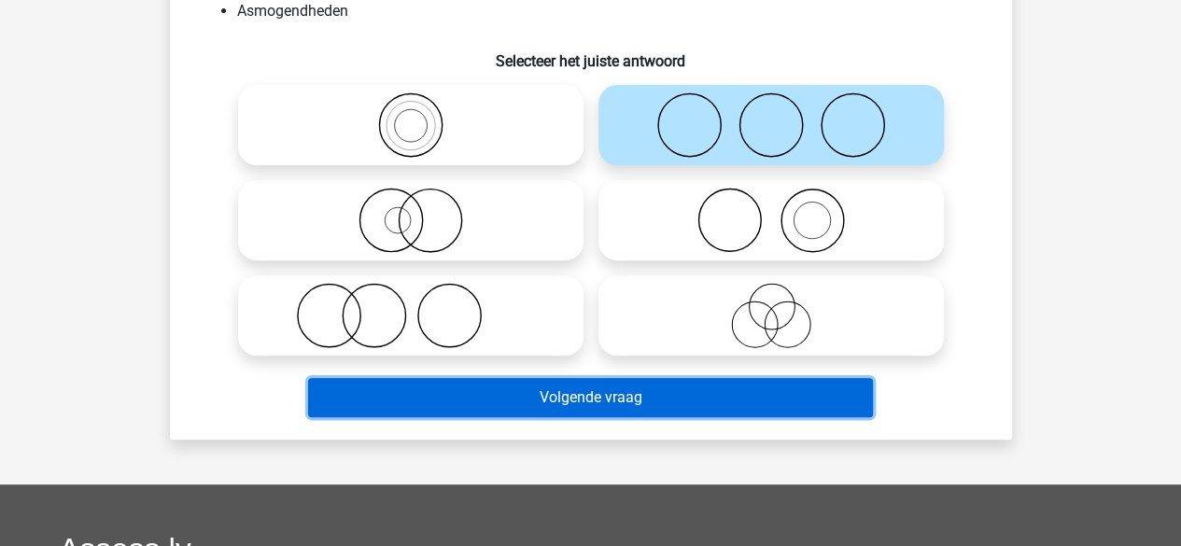
click at [581, 410] on button "Volgende vraag" at bounding box center [590, 397] width 565 height 39
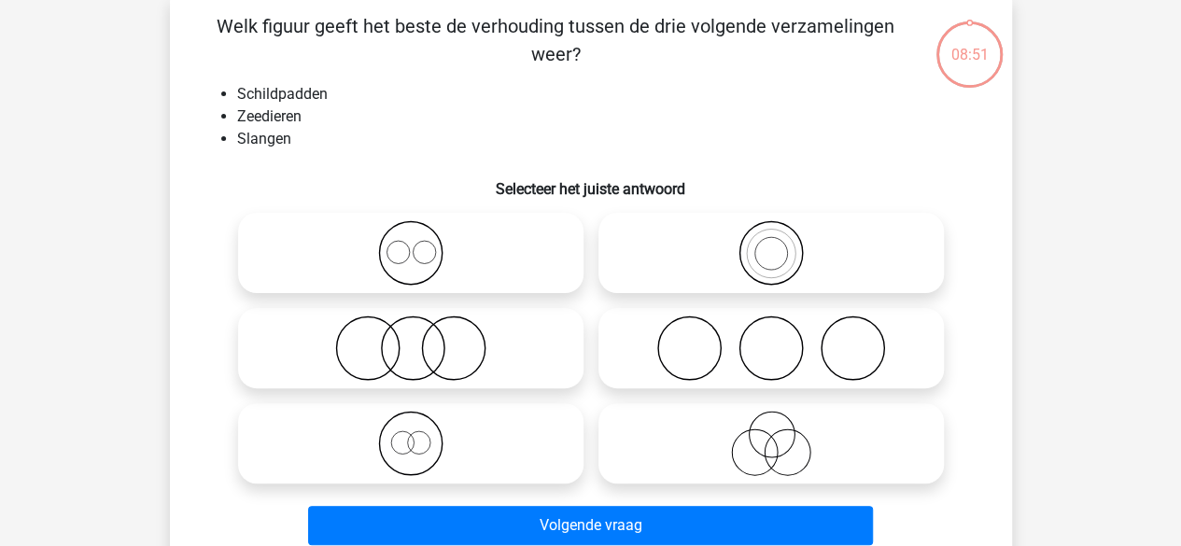
scroll to position [86, 0]
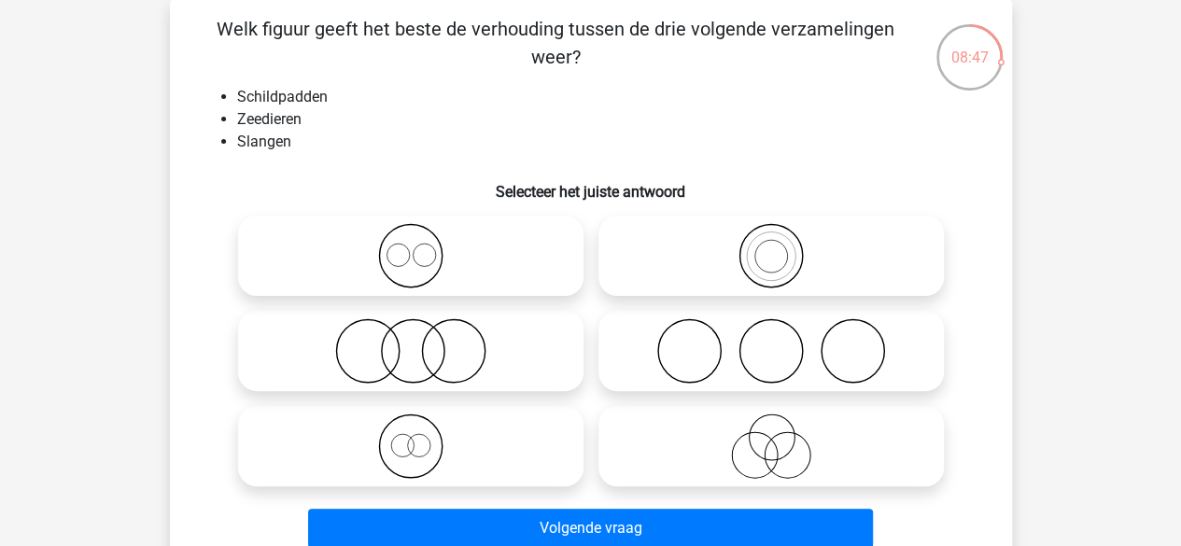
click at [672, 268] on icon at bounding box center [771, 255] width 330 height 65
click at [771, 246] on input "radio" at bounding box center [777, 240] width 12 height 12
radio input "true"
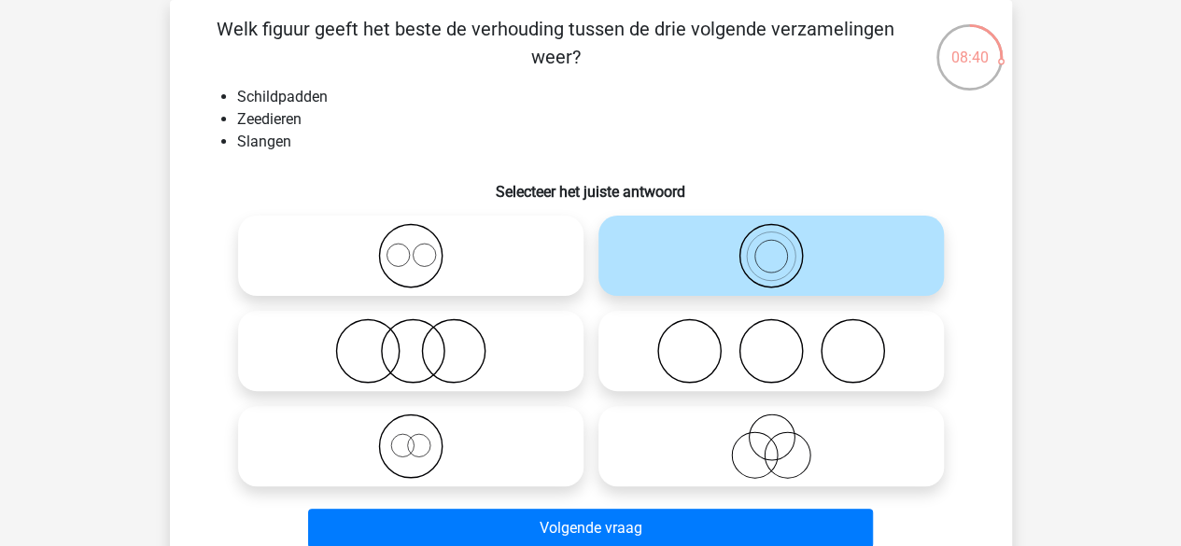
click at [574, 283] on icon at bounding box center [411, 255] width 330 height 65
click at [423, 246] on input "radio" at bounding box center [417, 240] width 12 height 12
radio input "true"
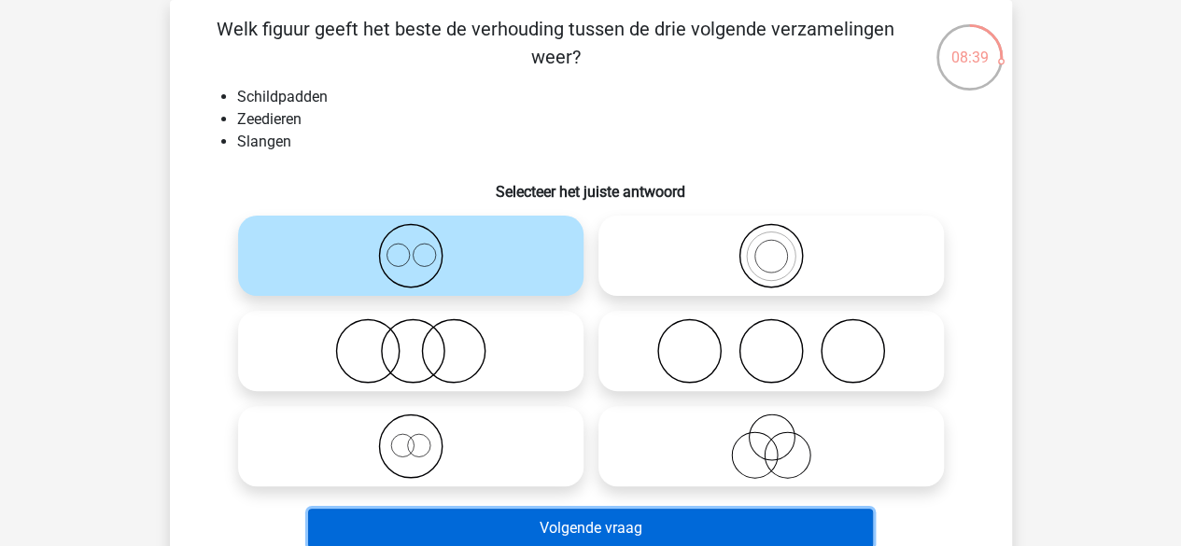
click at [506, 522] on button "Volgende vraag" at bounding box center [590, 528] width 565 height 39
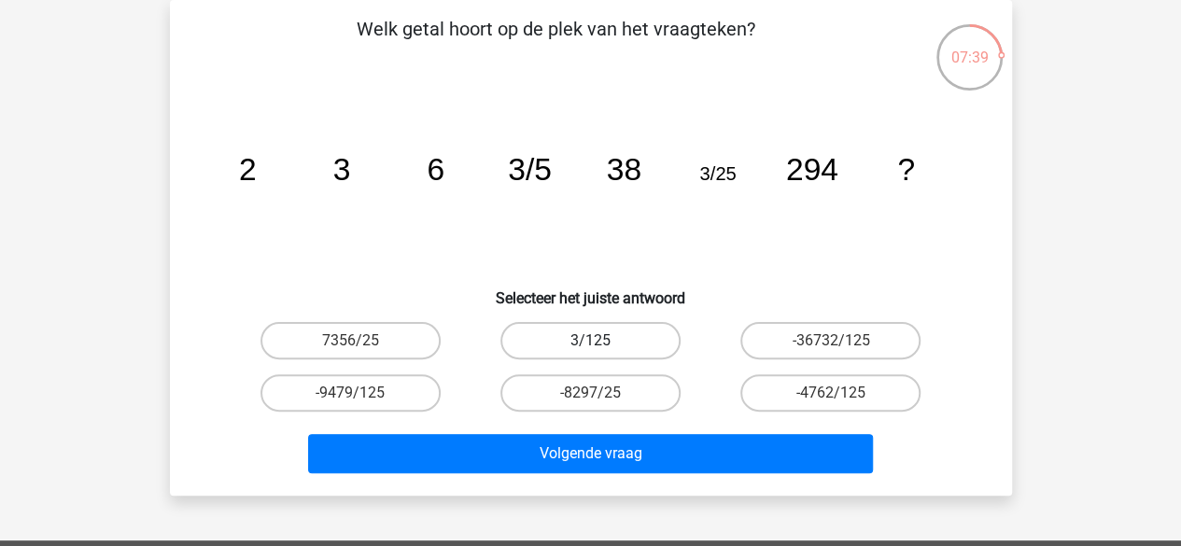
click at [613, 357] on label "3/125" at bounding box center [590, 340] width 180 height 37
click at [602, 353] on input "3/125" at bounding box center [596, 347] width 12 height 12
radio input "true"
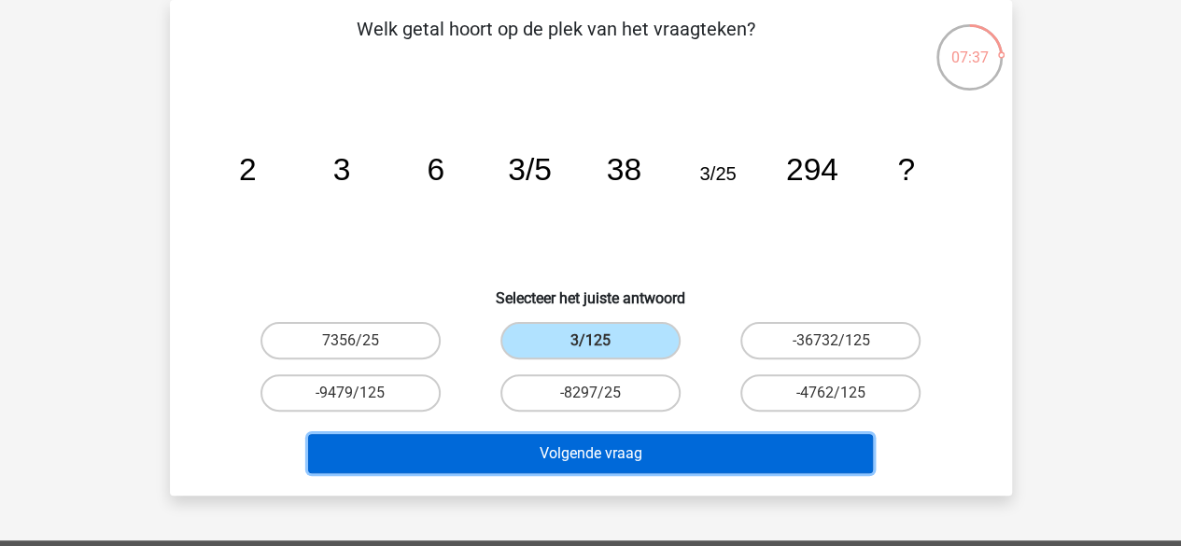
click at [597, 455] on button "Volgende vraag" at bounding box center [590, 453] width 565 height 39
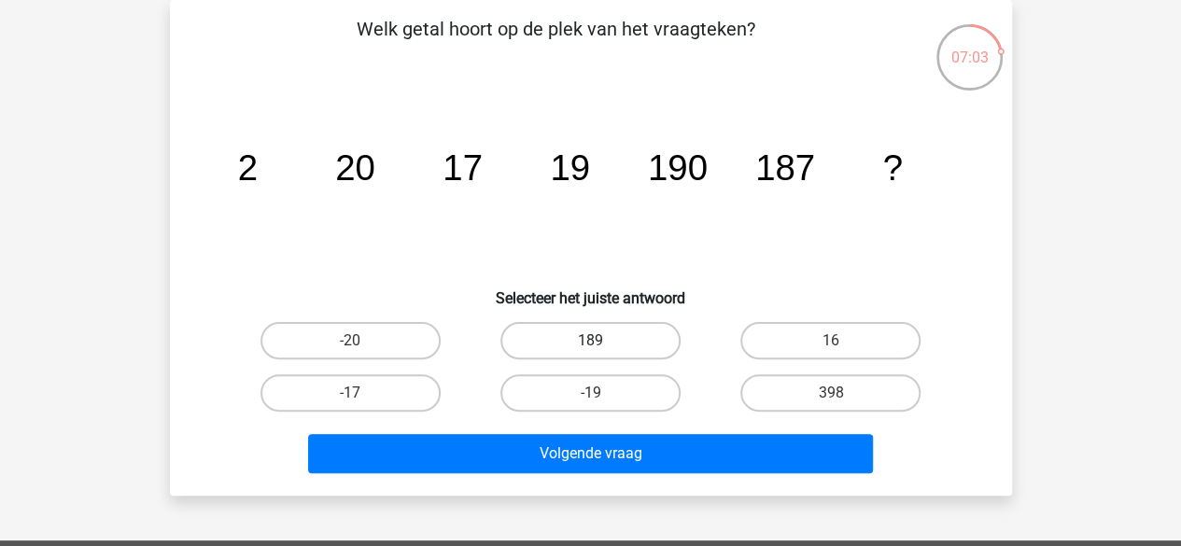
click at [572, 348] on label "189" at bounding box center [590, 340] width 180 height 37
click at [590, 348] on input "189" at bounding box center [596, 347] width 12 height 12
radio input "true"
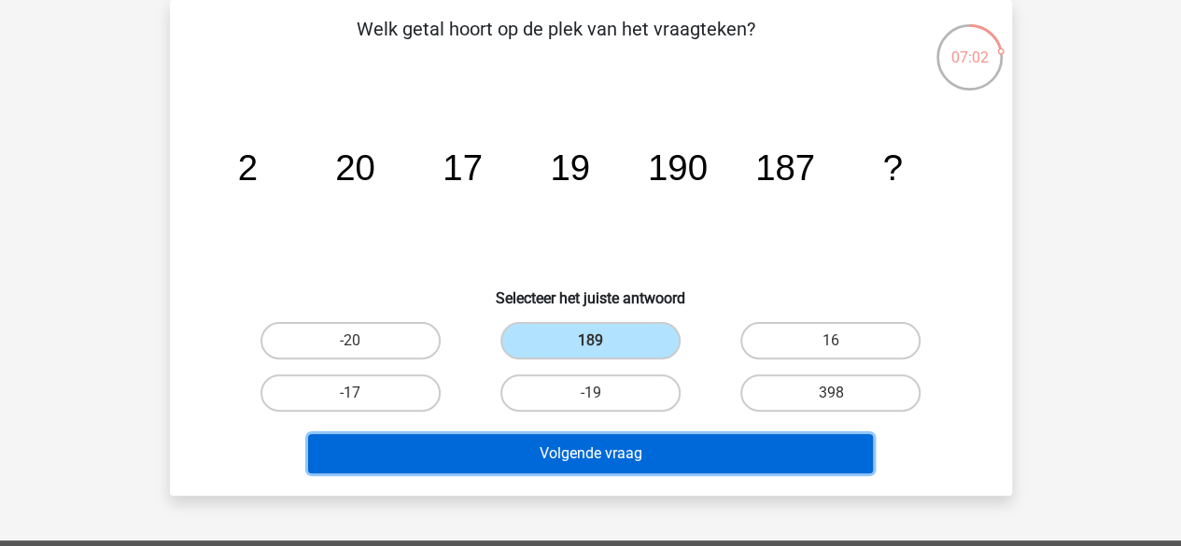
click at [568, 445] on button "Volgende vraag" at bounding box center [590, 453] width 565 height 39
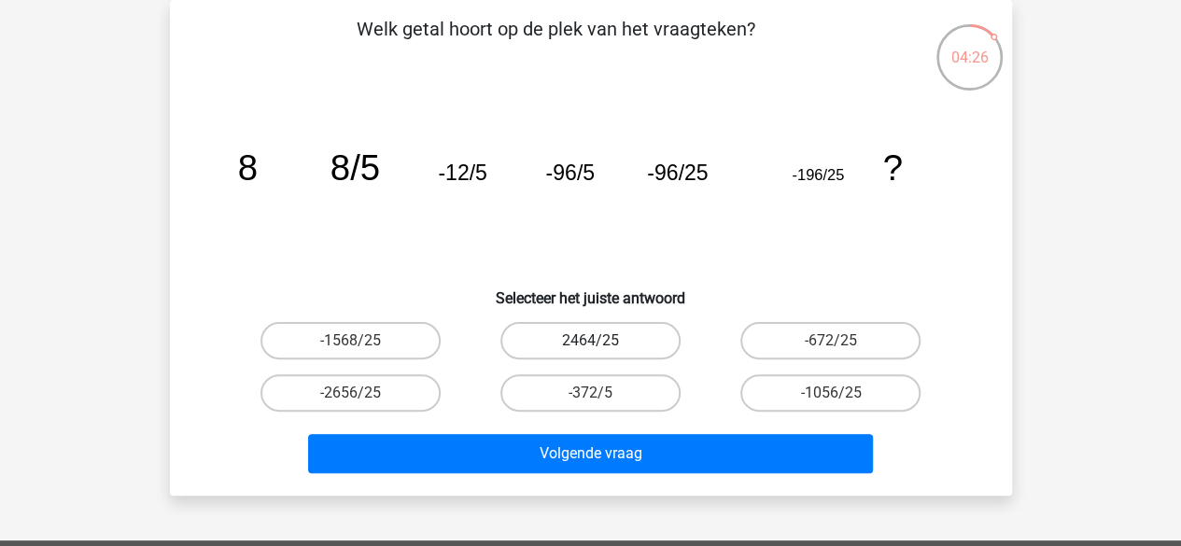
drag, startPoint x: 568, startPoint y: 445, endPoint x: 515, endPoint y: 357, distance: 102.9
click at [515, 357] on label "2464/25" at bounding box center [590, 340] width 180 height 37
click at [590, 353] on input "2464/25" at bounding box center [596, 347] width 12 height 12
radio input "true"
click at [541, 337] on label "2464/25" at bounding box center [590, 340] width 180 height 37
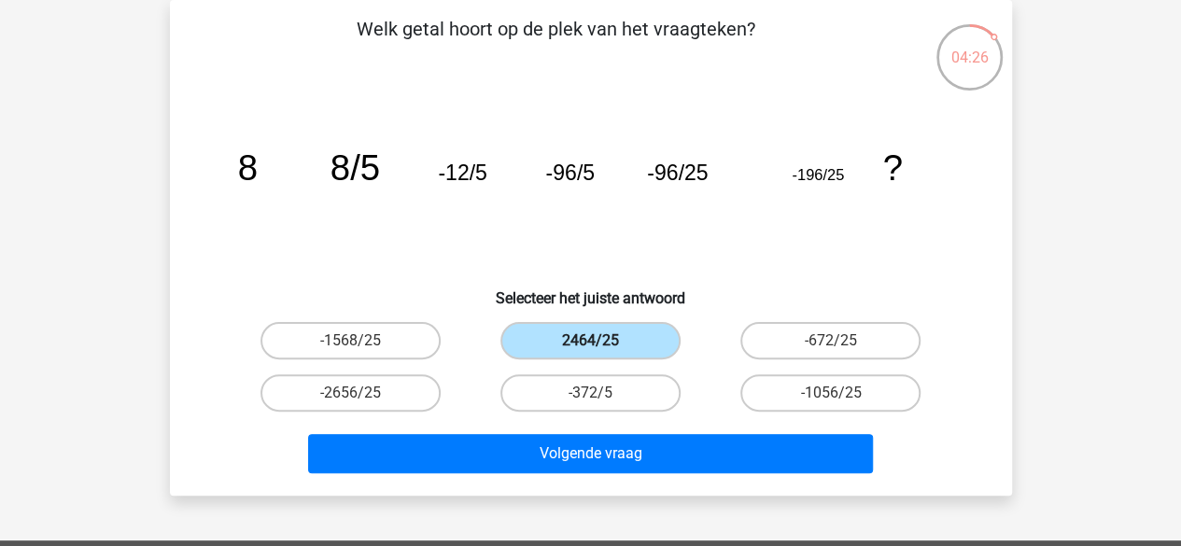
click at [590, 341] on input "2464/25" at bounding box center [596, 347] width 12 height 12
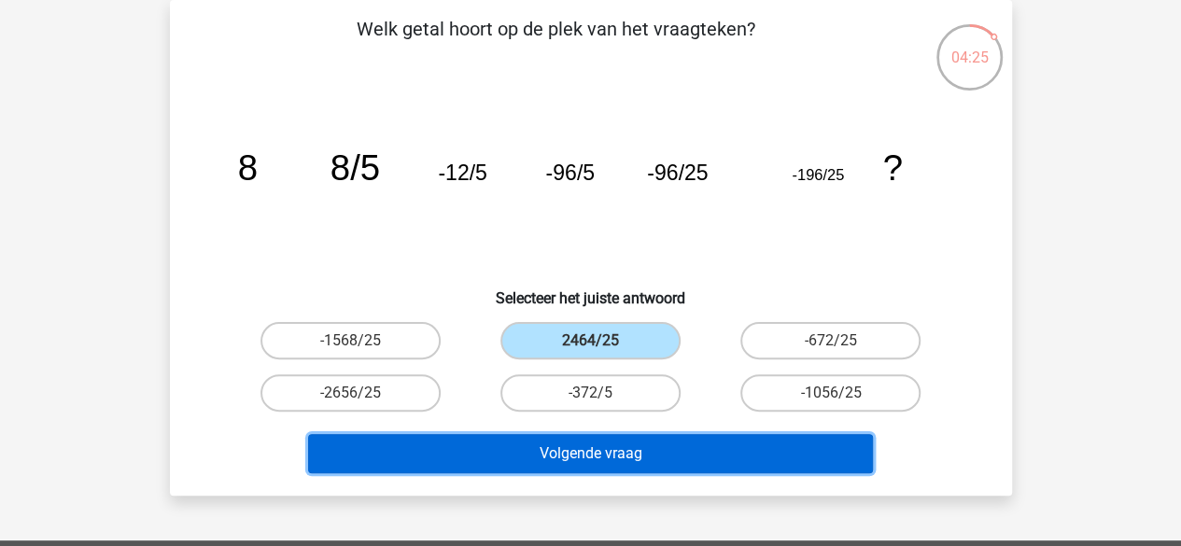
click at [482, 434] on button "Volgende vraag" at bounding box center [590, 453] width 565 height 39
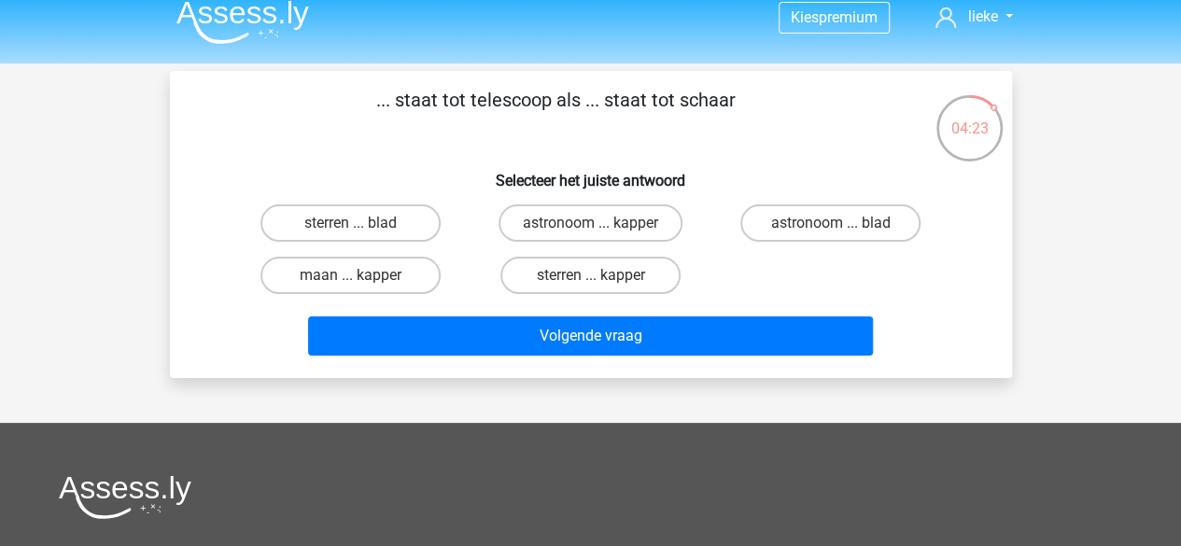
scroll to position [0, 0]
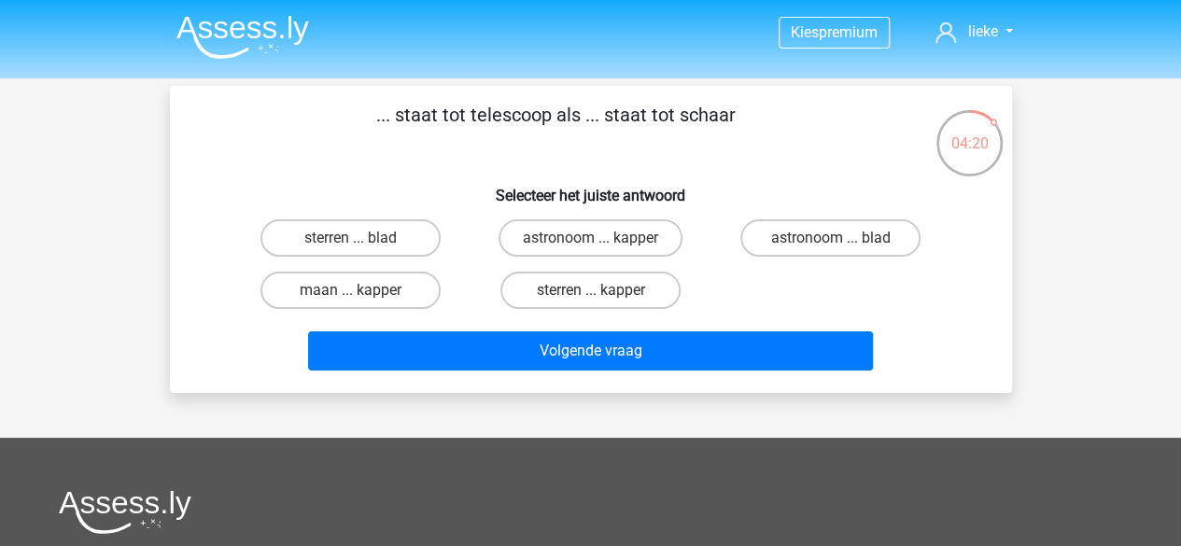
click at [612, 271] on div "sterren ... kapper" at bounding box center [591, 290] width 240 height 52
click at [622, 259] on div "astronoom ... kapper" at bounding box center [591, 238] width 240 height 52
click at [623, 257] on div "astronoom ... kapper" at bounding box center [591, 238] width 240 height 52
click at [623, 247] on label "astronoom ... kapper" at bounding box center [591, 237] width 184 height 37
click at [602, 247] on input "astronoom ... kapper" at bounding box center [596, 244] width 12 height 12
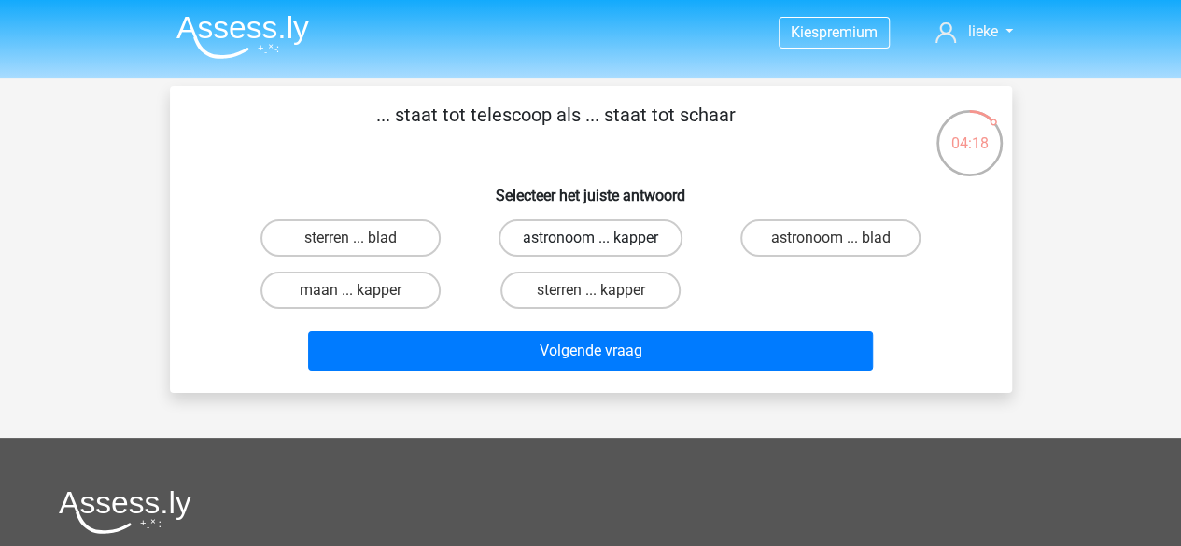
radio input "true"
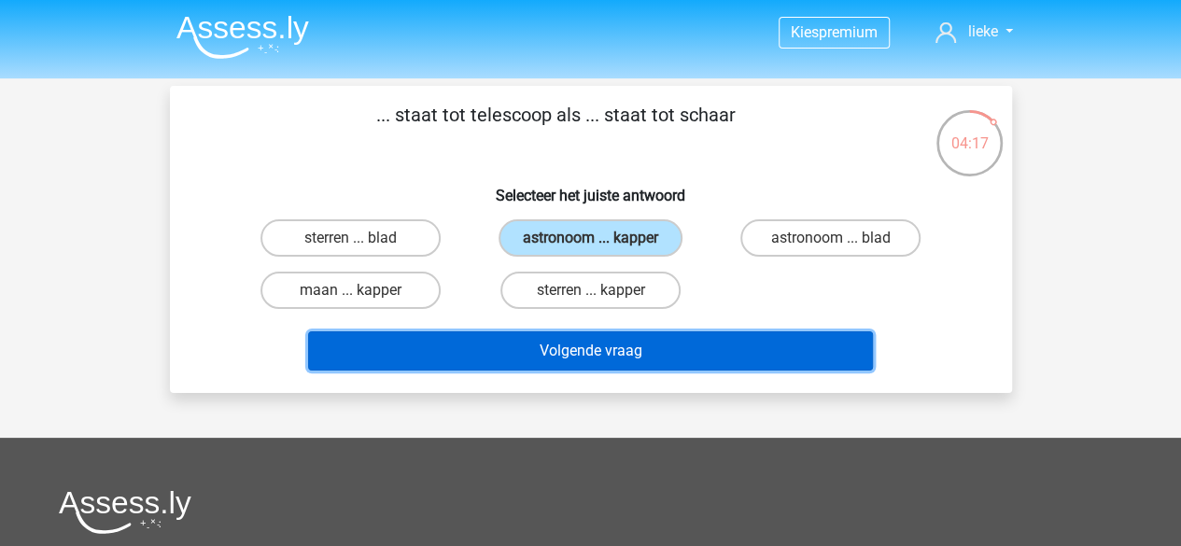
click at [597, 346] on button "Volgende vraag" at bounding box center [590, 350] width 565 height 39
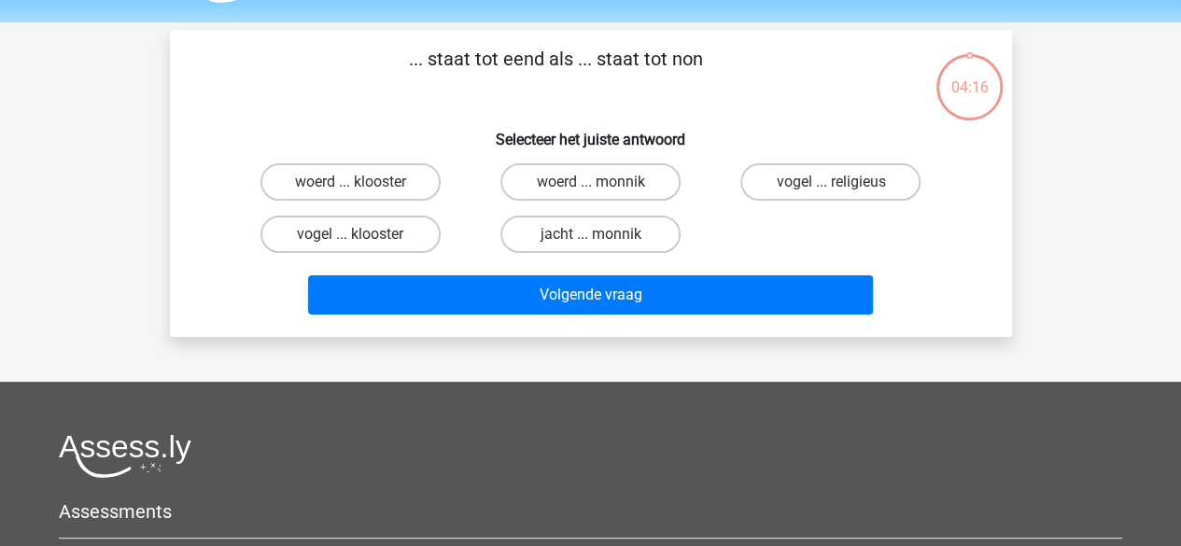
scroll to position [86, 0]
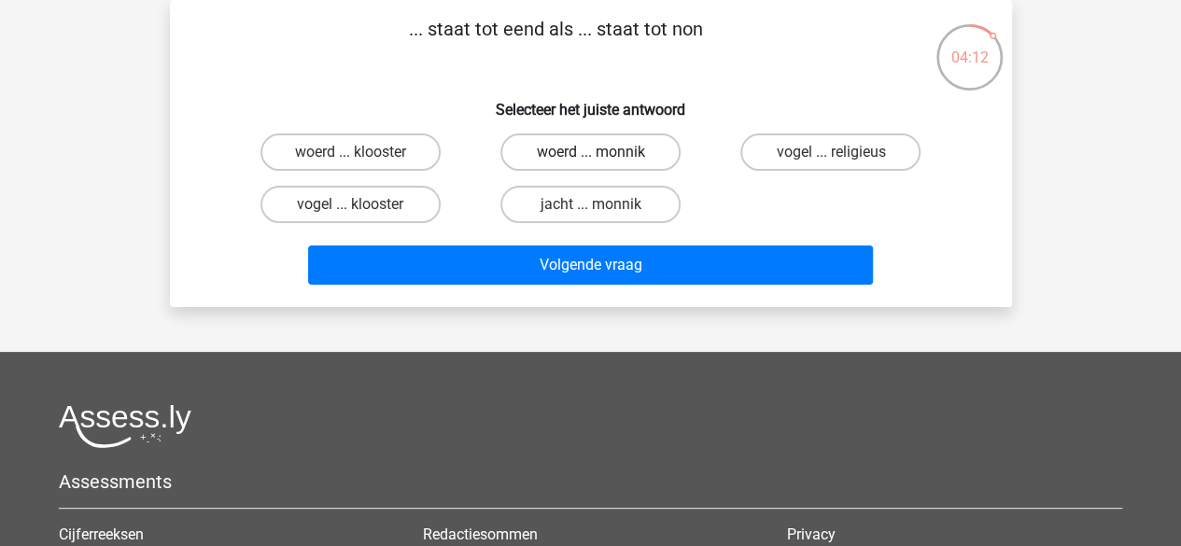
drag, startPoint x: 597, startPoint y: 346, endPoint x: 549, endPoint y: 166, distance: 186.6
click at [549, 166] on div "Kies premium lieke liekevanhoutum07@gmail.com" at bounding box center [590, 379] width 1181 height 931
click at [549, 166] on label "woerd ... monnik" at bounding box center [590, 151] width 180 height 37
click at [590, 164] on input "woerd ... monnik" at bounding box center [596, 158] width 12 height 12
radio input "true"
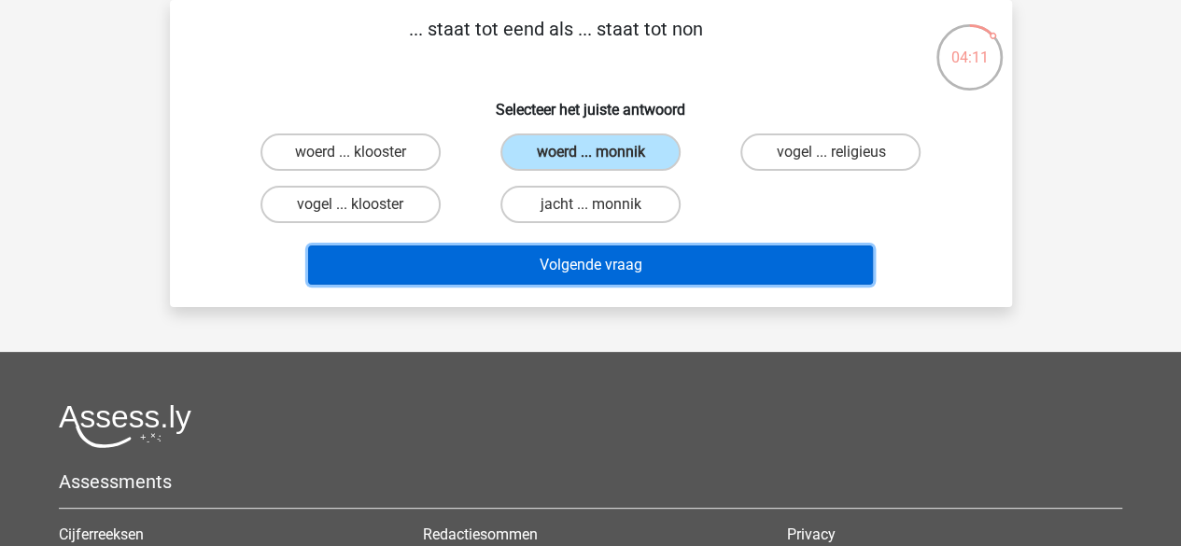
click at [558, 253] on button "Volgende vraag" at bounding box center [590, 265] width 565 height 39
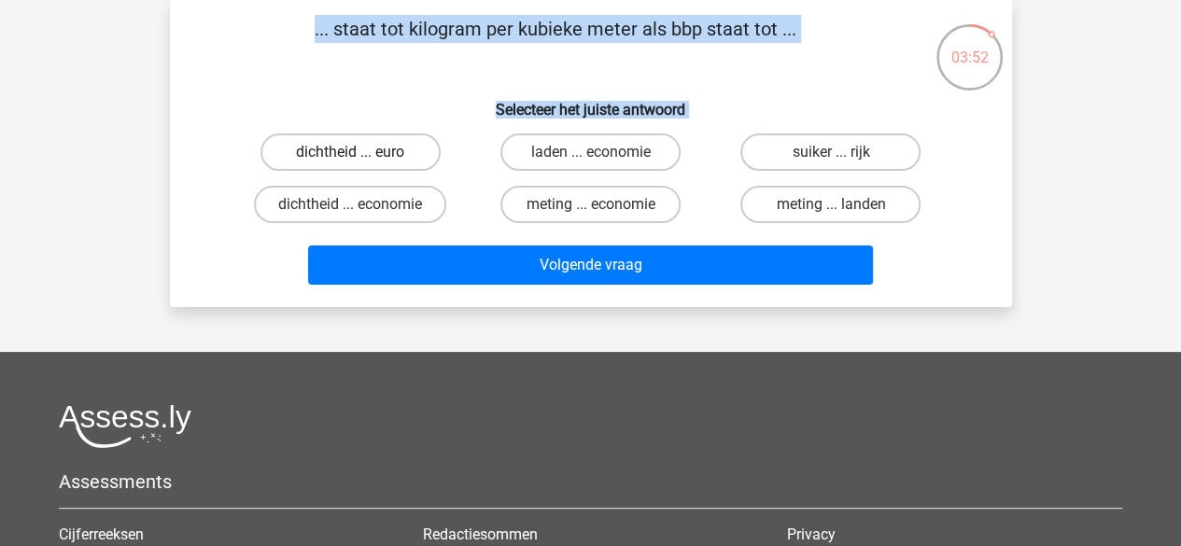
click at [396, 141] on label "dichtheid ... euro" at bounding box center [350, 151] width 180 height 37
click at [362, 152] on input "dichtheid ... euro" at bounding box center [356, 158] width 12 height 12
radio input "true"
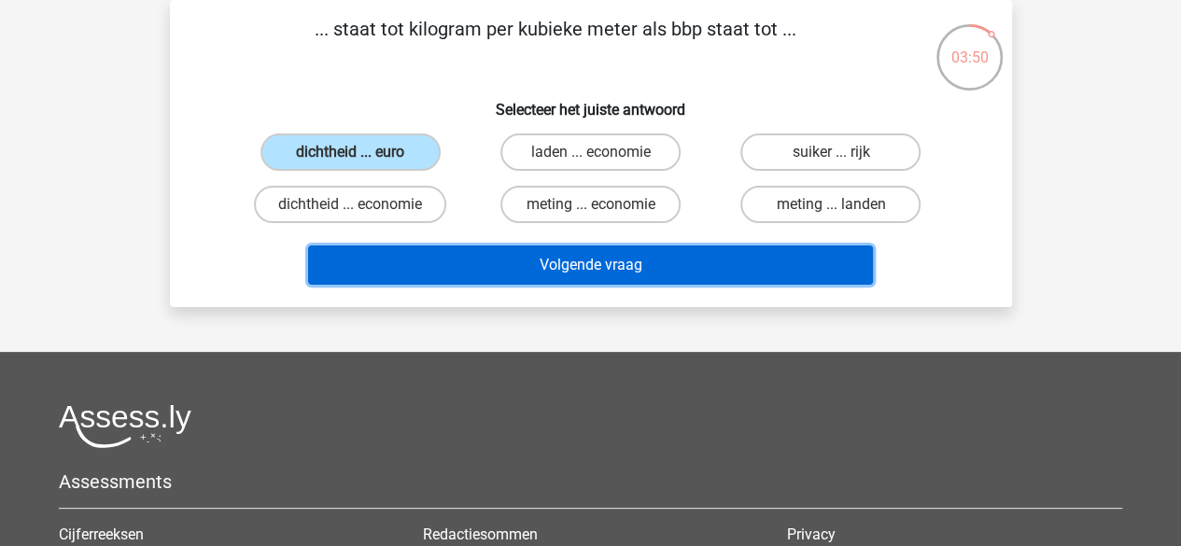
click at [487, 283] on button "Volgende vraag" at bounding box center [590, 265] width 565 height 39
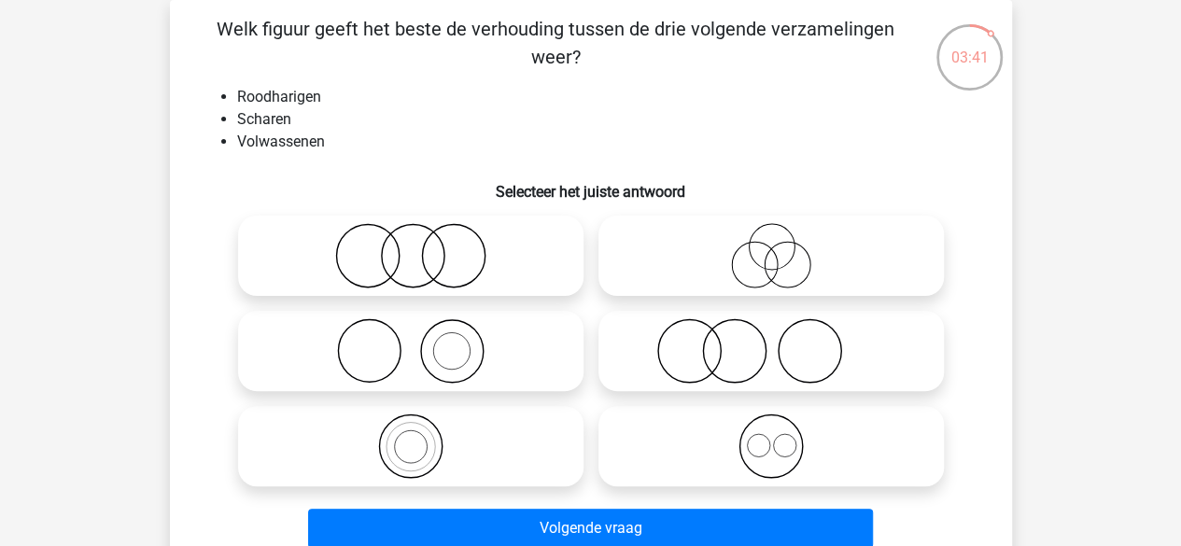
click at [693, 343] on icon at bounding box center [771, 350] width 330 height 65
click at [771, 342] on input "radio" at bounding box center [777, 336] width 12 height 12
radio input "true"
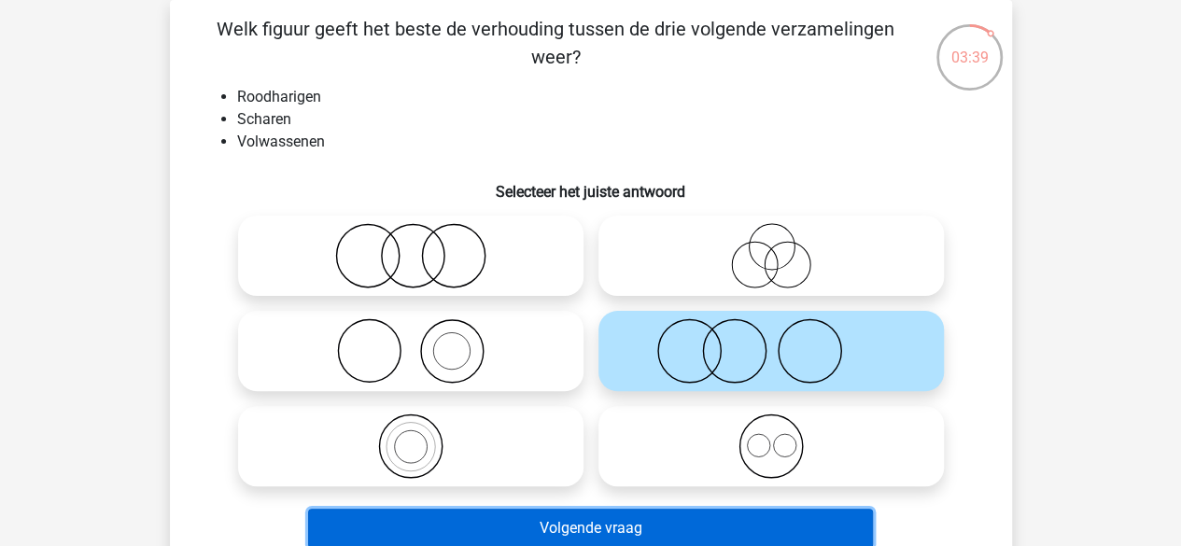
click at [662, 519] on button "Volgende vraag" at bounding box center [590, 528] width 565 height 39
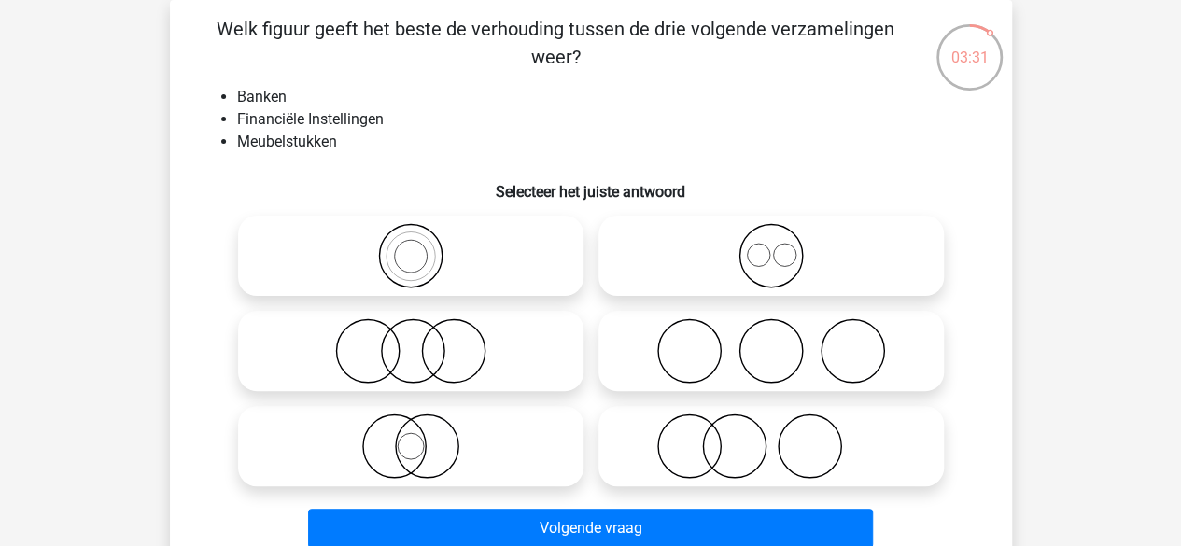
click at [455, 346] on icon at bounding box center [411, 350] width 330 height 65
click at [423, 342] on input "radio" at bounding box center [417, 336] width 12 height 12
radio input "true"
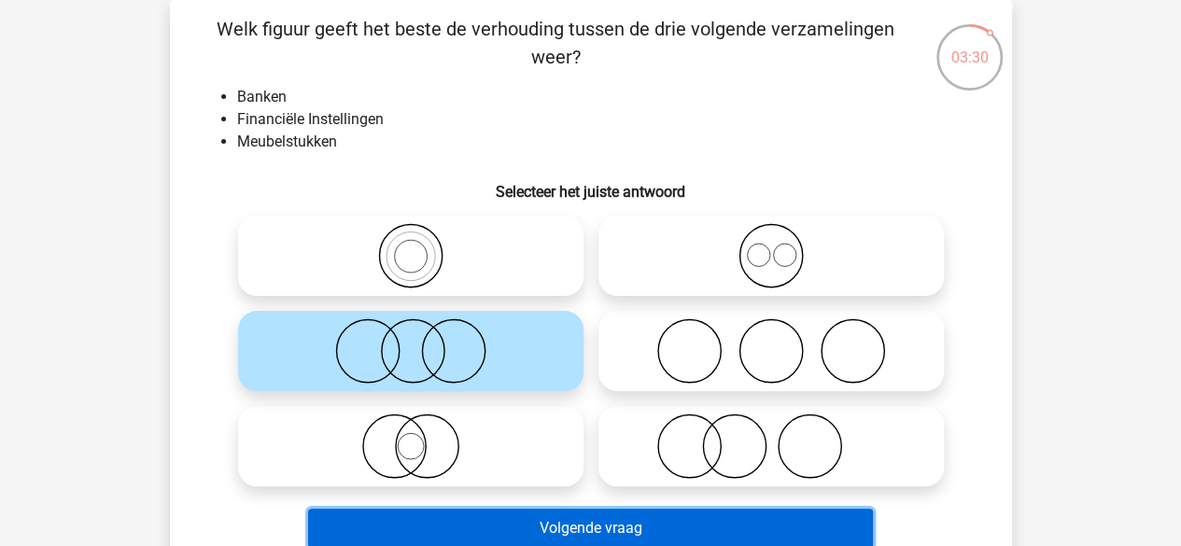
click at [474, 527] on button "Volgende vraag" at bounding box center [590, 528] width 565 height 39
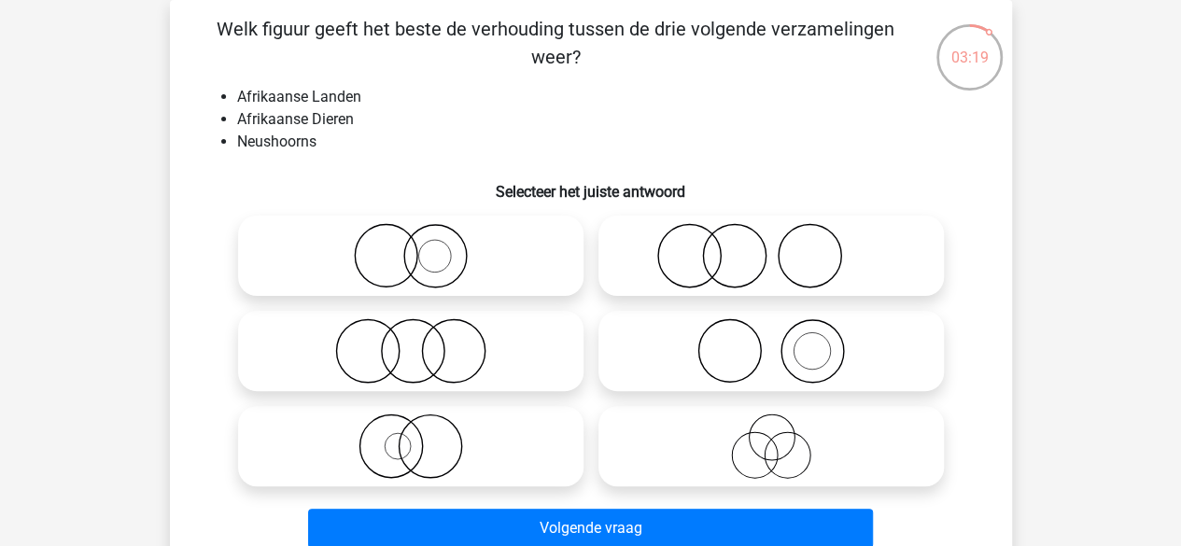
click at [693, 254] on icon at bounding box center [771, 255] width 330 height 65
click at [771, 246] on input "radio" at bounding box center [777, 240] width 12 height 12
radio input "true"
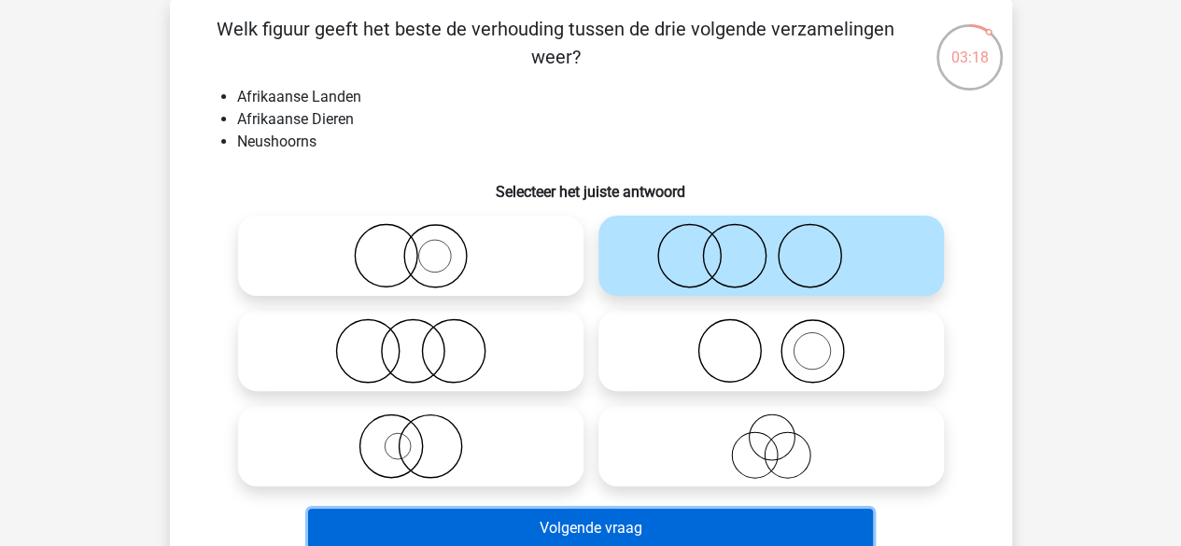
click at [509, 531] on button "Volgende vraag" at bounding box center [590, 528] width 565 height 39
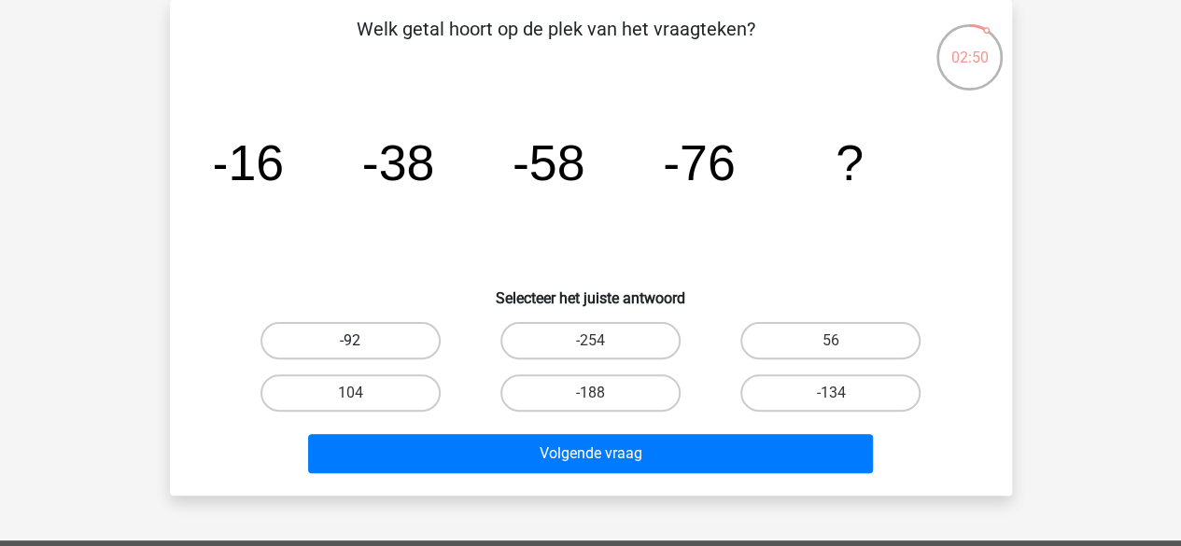
drag, startPoint x: 449, startPoint y: 331, endPoint x: 409, endPoint y: 332, distance: 40.2
click at [409, 332] on div "-92" at bounding box center [350, 340] width 225 height 37
click at [409, 332] on label "-92" at bounding box center [350, 340] width 180 height 37
click at [362, 341] on input "-92" at bounding box center [356, 347] width 12 height 12
radio input "true"
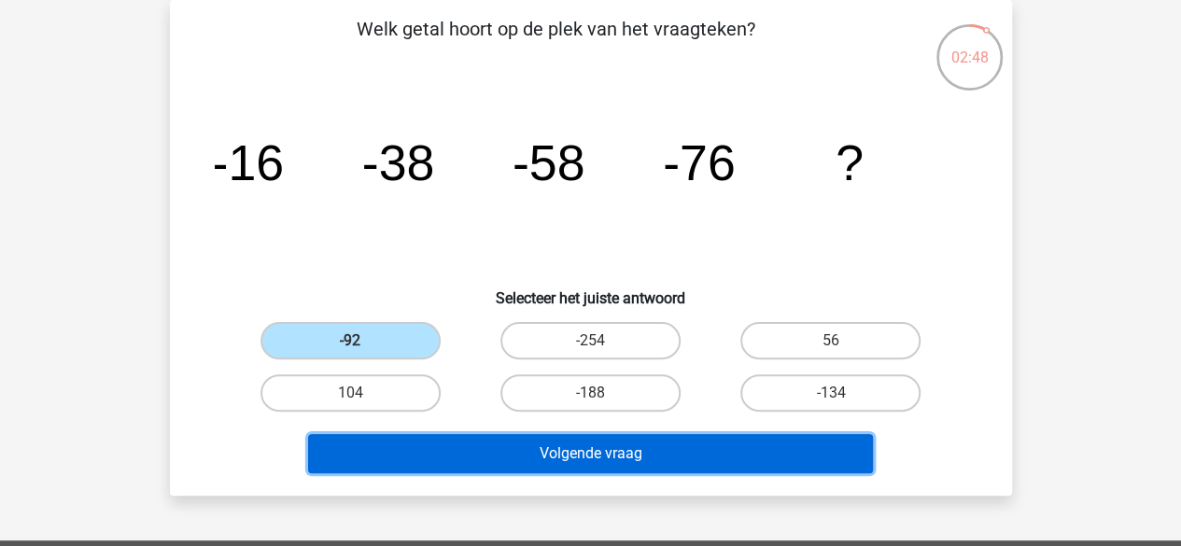
click at [434, 442] on button "Volgende vraag" at bounding box center [590, 453] width 565 height 39
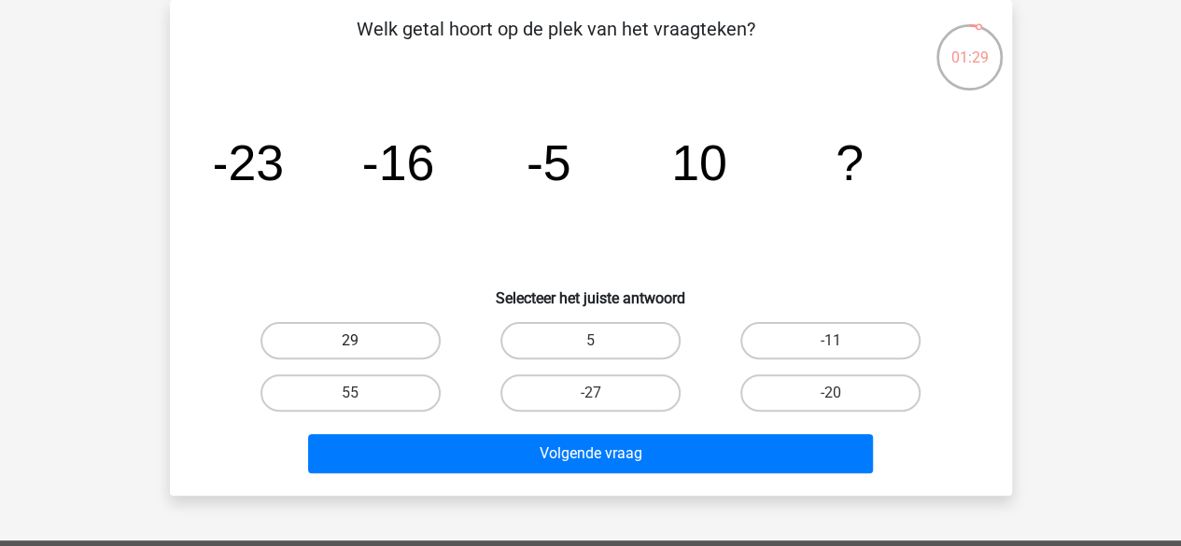
click at [363, 335] on label "29" at bounding box center [350, 340] width 180 height 37
click at [362, 341] on input "29" at bounding box center [356, 347] width 12 height 12
radio input "true"
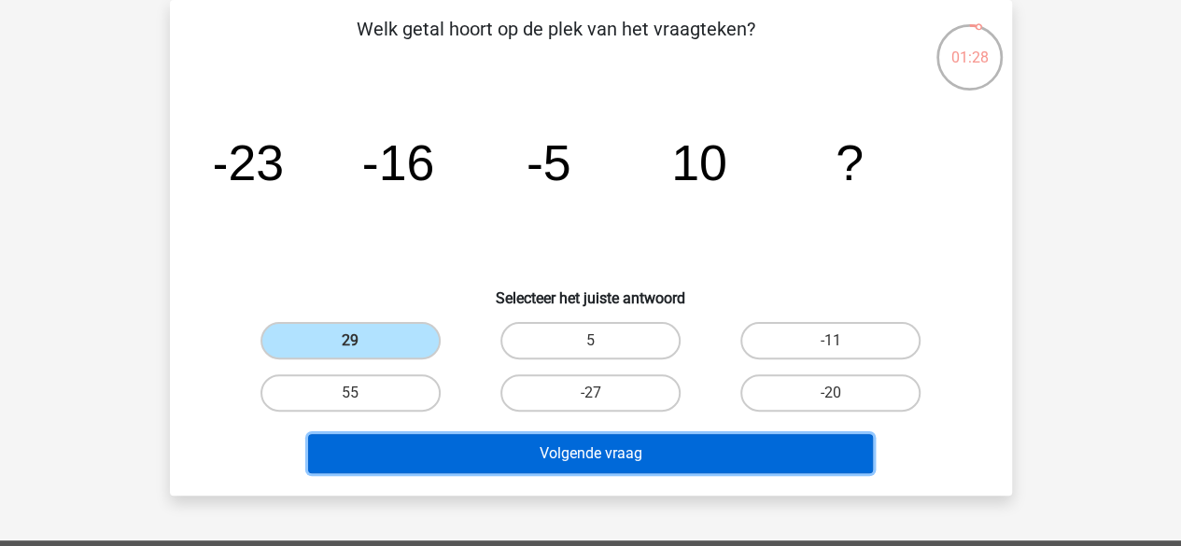
click at [407, 451] on button "Volgende vraag" at bounding box center [590, 453] width 565 height 39
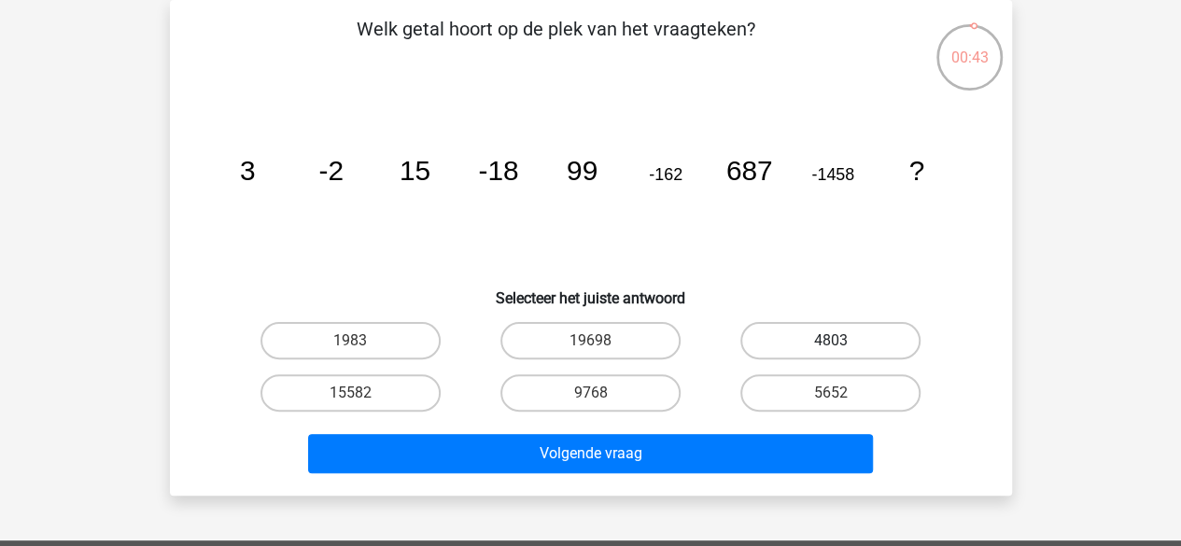
click at [808, 336] on label "4803" at bounding box center [830, 340] width 180 height 37
click at [831, 341] on input "4803" at bounding box center [837, 347] width 12 height 12
radio input "true"
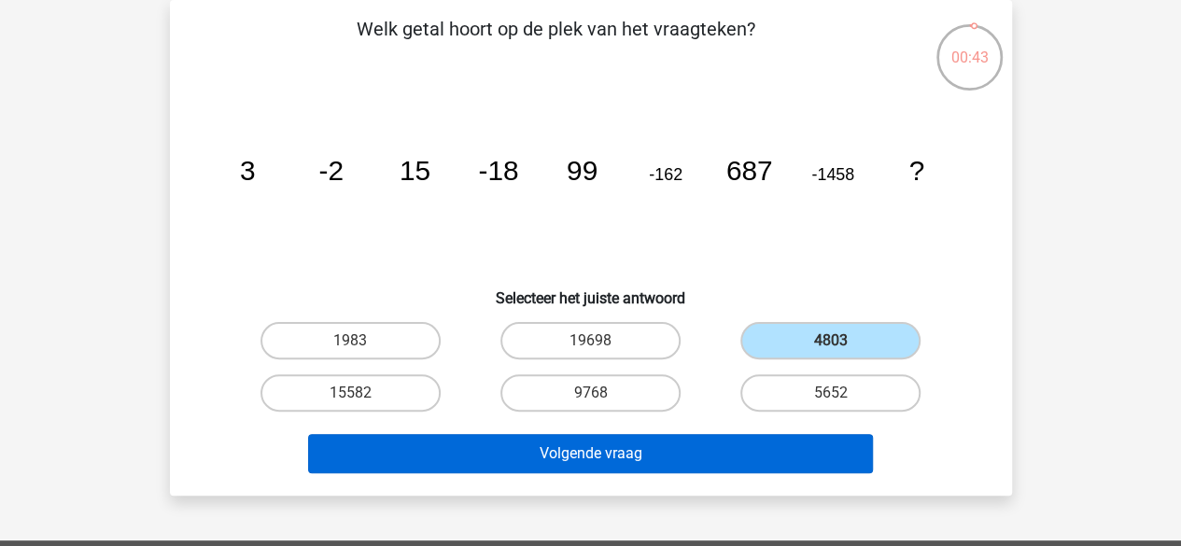
drag, startPoint x: 688, startPoint y: 481, endPoint x: 686, endPoint y: 462, distance: 18.8
click at [686, 462] on div "Welk getal hoort op de plek van het vraagteken? image/svg+xml 3 -2 15 -18 99 -1…" at bounding box center [591, 248] width 842 height 496
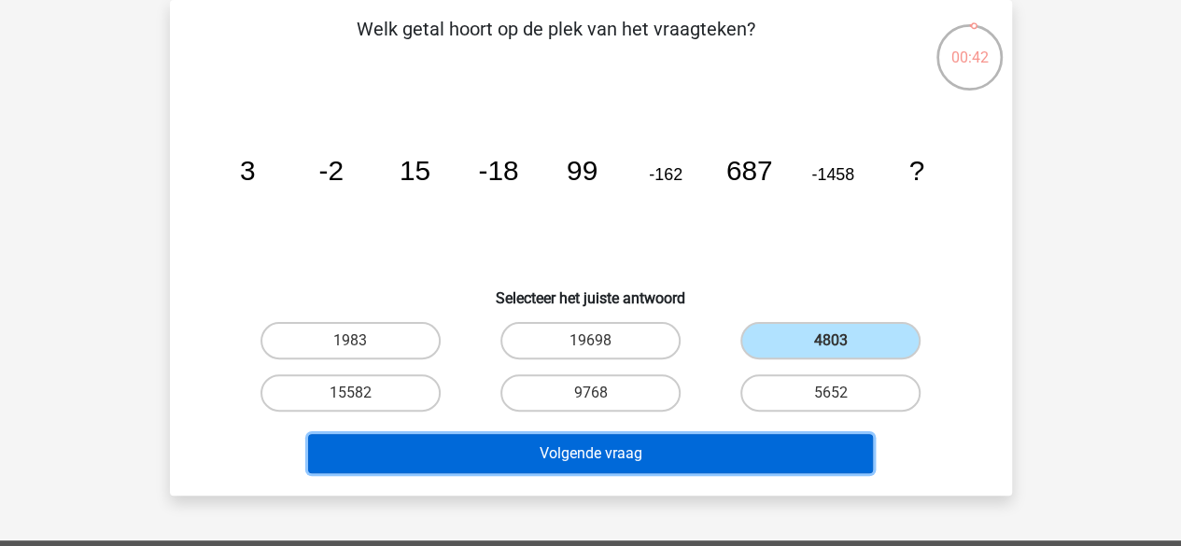
click at [686, 462] on button "Volgende vraag" at bounding box center [590, 453] width 565 height 39
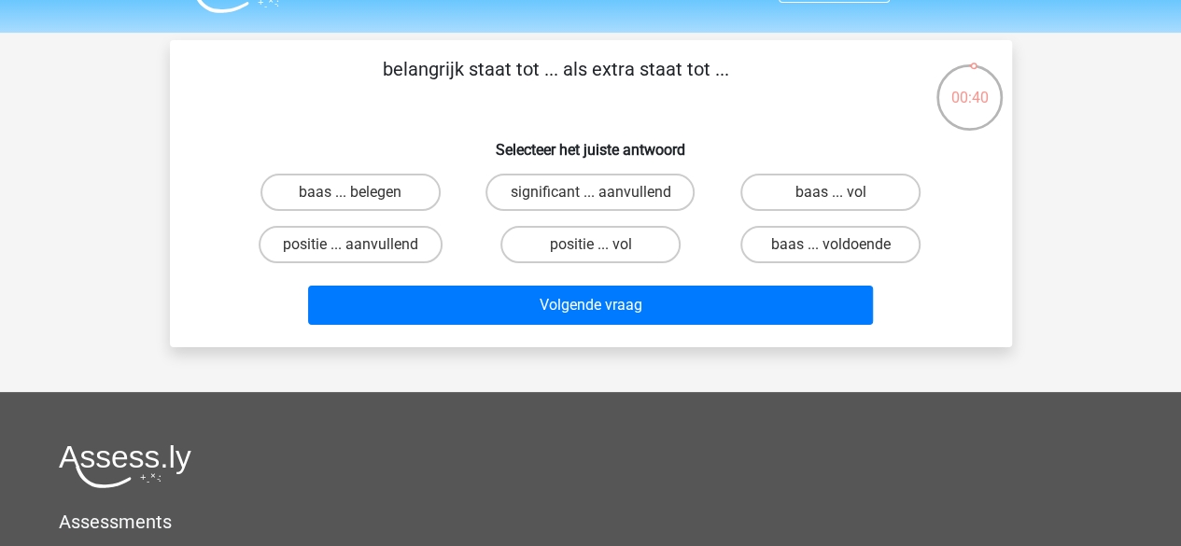
scroll to position [40, 0]
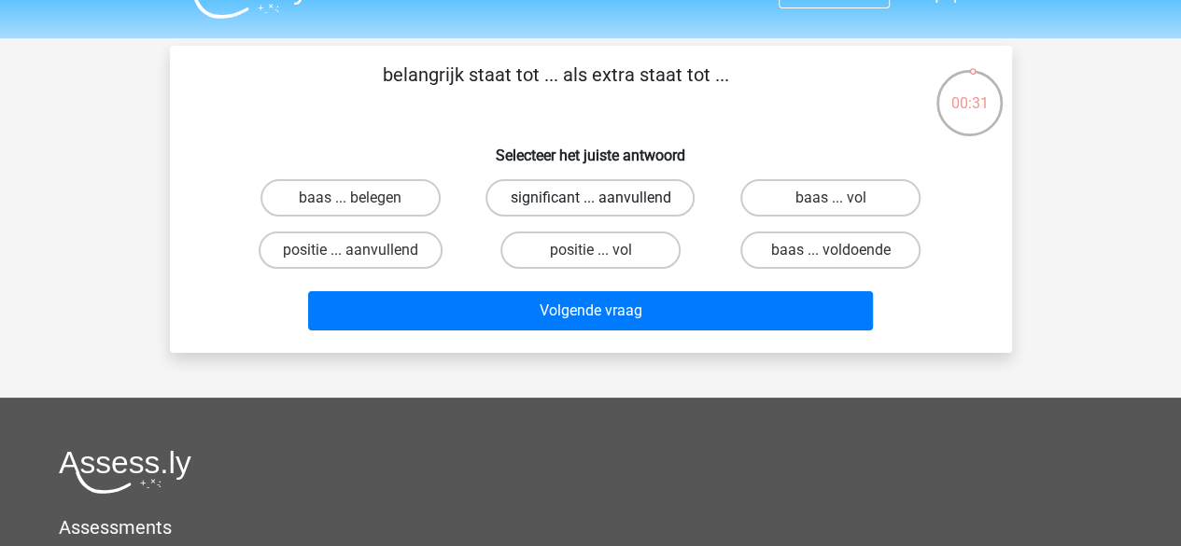
click at [668, 203] on label "significant ... aanvullend" at bounding box center [589, 197] width 209 height 37
click at [602, 203] on input "significant ... aanvullend" at bounding box center [596, 204] width 12 height 12
radio input "true"
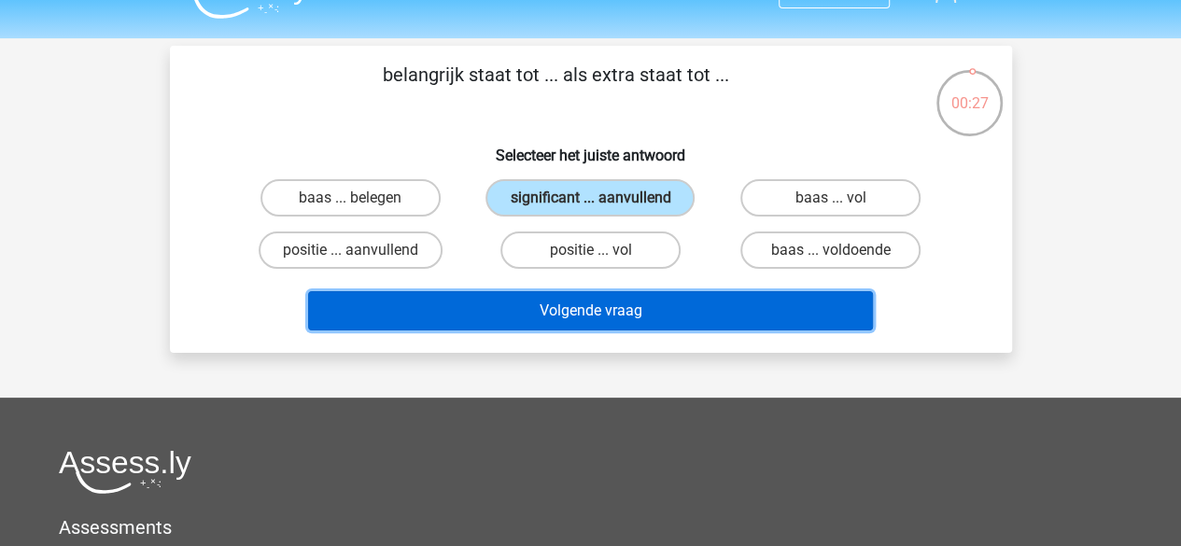
click at [642, 315] on button "Volgende vraag" at bounding box center [590, 310] width 565 height 39
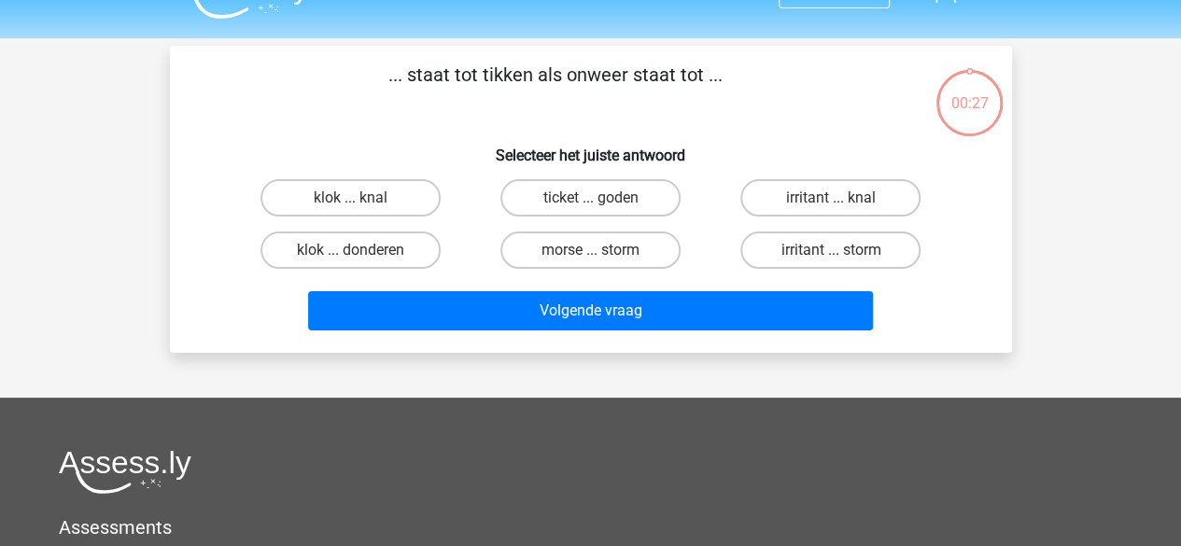
scroll to position [86, 0]
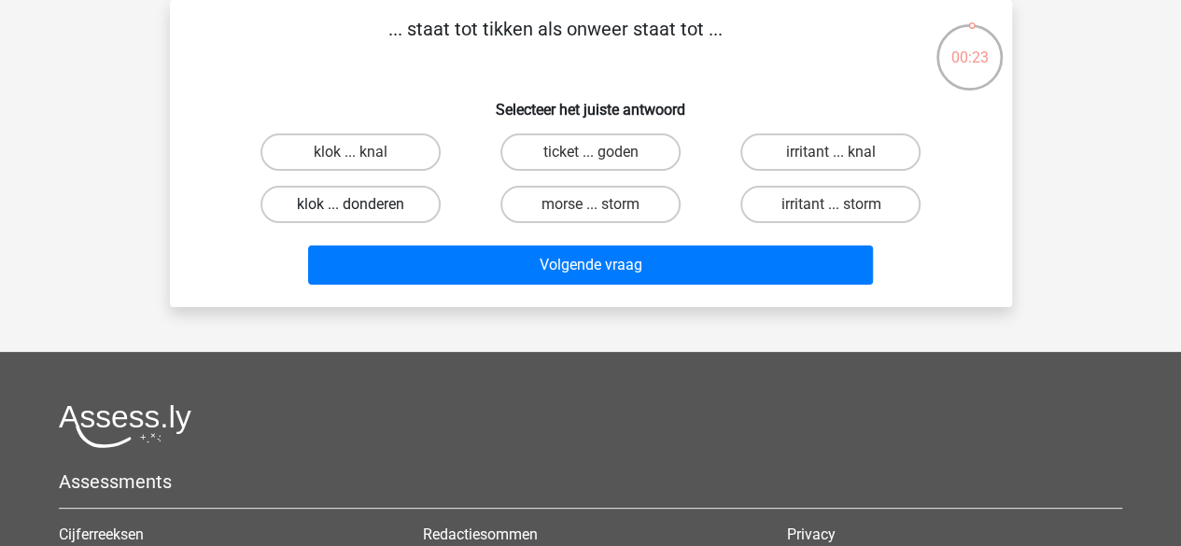
click at [403, 214] on label "klok ... donderen" at bounding box center [350, 204] width 180 height 37
click at [362, 214] on input "klok ... donderen" at bounding box center [356, 210] width 12 height 12
radio input "true"
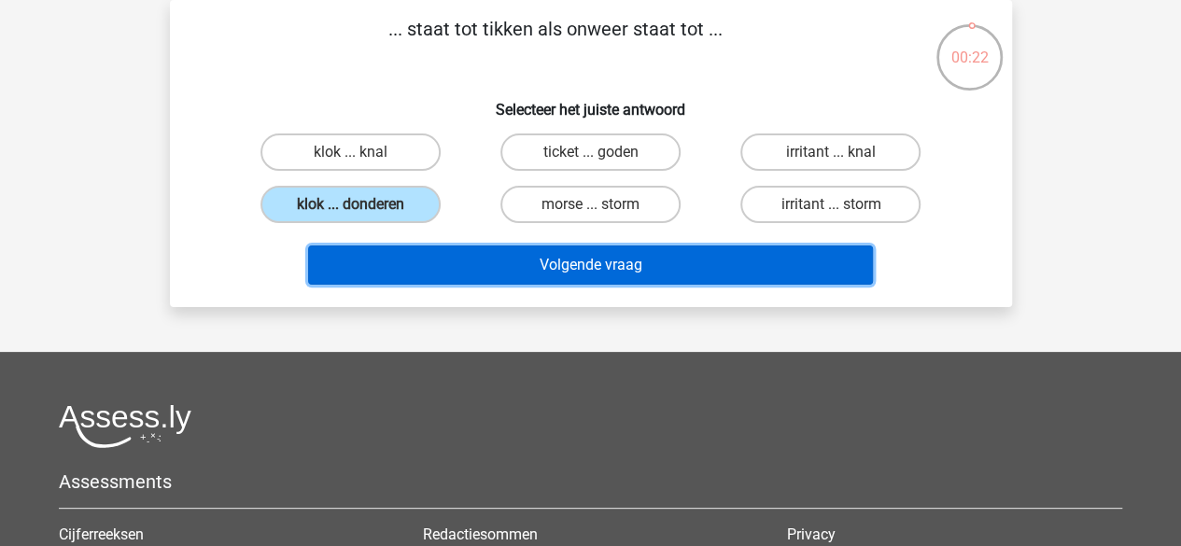
click at [406, 272] on button "Volgende vraag" at bounding box center [590, 265] width 565 height 39
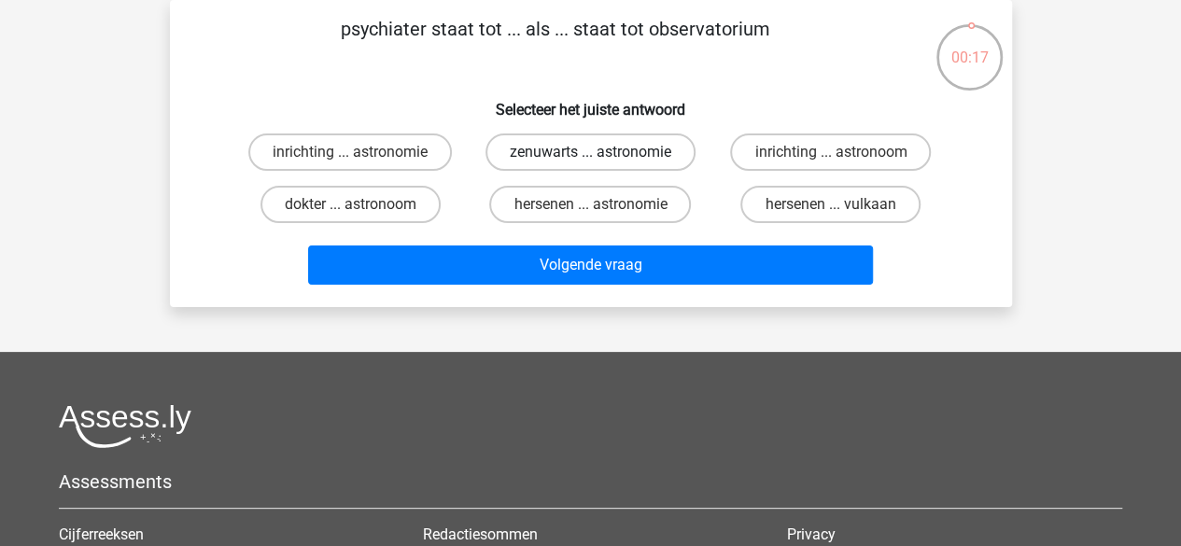
click at [559, 162] on label "zenuwarts ... astronomie" at bounding box center [590, 151] width 210 height 37
click at [590, 162] on input "zenuwarts ... astronomie" at bounding box center [596, 158] width 12 height 12
radio input "true"
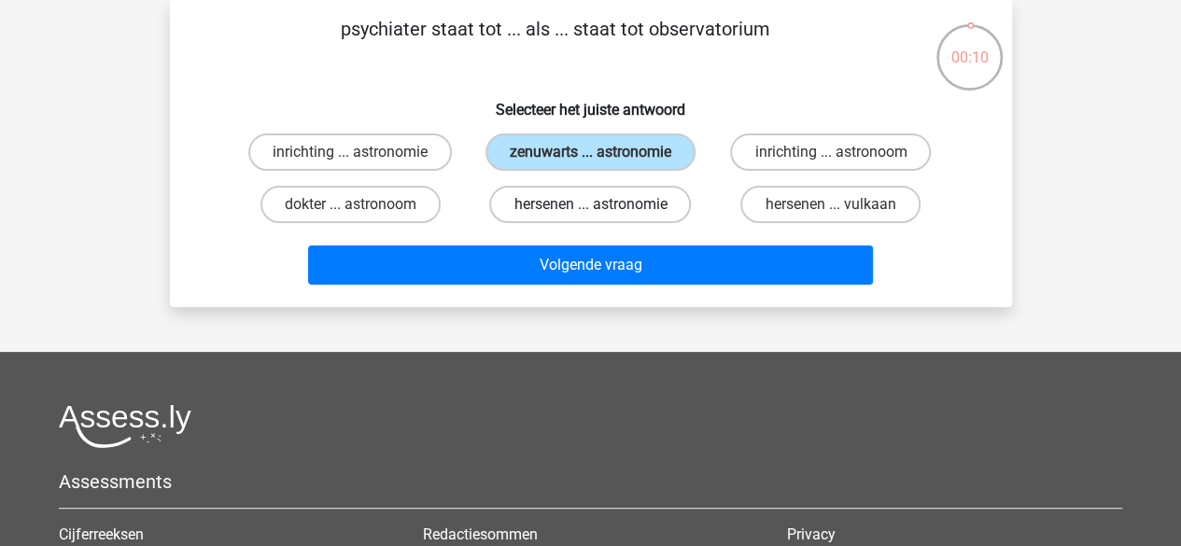
click at [658, 194] on label "hersenen ... astronomie" at bounding box center [590, 204] width 202 height 37
click at [602, 204] on input "hersenen ... astronomie" at bounding box center [596, 210] width 12 height 12
radio input "true"
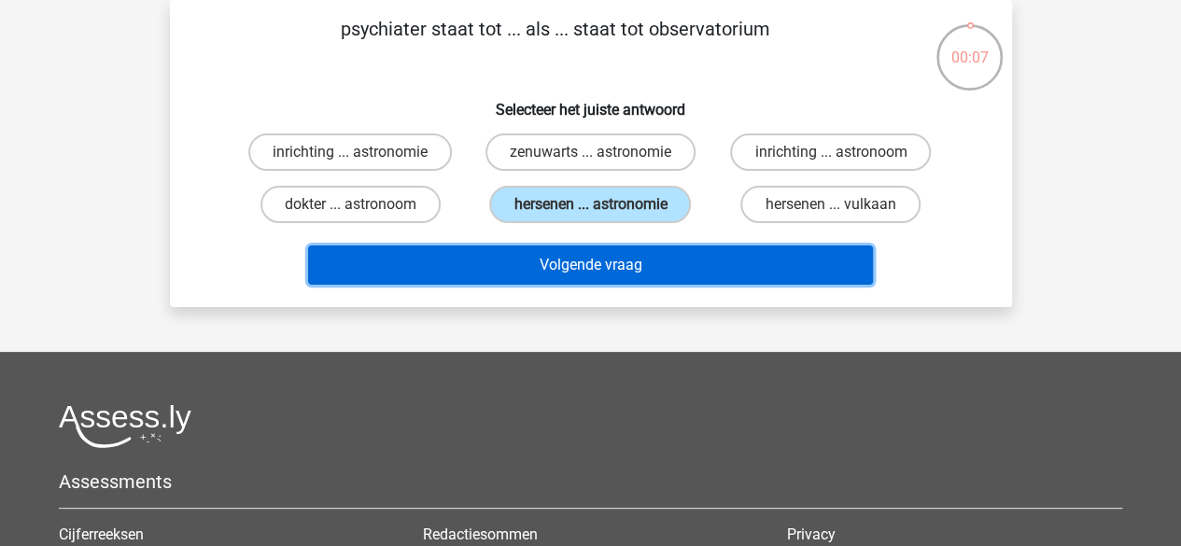
click at [450, 265] on button "Volgende vraag" at bounding box center [590, 265] width 565 height 39
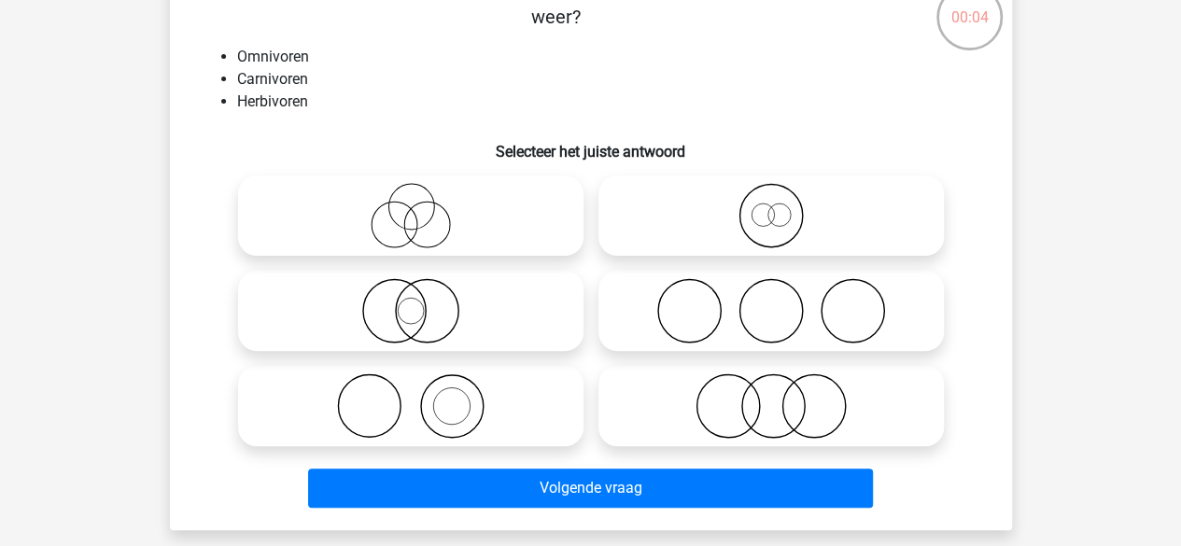
scroll to position [125, 0]
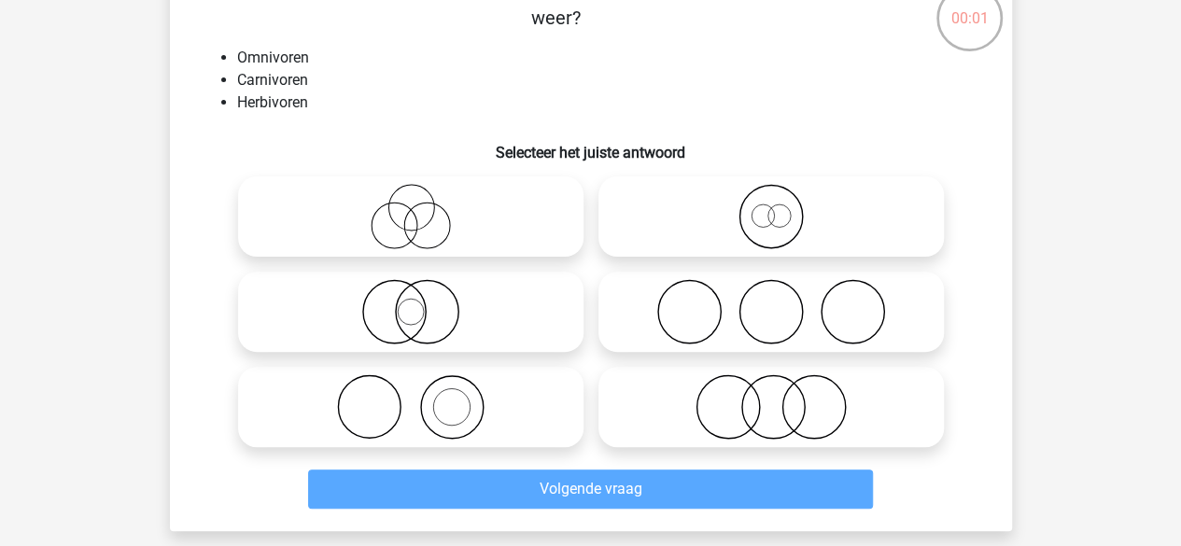
click at [658, 314] on icon at bounding box center [771, 311] width 330 height 65
click at [771, 302] on input "radio" at bounding box center [777, 296] width 12 height 12
radio input "true"
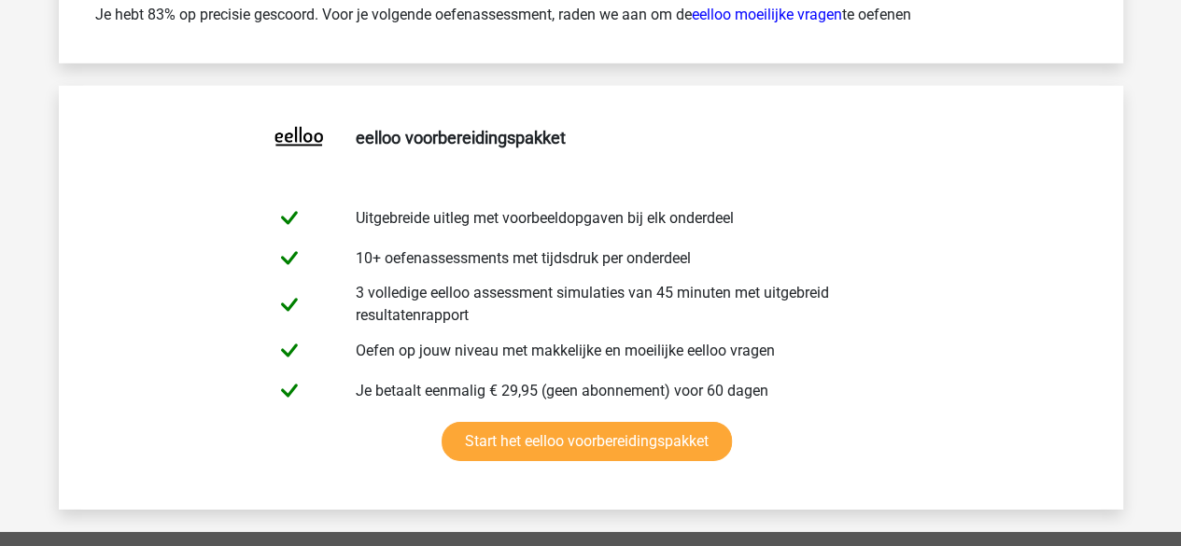
scroll to position [6599, 0]
